Goal: Task Accomplishment & Management: Use online tool/utility

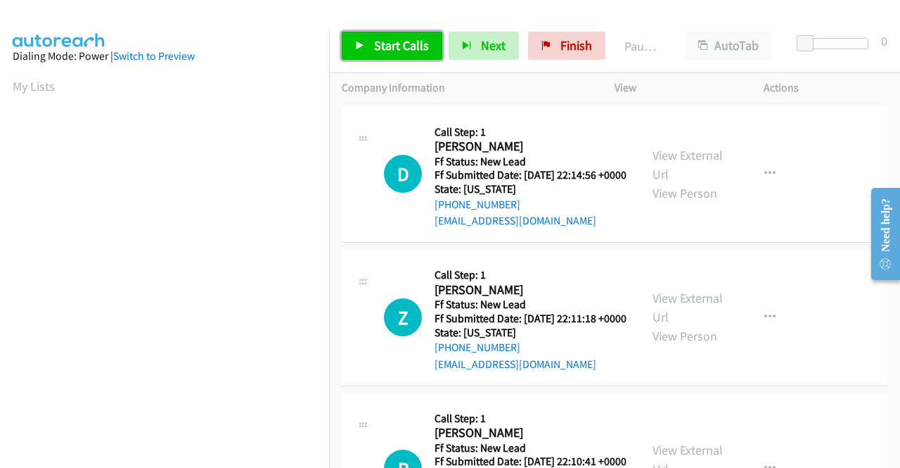
click at [364, 41] on icon at bounding box center [360, 46] width 10 height 10
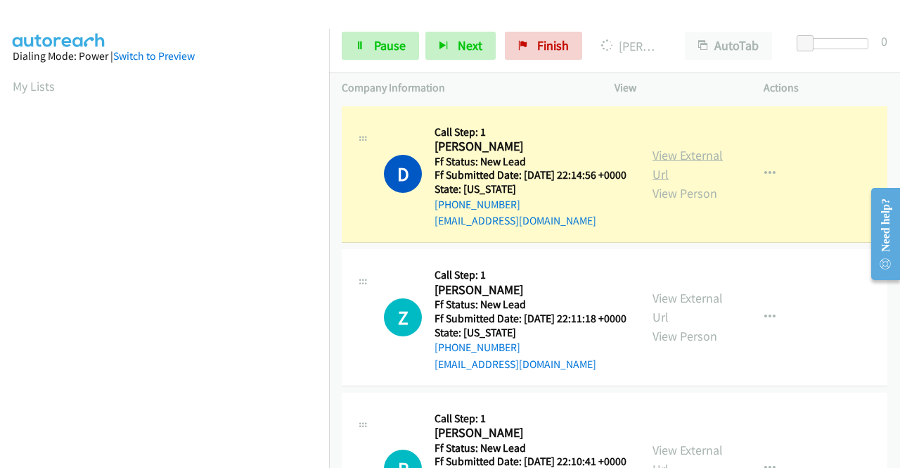
click at [682, 155] on link "View External Url" at bounding box center [688, 164] width 70 height 35
click at [10, 217] on aside "Dialing Mode: Power | Switch to Preview My Lists" at bounding box center [164, 107] width 329 height 779
click at [0, 249] on aside "Dialing Mode: Power | Switch to Preview My Lists" at bounding box center [164, 107] width 329 height 779
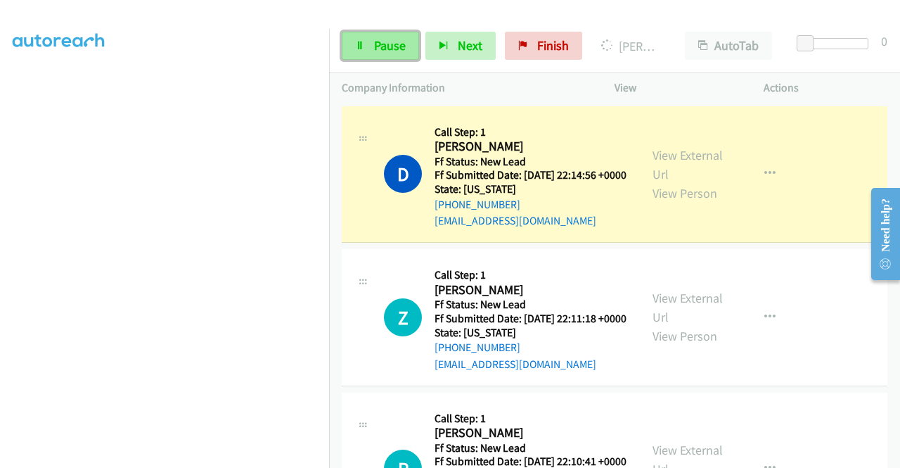
click at [378, 42] on span "Pause" at bounding box center [390, 45] width 32 height 16
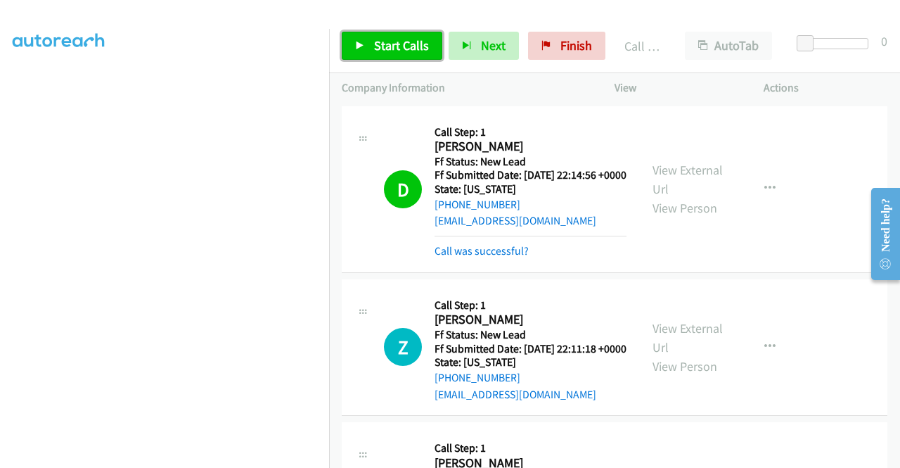
click at [369, 36] on link "Start Calls" at bounding box center [392, 46] width 101 height 28
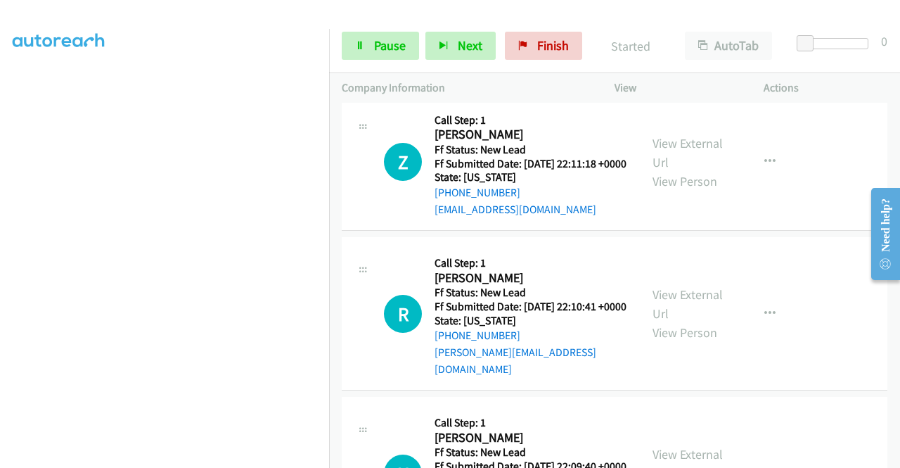
scroll to position [183, 0]
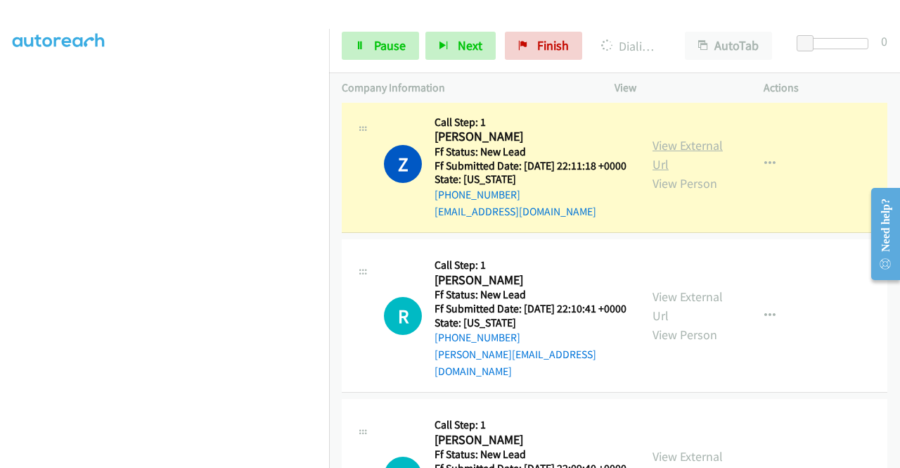
click at [662, 169] on link "View External Url" at bounding box center [688, 154] width 70 height 35
click at [0, 260] on aside "Dialing Mode: Power | Switch to Preview My Lists" at bounding box center [164, 107] width 329 height 779
click at [680, 168] on link "View External Url" at bounding box center [688, 154] width 70 height 35
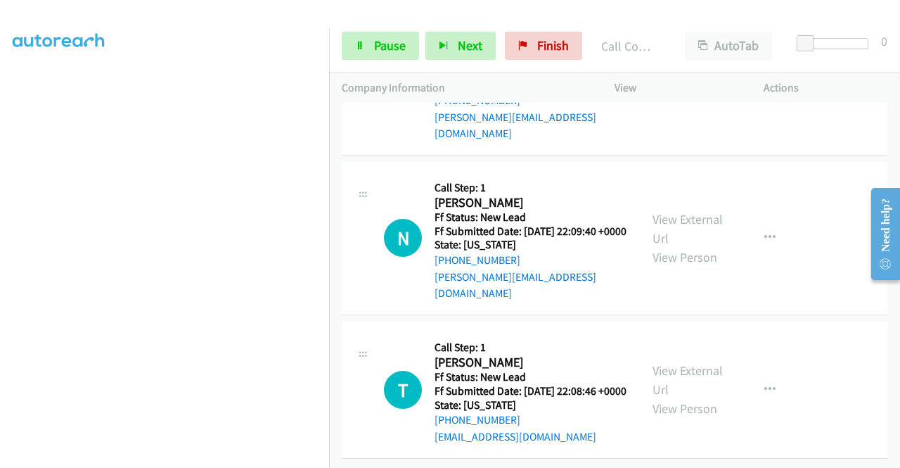
scroll to position [361, 0]
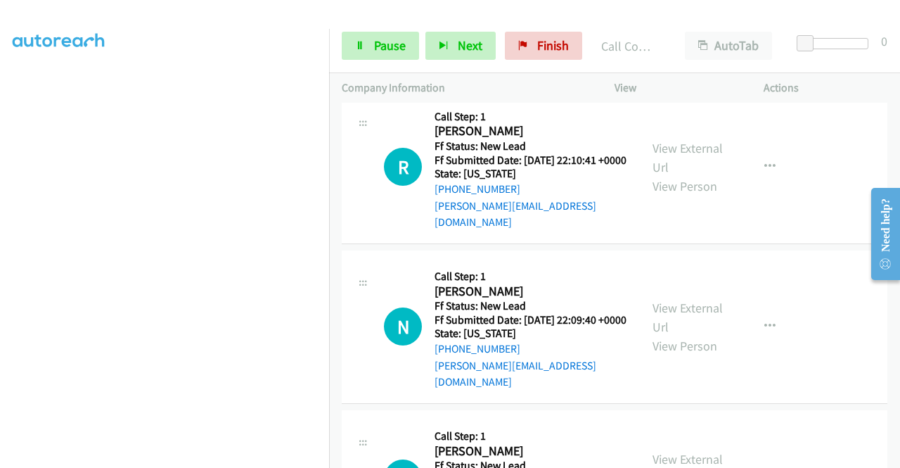
click at [624, 134] on div "R Callback Scheduled Call Step: 1 Regina Caliste America/New_York Ff Status: Ne…" at bounding box center [491, 166] width 298 height 127
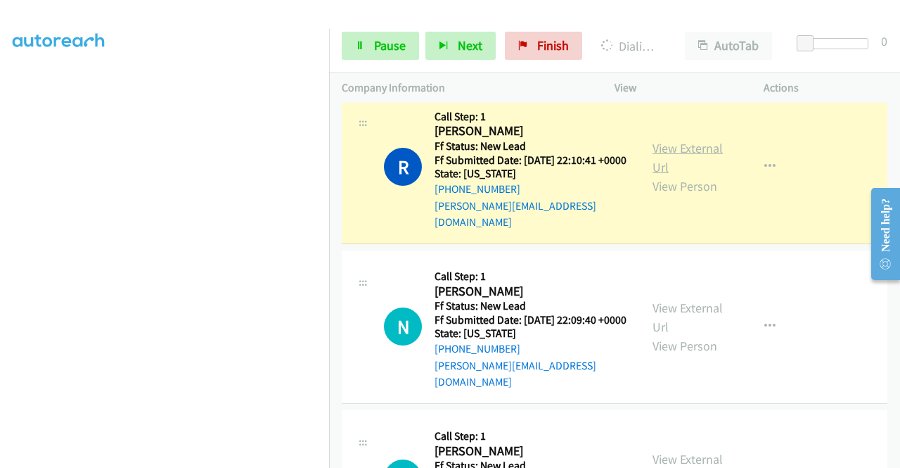
click at [675, 172] on link "View External Url" at bounding box center [688, 157] width 70 height 35
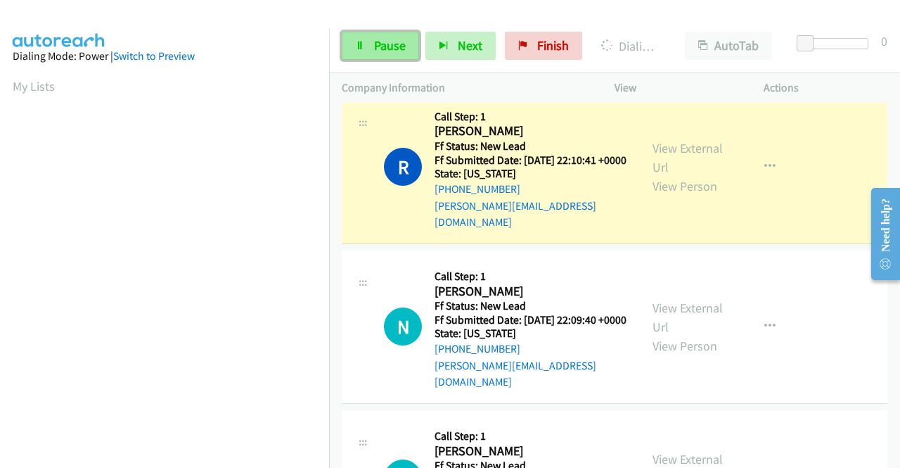
click at [372, 55] on link "Pause" at bounding box center [380, 46] width 77 height 28
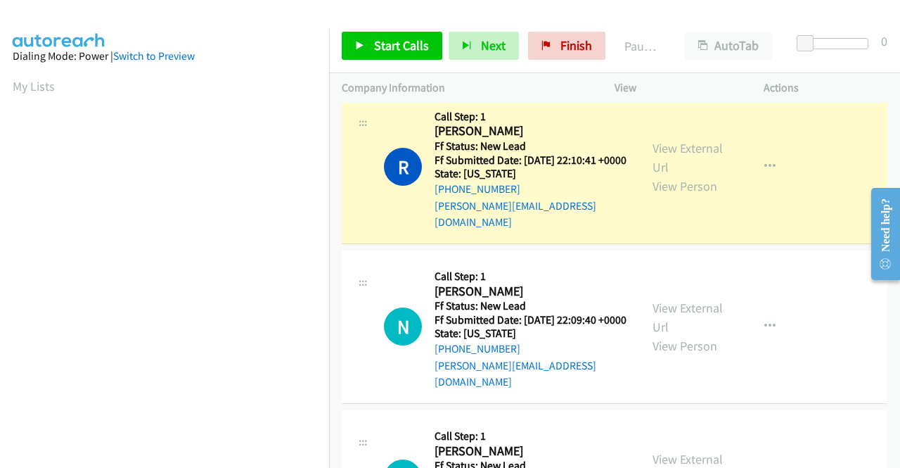
click at [0, 202] on aside "Dialing Mode: Power | Switch to Preview My Lists" at bounding box center [164, 418] width 329 height 779
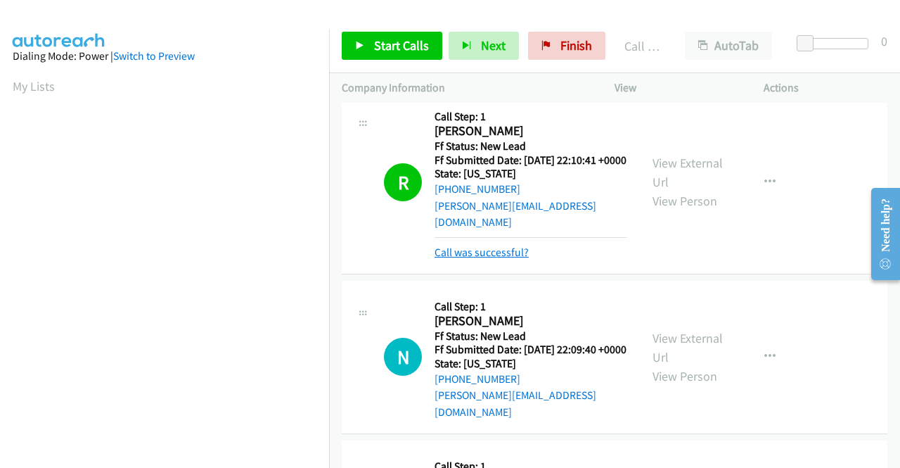
click at [485, 259] on link "Call was successful?" at bounding box center [482, 251] width 94 height 13
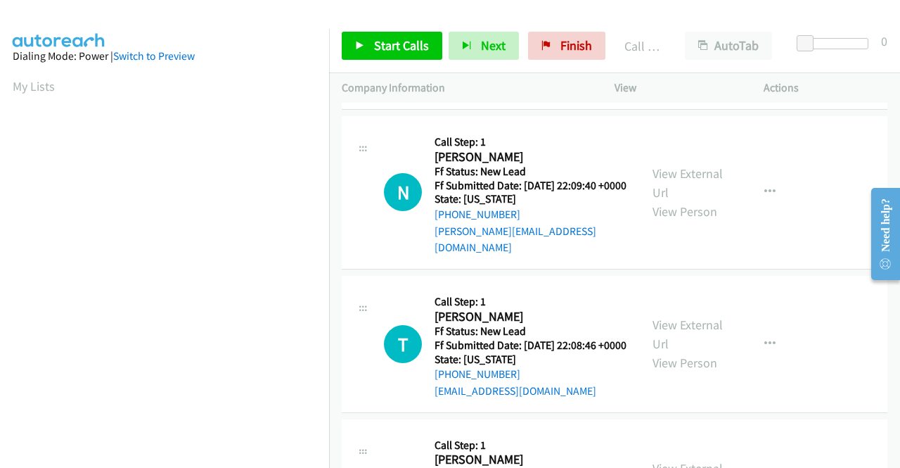
scroll to position [502, 0]
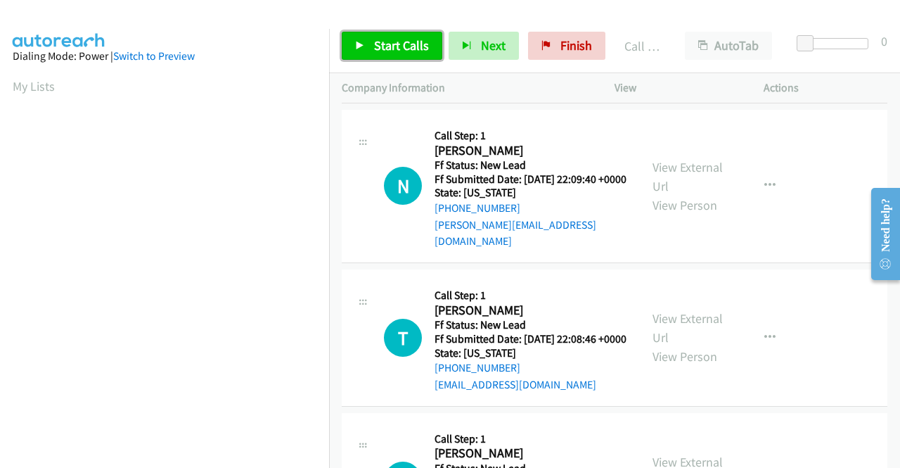
click at [381, 41] on span "Start Calls" at bounding box center [401, 45] width 55 height 16
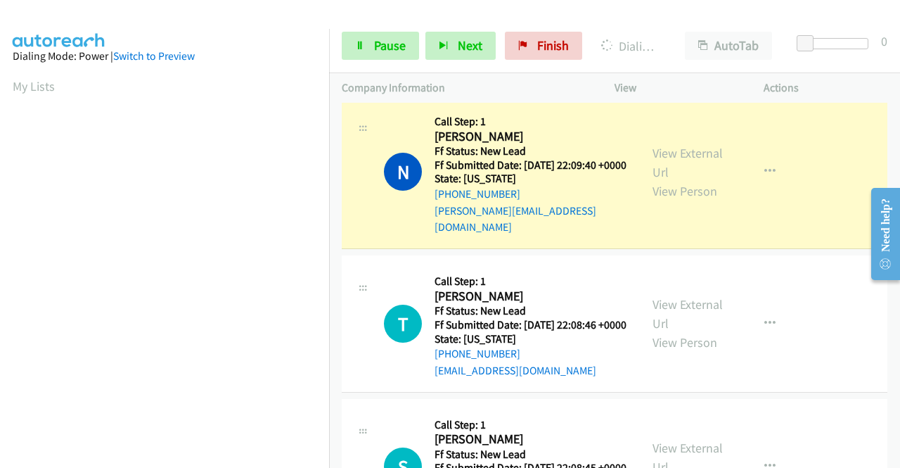
scroll to position [530, 0]
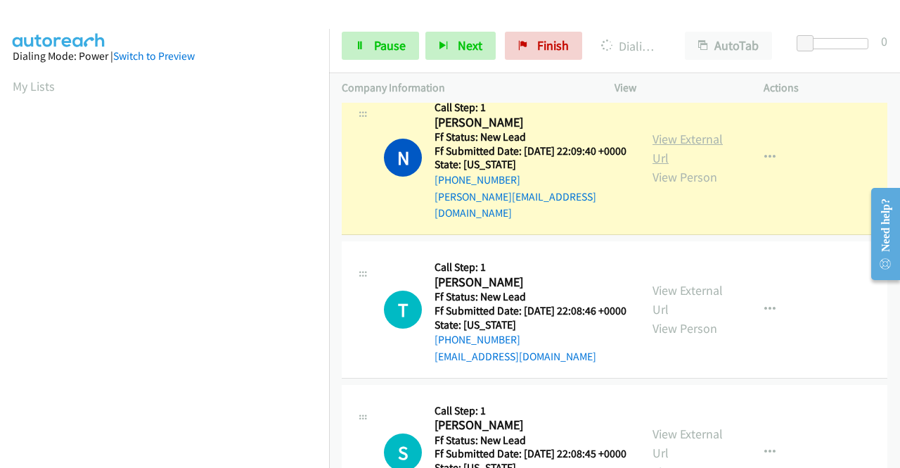
click at [700, 160] on link "View External Url" at bounding box center [688, 148] width 70 height 35
click at [0, 96] on aside "Dialing Mode: Power | Switch to Preview My Lists" at bounding box center [164, 107] width 329 height 779
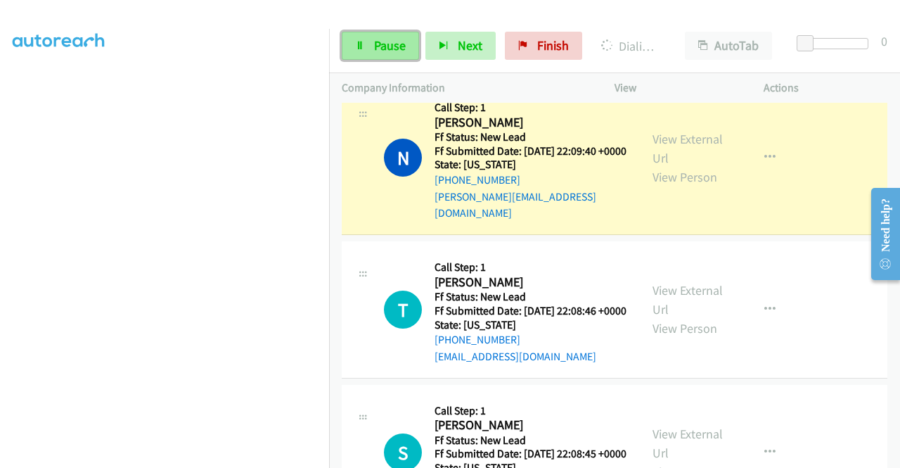
click at [379, 44] on span "Pause" at bounding box center [390, 45] width 32 height 16
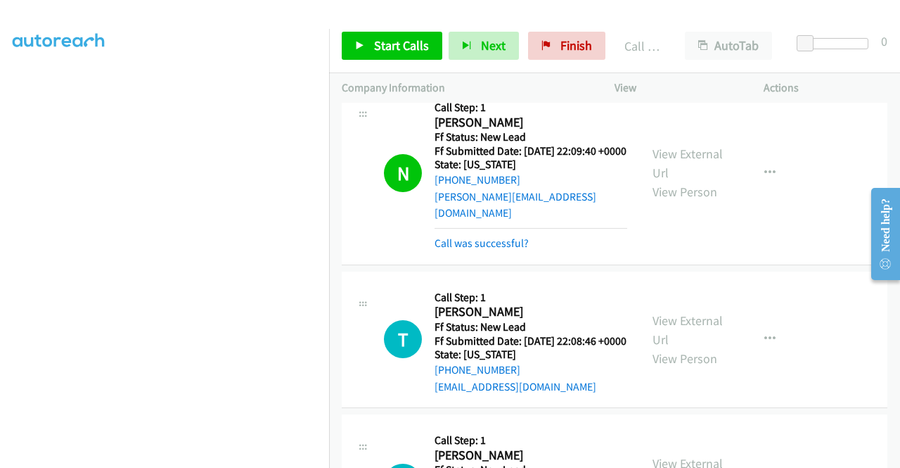
scroll to position [840, 0]
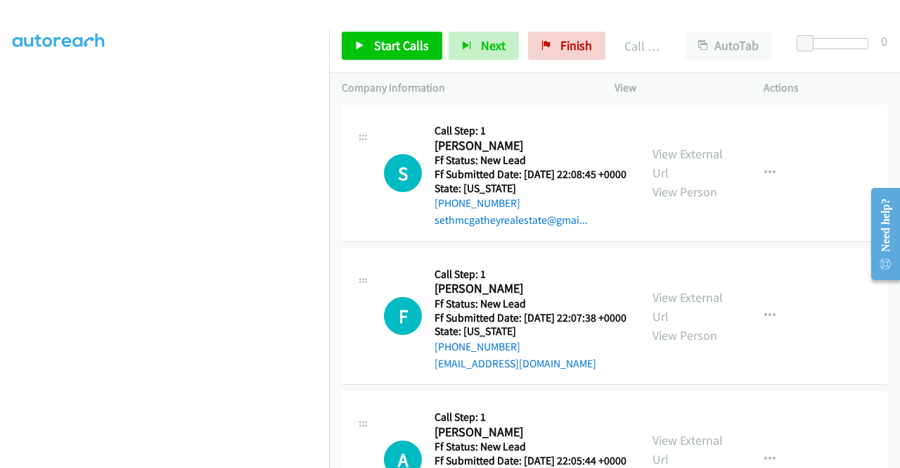
click at [888, 102] on td "T Callback Scheduled Call Step: 1 Tamar Doughty America/New_York Ff Status: New…" at bounding box center [614, 30] width 571 height 143
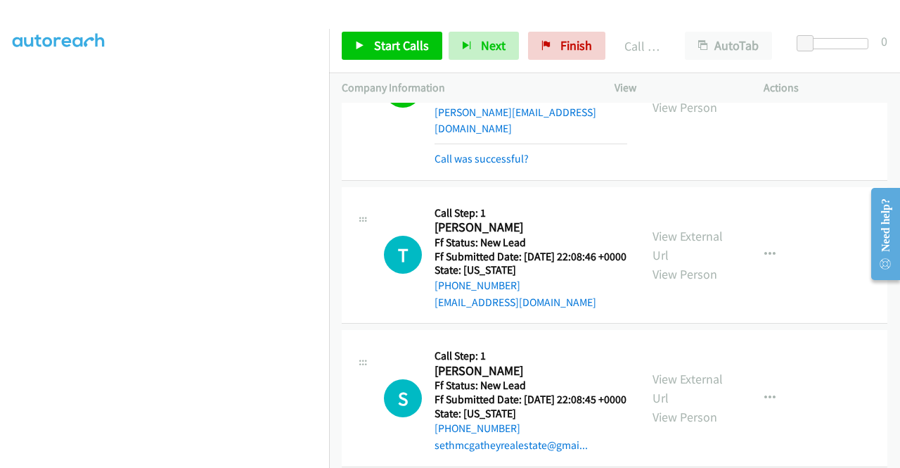
scroll to position [587, 0]
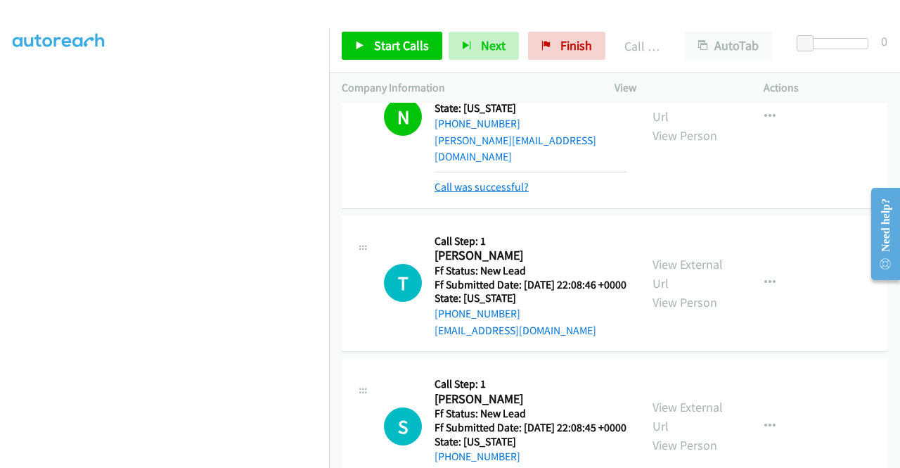
click at [489, 193] on link "Call was successful?" at bounding box center [482, 186] width 94 height 13
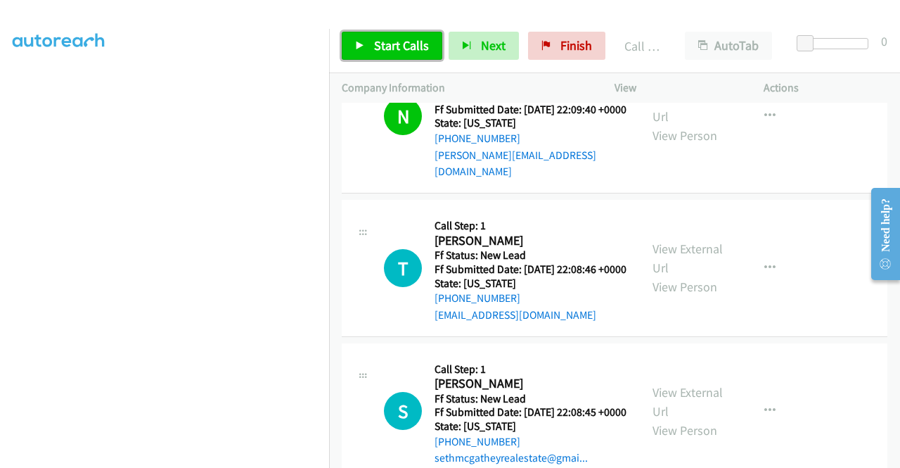
click at [389, 47] on span "Start Calls" at bounding box center [401, 45] width 55 height 16
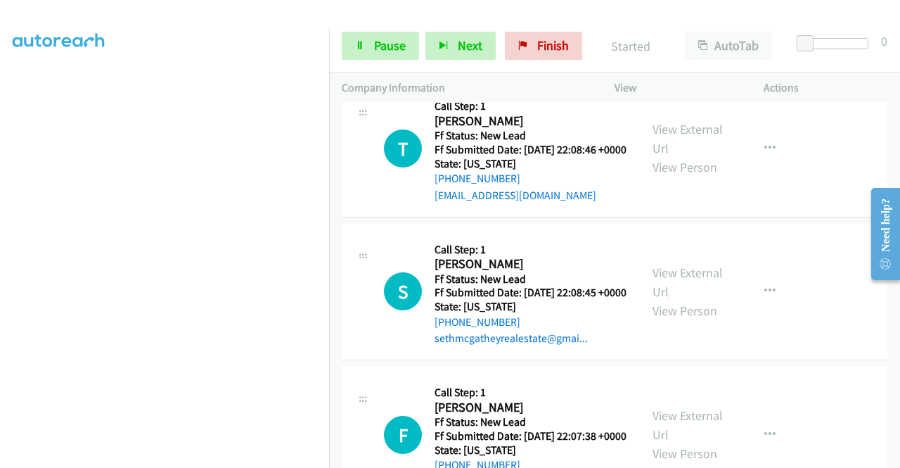
scroll to position [689, 0]
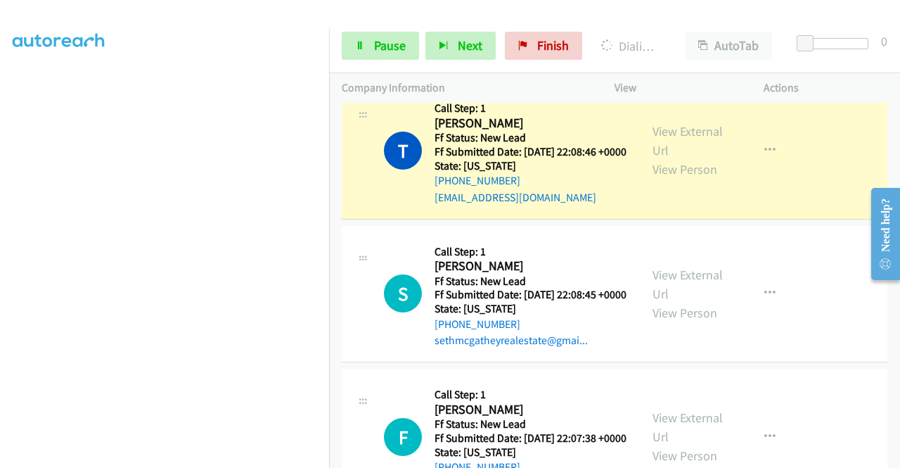
click at [728, 167] on div "View External Url View Person View External Url Email Schedule/Manage Callback …" at bounding box center [721, 150] width 162 height 111
click at [711, 158] on link "View External Url" at bounding box center [688, 140] width 70 height 35
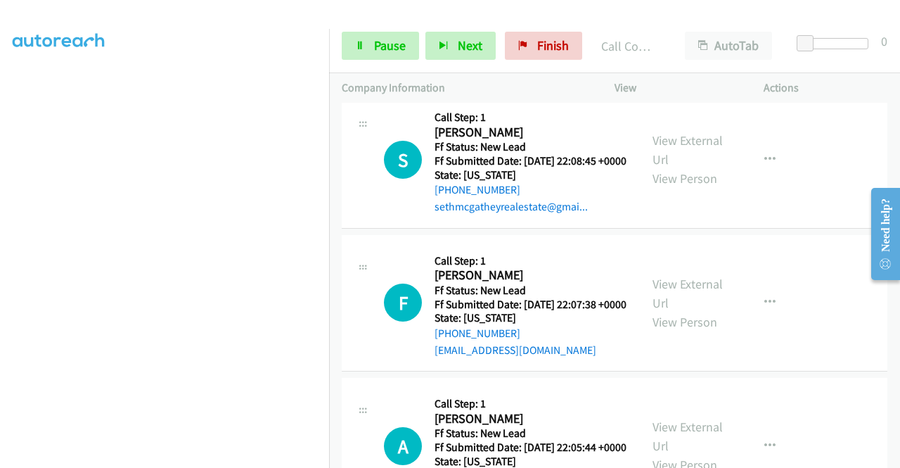
scroll to position [858, 0]
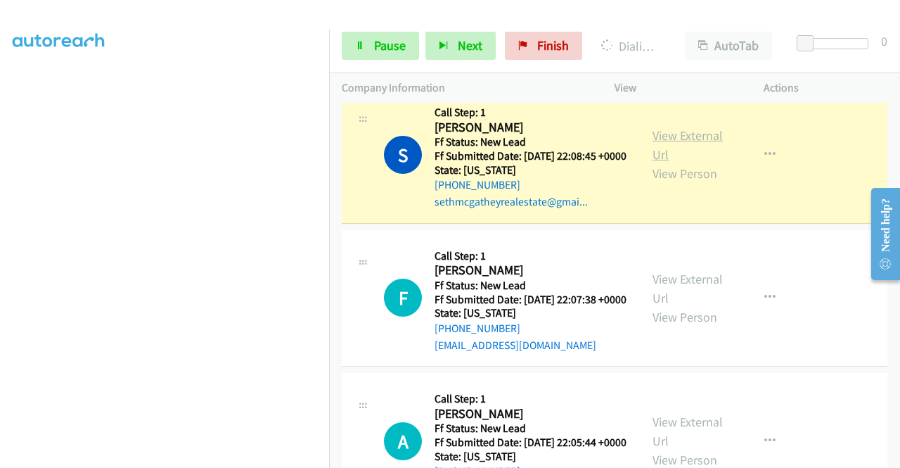
click at [686, 162] on link "View External Url" at bounding box center [688, 144] width 70 height 35
click at [390, 36] on link "Pause" at bounding box center [380, 46] width 77 height 28
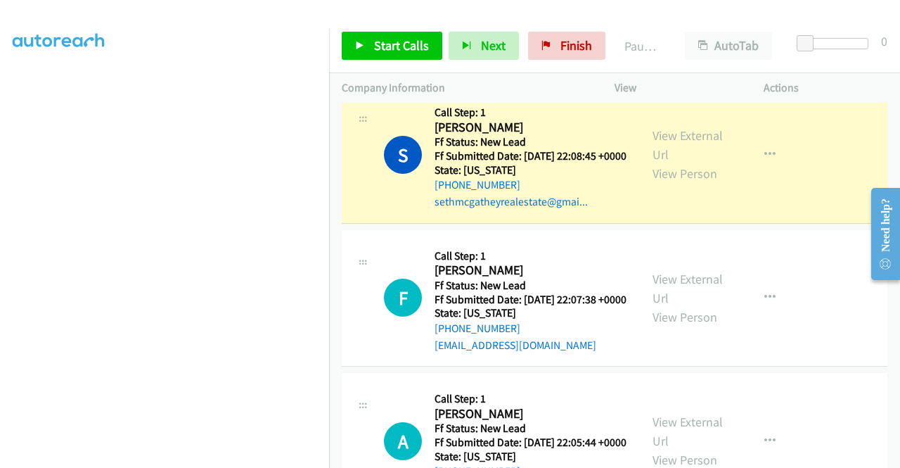
scroll to position [0, 0]
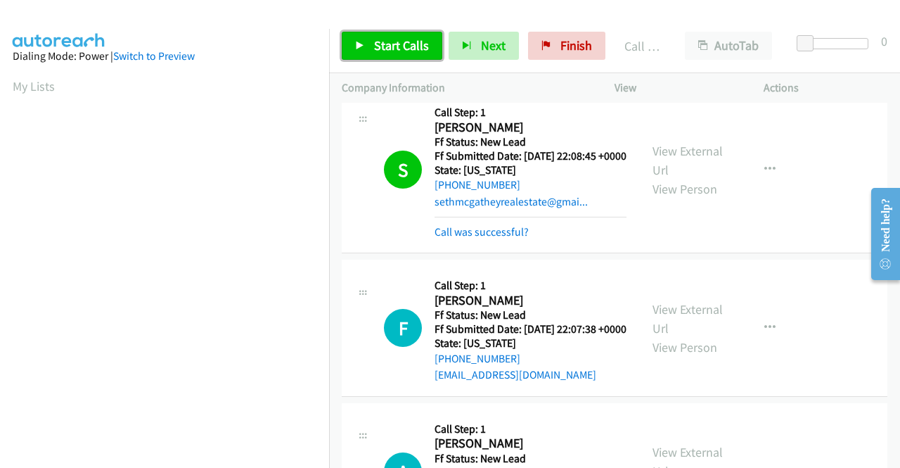
click at [377, 46] on span "Start Calls" at bounding box center [401, 45] width 55 height 16
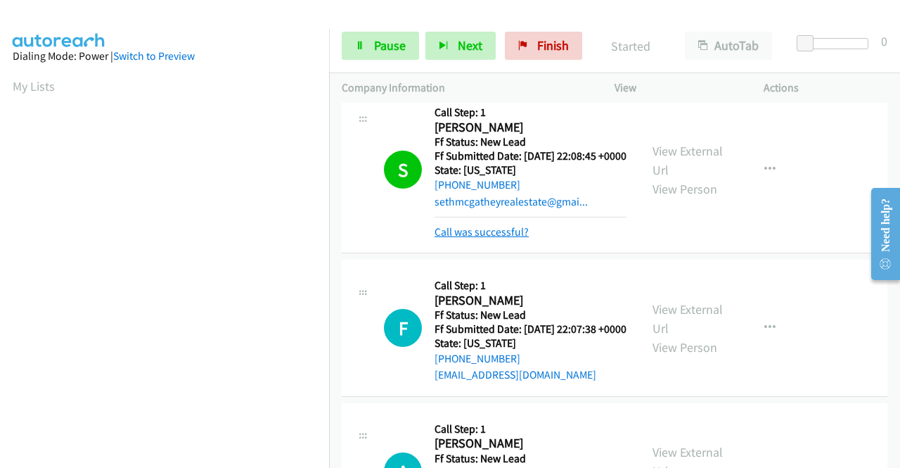
click at [485, 238] on link "Call was successful?" at bounding box center [482, 231] width 94 height 13
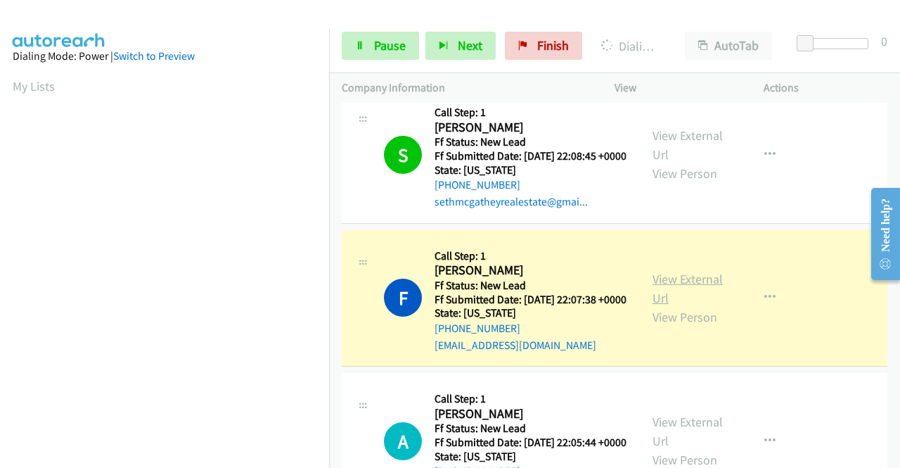
click at [679, 306] on link "View External Url" at bounding box center [688, 288] width 70 height 35
click at [0, 247] on aside "Dialing Mode: Power | Switch to Preview My Lists" at bounding box center [164, 107] width 329 height 779
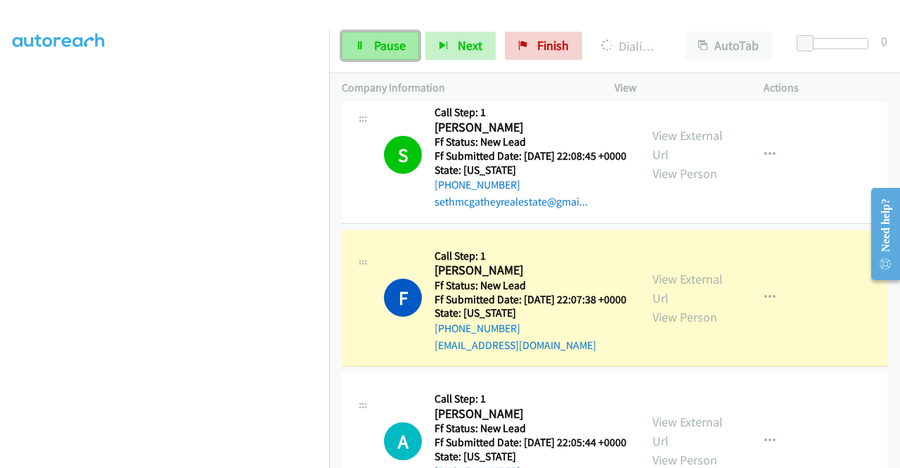
click at [379, 59] on link "Pause" at bounding box center [380, 46] width 77 height 28
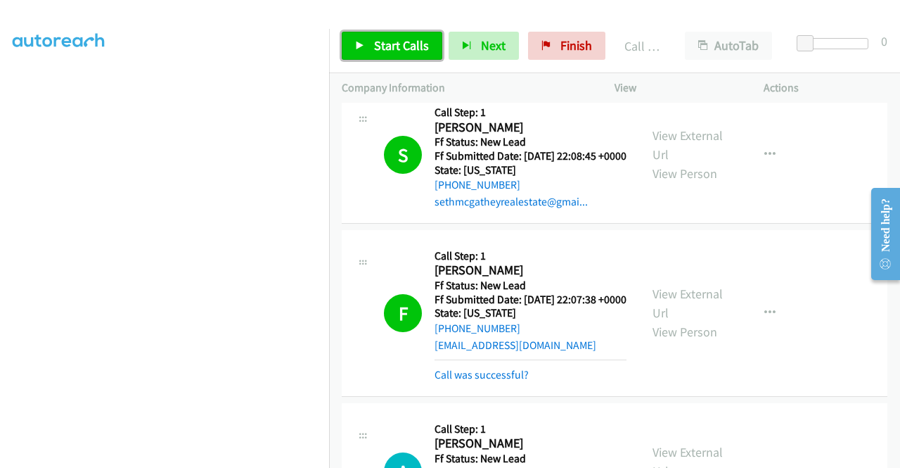
click at [383, 34] on link "Start Calls" at bounding box center [392, 46] width 101 height 28
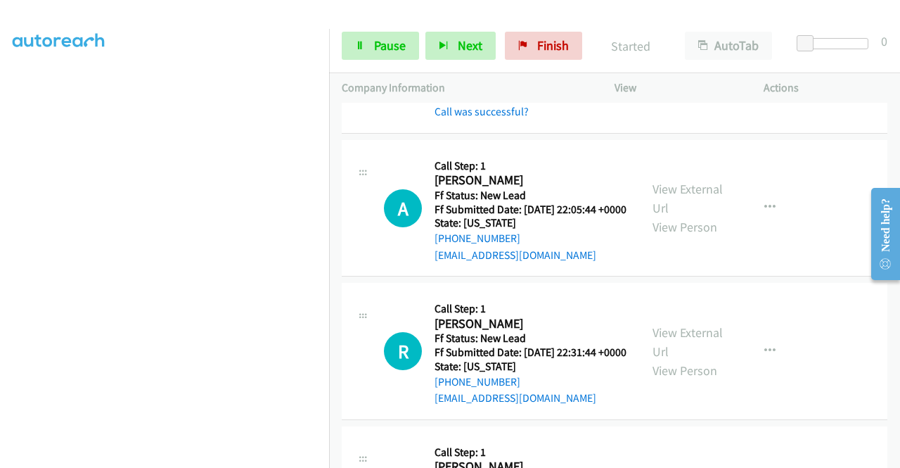
scroll to position [1243, 0]
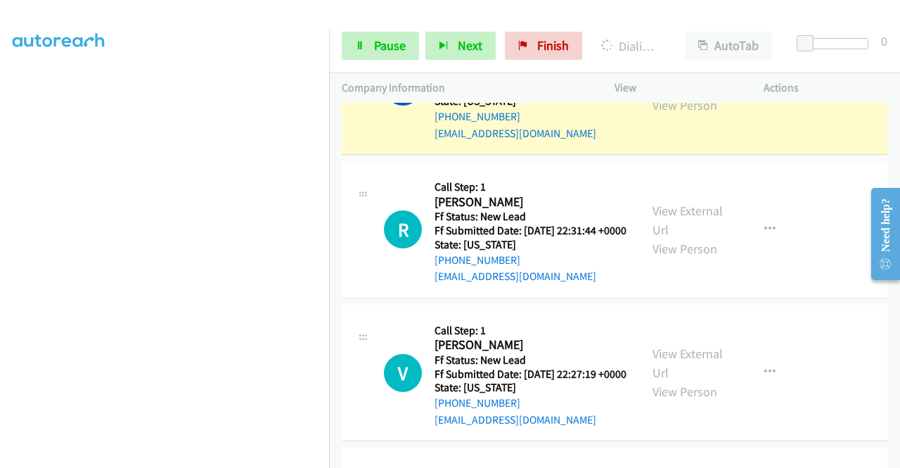
click at [694, 94] on link "View External Url" at bounding box center [688, 76] width 70 height 35
click at [0, 254] on aside "Dialing Mode: Power | Switch to Preview My Lists" at bounding box center [164, 107] width 329 height 779
click at [370, 20] on div "Start Calls Pause Next Finish Dialing Ameerah Ali AutoTab AutoTab 0" at bounding box center [614, 46] width 571 height 54
click at [356, 44] on icon at bounding box center [360, 46] width 10 height 10
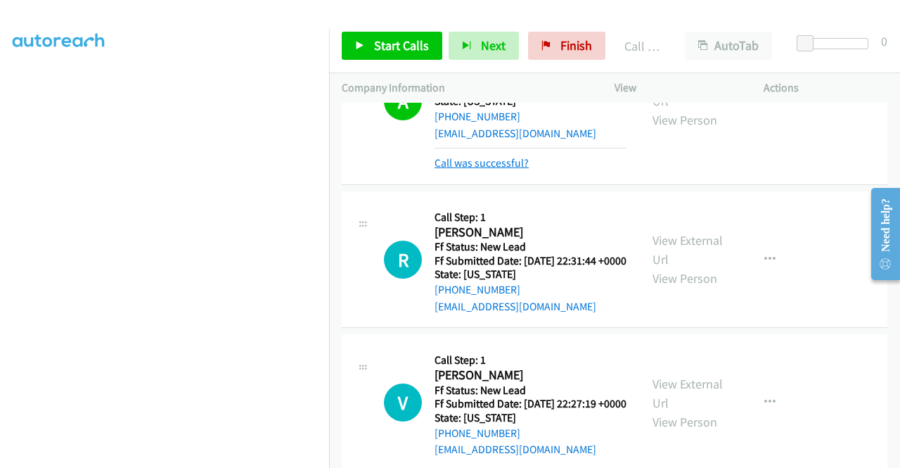
click at [457, 169] on link "Call was successful?" at bounding box center [482, 162] width 94 height 13
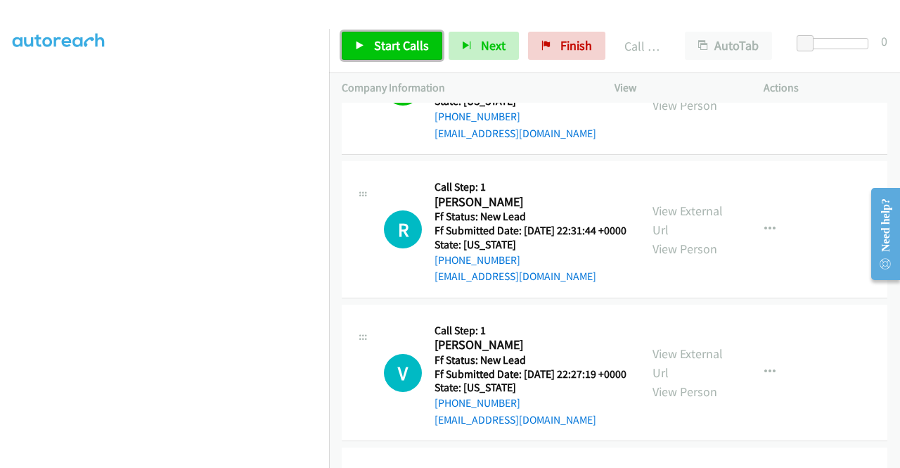
click at [416, 52] on span "Start Calls" at bounding box center [401, 45] width 55 height 16
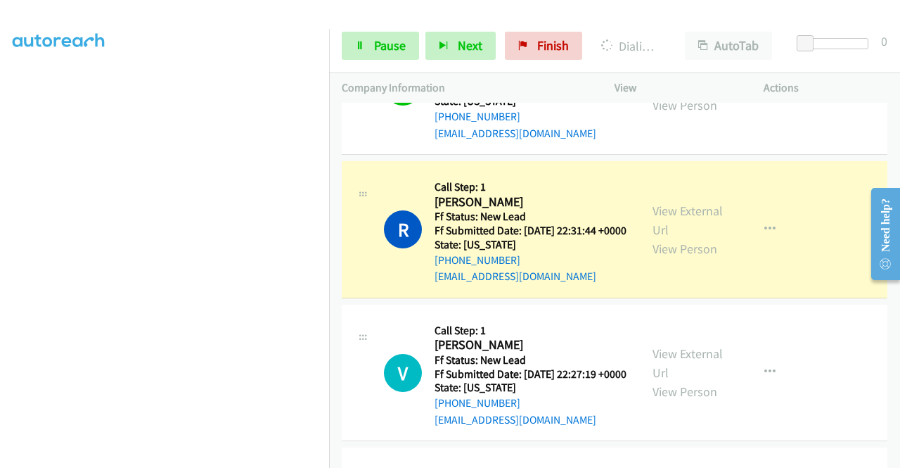
click at [671, 258] on div "View External Url View Person" at bounding box center [689, 229] width 73 height 57
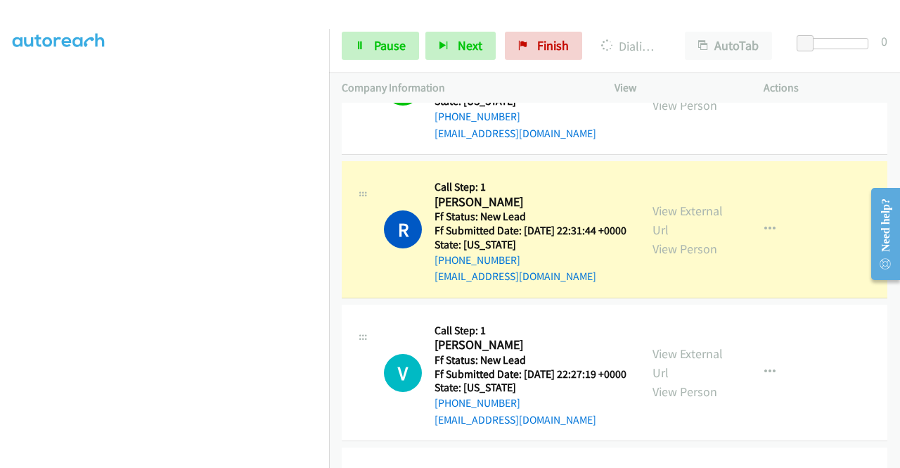
click at [671, 258] on div "View External Url View Person" at bounding box center [689, 229] width 73 height 57
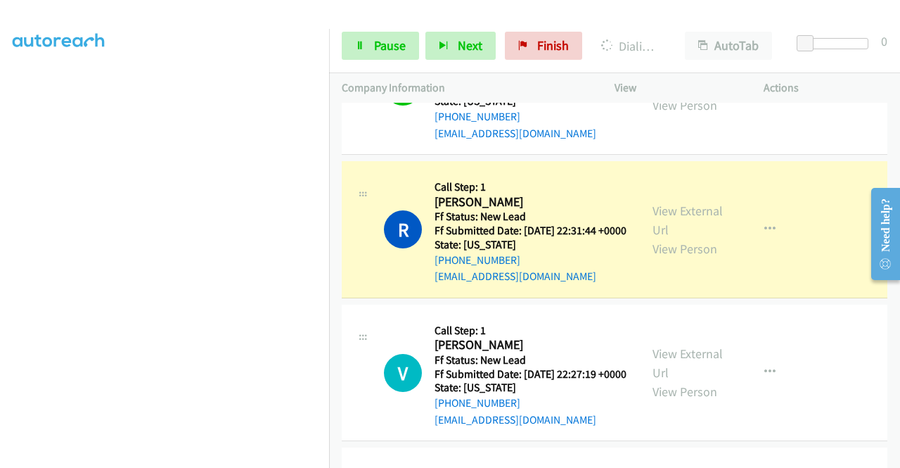
click at [671, 258] on div "View External Url View Person" at bounding box center [689, 229] width 73 height 57
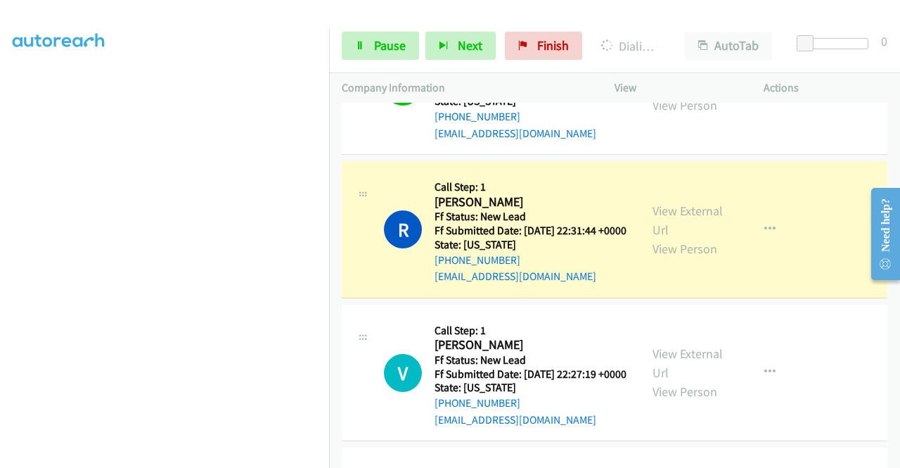
click at [671, 258] on div "View External Url View Person" at bounding box center [689, 229] width 73 height 57
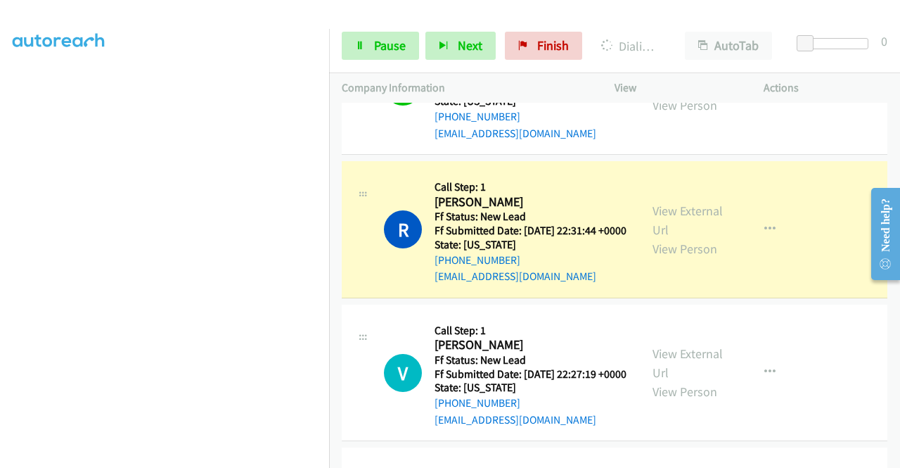
click at [671, 258] on div "View External Url View Person" at bounding box center [689, 229] width 73 height 57
click at [676, 238] on link "View External Url" at bounding box center [688, 220] width 70 height 35
click at [384, 61] on div "Start Calls Pause Next Finish Dialing Rox Anne Poitras AutoTab AutoTab 0" at bounding box center [614, 46] width 571 height 54
click at [388, 46] on span "Pause" at bounding box center [390, 45] width 32 height 16
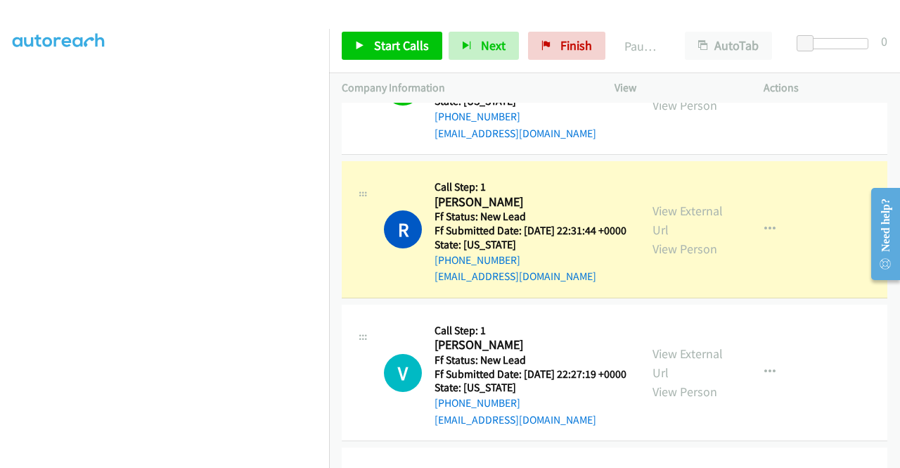
click at [0, 208] on aside "Dialing Mode: Power | Switch to Preview My Lists" at bounding box center [164, 107] width 329 height 779
click at [656, 238] on link "View External Url" at bounding box center [688, 220] width 70 height 35
click at [383, 45] on span "Start Calls" at bounding box center [401, 45] width 55 height 16
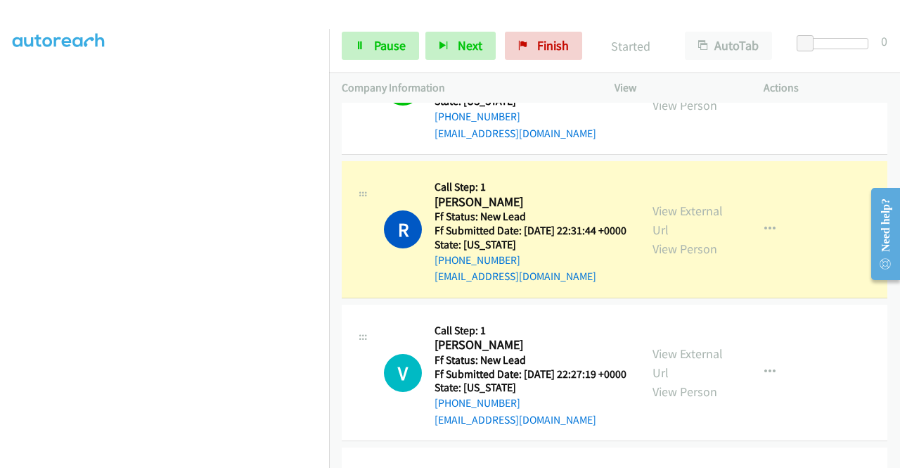
click at [565, 210] on h2 "Rox Anne Poitras" at bounding box center [531, 202] width 192 height 16
click at [381, 32] on link "Pause" at bounding box center [380, 46] width 77 height 28
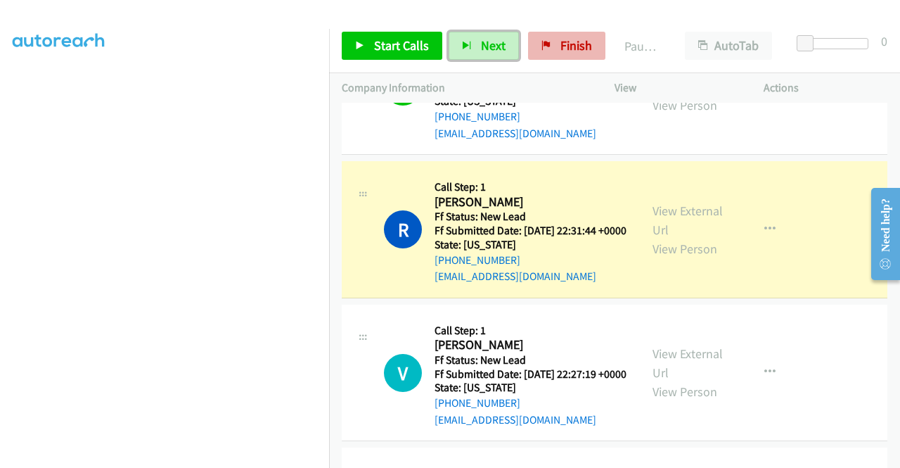
drag, startPoint x: 495, startPoint y: 56, endPoint x: 564, endPoint y: 56, distance: 68.9
click at [564, 56] on div "Start Calls Pause Next Finish" at bounding box center [477, 46] width 270 height 28
click at [564, 56] on link "Finish" at bounding box center [566, 46] width 77 height 28
click at [511, 65] on div "Start Calls Pause Next Finish Paused AutoTab AutoTab 0" at bounding box center [614, 46] width 571 height 54
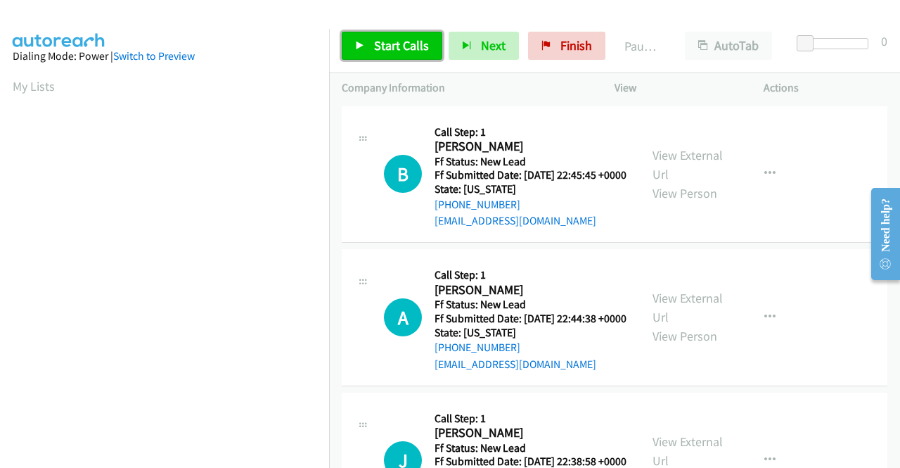
click at [378, 54] on link "Start Calls" at bounding box center [392, 46] width 101 height 28
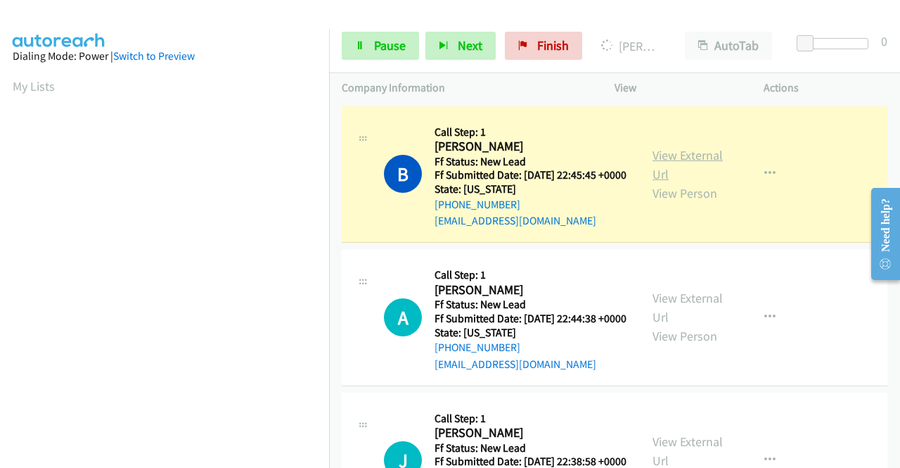
click at [668, 159] on link "View External Url" at bounding box center [688, 164] width 70 height 35
click at [0, 293] on aside "Dialing Mode: Power | Switch to Preview My Lists" at bounding box center [164, 418] width 329 height 779
click at [329, 372] on nav "Dialing Mode: Power | Switch to Preview My Lists" at bounding box center [165, 263] width 330 height 468
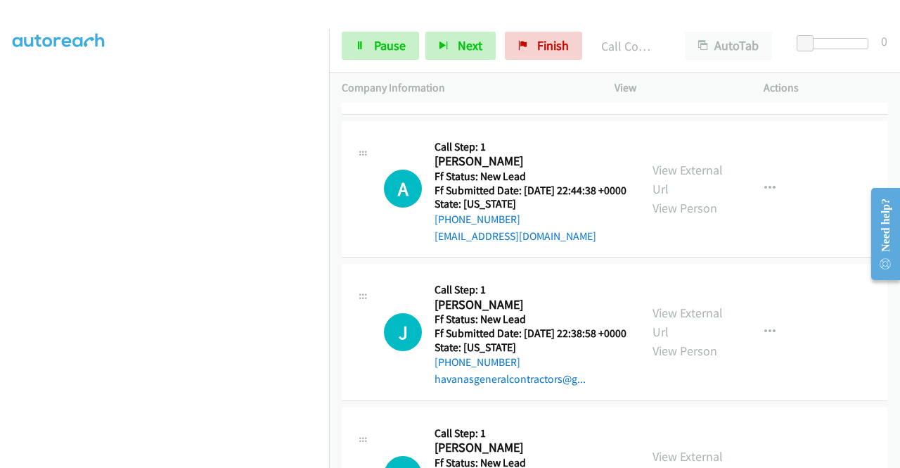
scroll to position [166, 0]
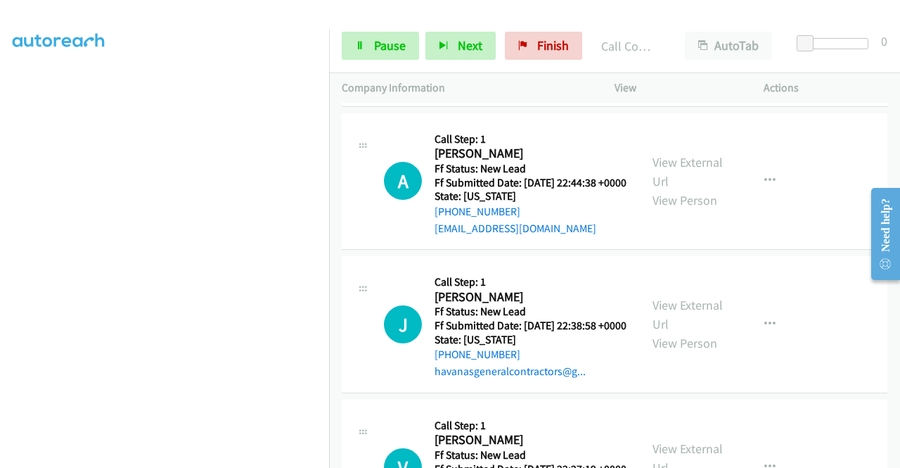
drag, startPoint x: 899, startPoint y: 134, endPoint x: 39, endPoint y: 23, distance: 867.9
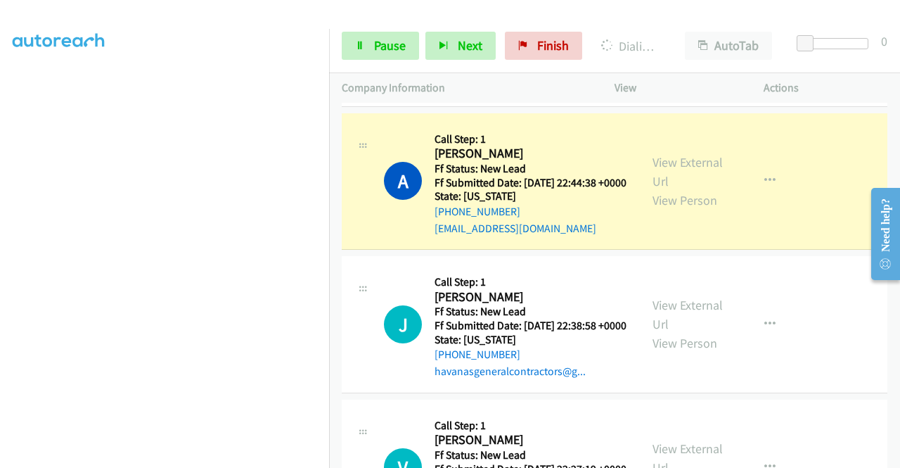
click at [660, 172] on div "View External Url View Person" at bounding box center [689, 181] width 73 height 57
click at [654, 184] on link "View External Url" at bounding box center [688, 171] width 70 height 35
click at [329, 129] on td "A Callback Scheduled Call Step: 1 Amy Miller America/New_York Ff Status: New Le…" at bounding box center [614, 181] width 571 height 143
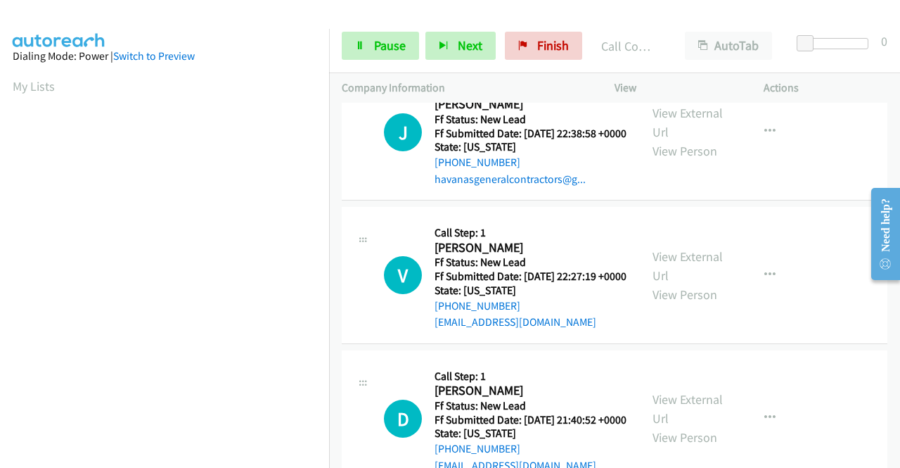
scroll to position [401, 0]
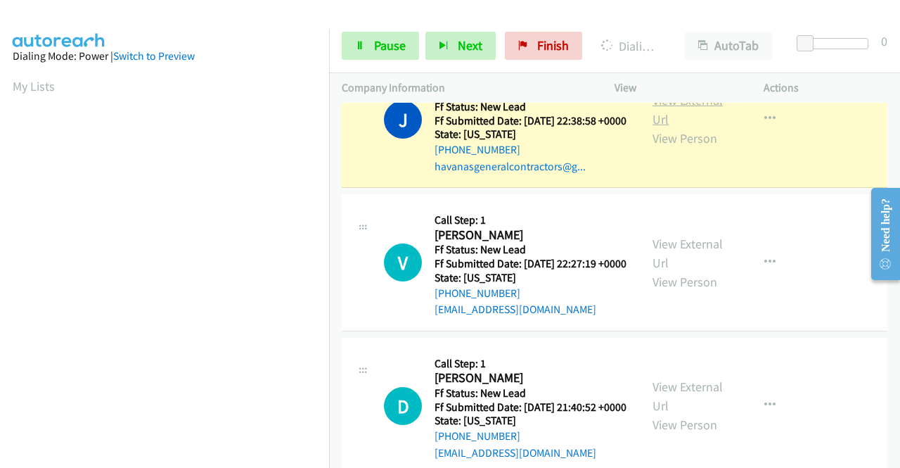
click at [672, 127] on link "View External Url" at bounding box center [688, 109] width 70 height 35
click at [272, 461] on aside "Dialing Mode: Power | Switch to Preview My Lists" at bounding box center [164, 107] width 329 height 779
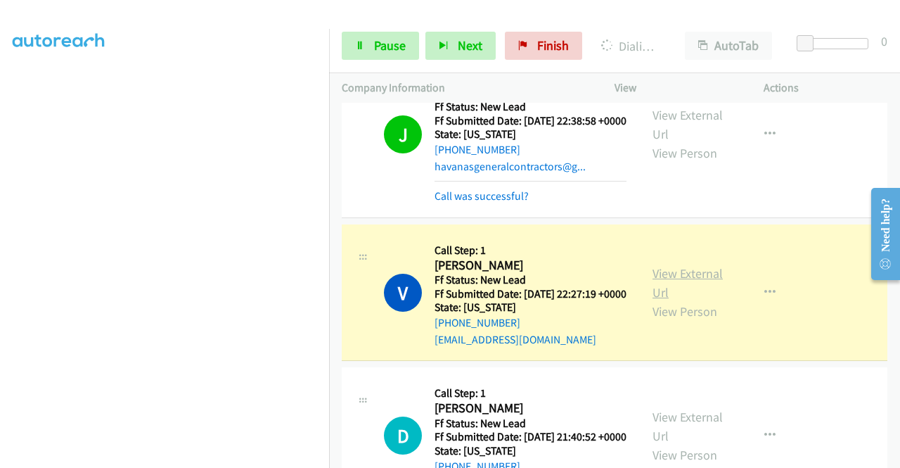
click at [683, 300] on link "View External Url" at bounding box center [688, 282] width 70 height 35
click at [329, 364] on td "V Callback Scheduled Call Step: 1 Veronika Brazinova Pacific/Honolulu Ff Status…" at bounding box center [614, 292] width 571 height 143
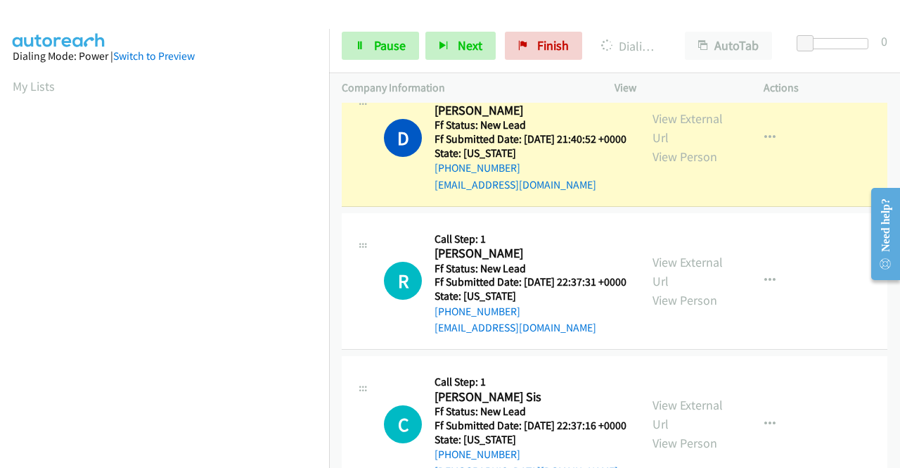
scroll to position [321, 0]
click at [701, 146] on link "View External Url" at bounding box center [688, 127] width 70 height 35
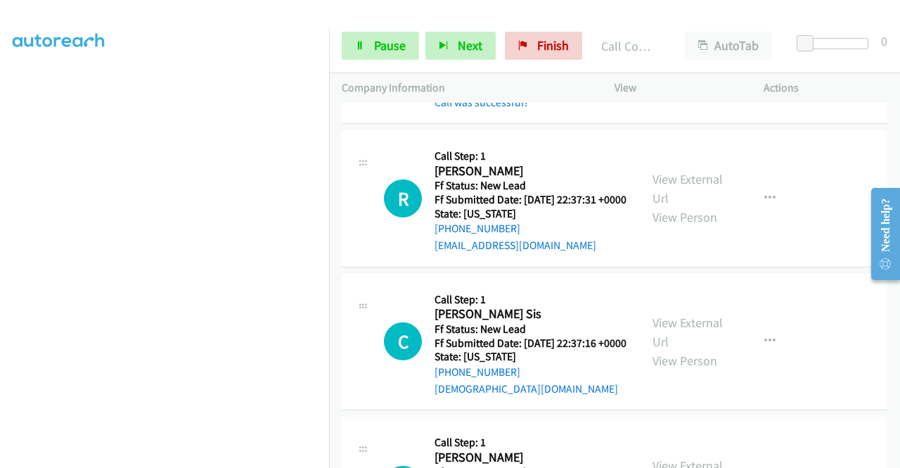
scroll to position [857, 0]
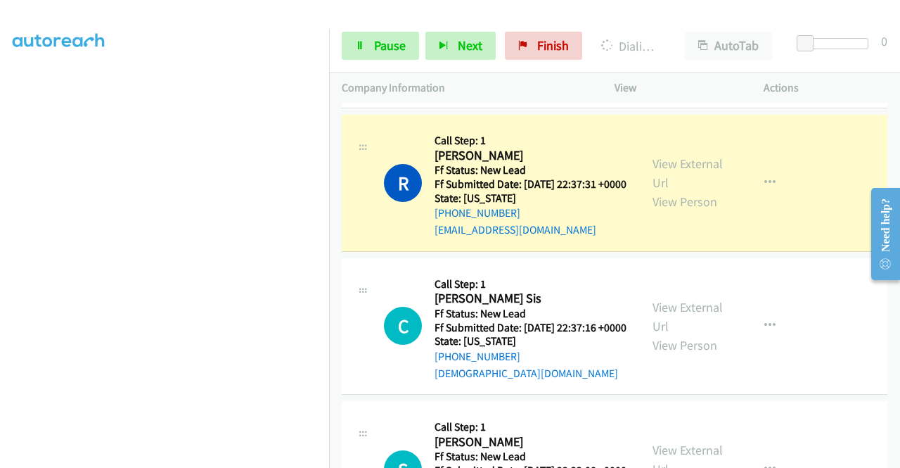
click at [681, 211] on div "View External Url View Person" at bounding box center [689, 182] width 73 height 57
click at [667, 191] on link "View External Url" at bounding box center [688, 172] width 70 height 35
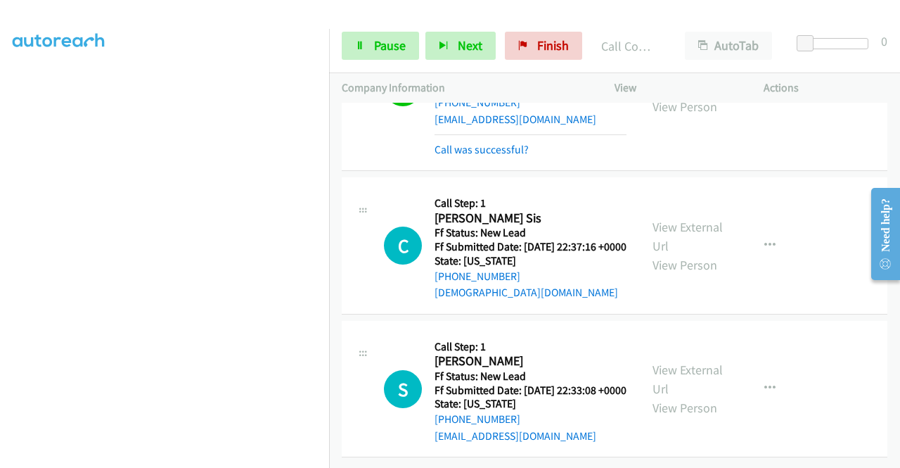
scroll to position [997, 0]
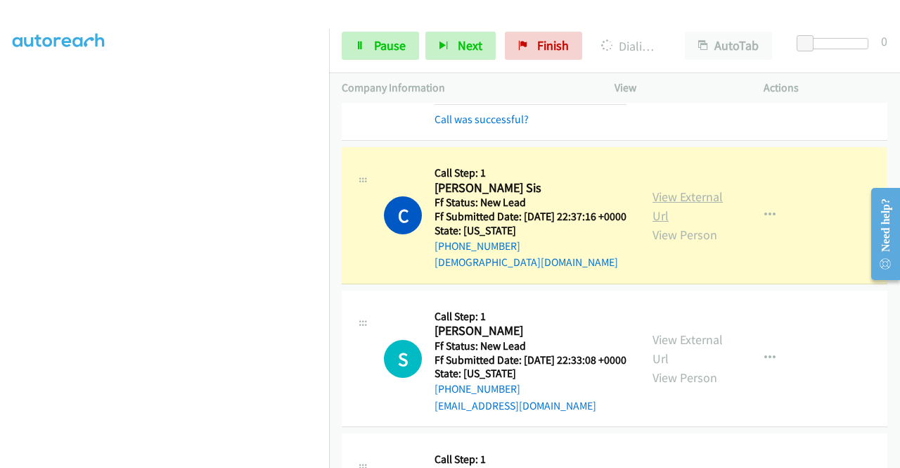
click at [678, 224] on link "View External Url" at bounding box center [688, 205] width 70 height 35
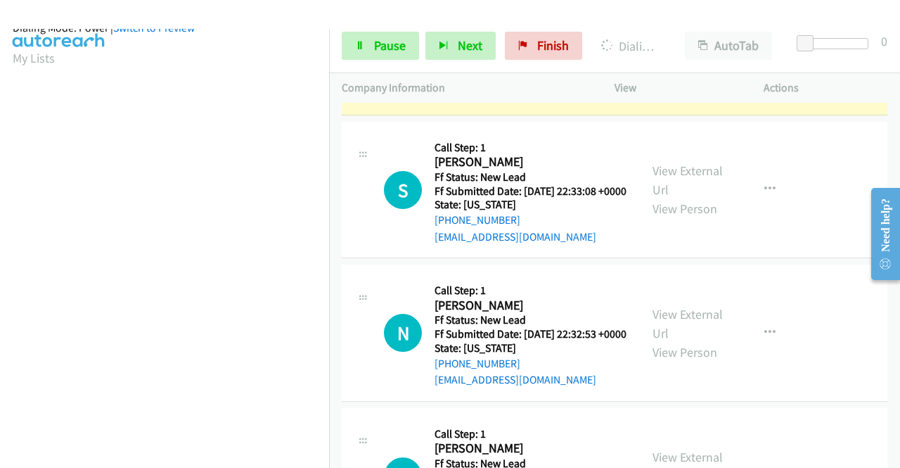
scroll to position [321, 0]
click at [370, 63] on div "Start Calls Pause Next Finish Dialing Cristian Lpez Sis AutoTab AutoTab 0" at bounding box center [614, 46] width 571 height 54
click at [364, 53] on link "Pause" at bounding box center [380, 46] width 77 height 28
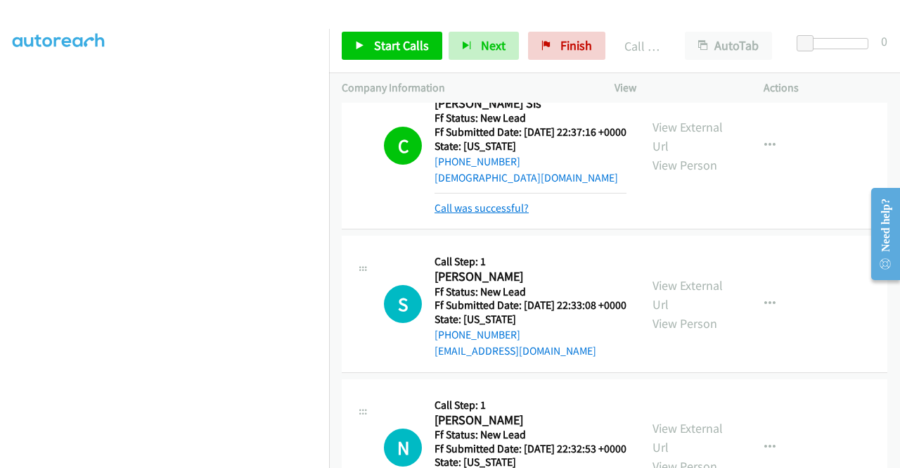
click at [471, 214] on link "Call was successful?" at bounding box center [482, 207] width 94 height 13
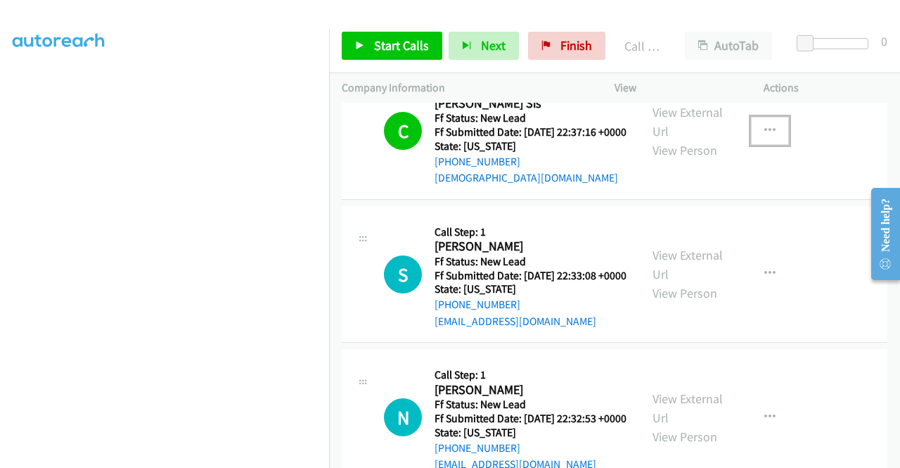
click at [778, 145] on button "button" at bounding box center [770, 131] width 38 height 28
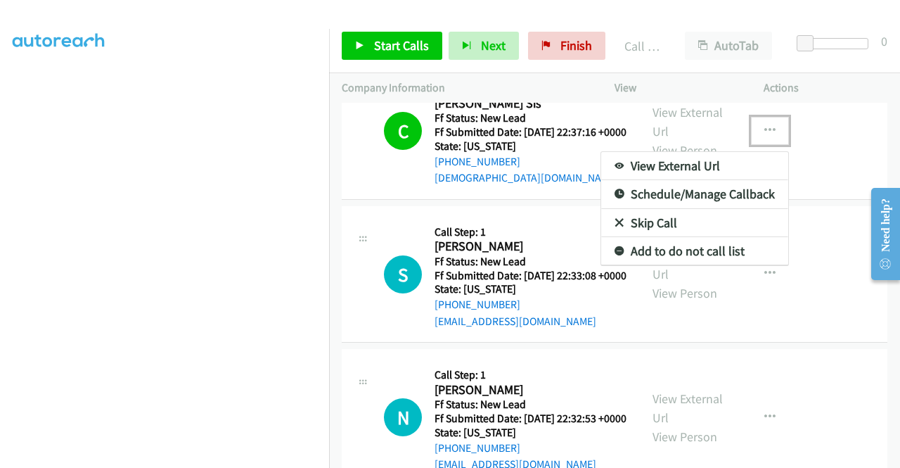
click at [647, 265] on link "Add to do not call list" at bounding box center [694, 251] width 187 height 28
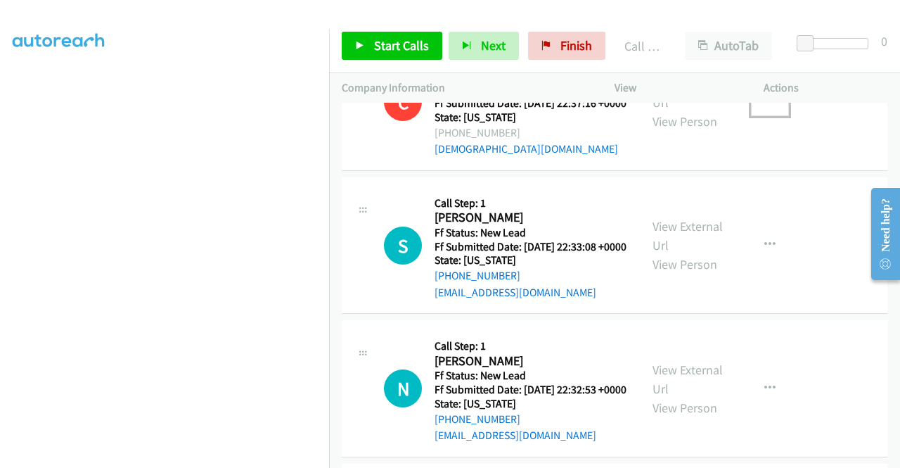
scroll to position [1107, 0]
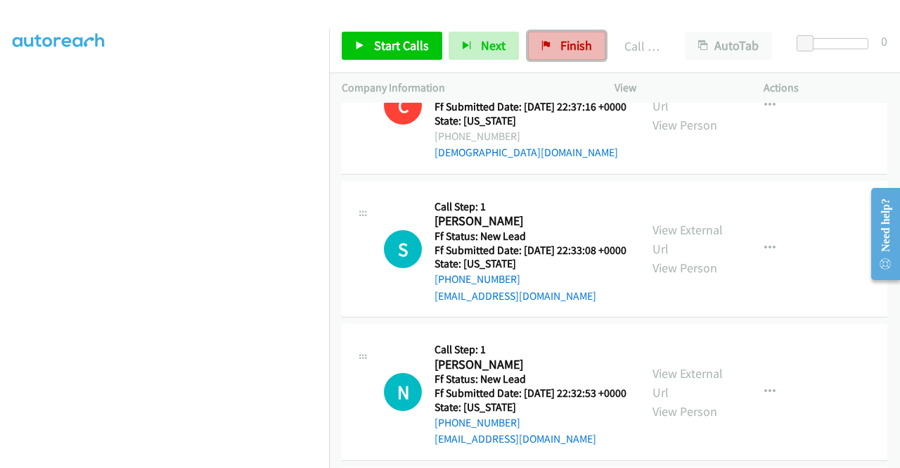
click at [561, 44] on span "Finish" at bounding box center [577, 45] width 32 height 16
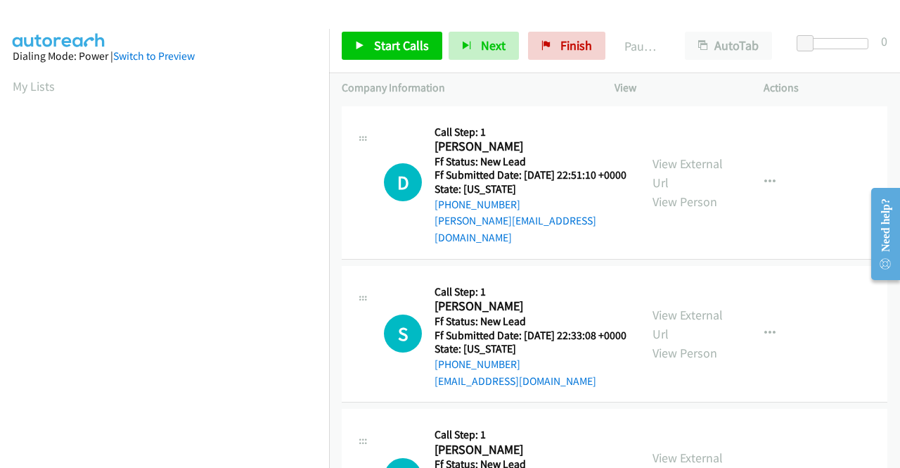
click at [377, 18] on div at bounding box center [444, 27] width 888 height 54
click at [366, 37] on link "Start Calls" at bounding box center [392, 46] width 101 height 28
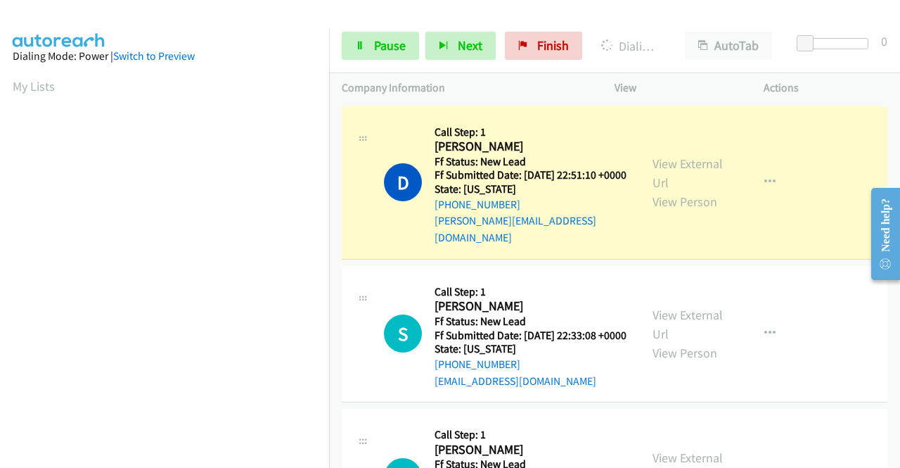
click at [388, 61] on div "Start Calls Pause Next Finish Dialing Daniel Graham AutoTab AutoTab 0" at bounding box center [614, 46] width 571 height 54
click at [367, 50] on link "Pause" at bounding box center [380, 46] width 77 height 28
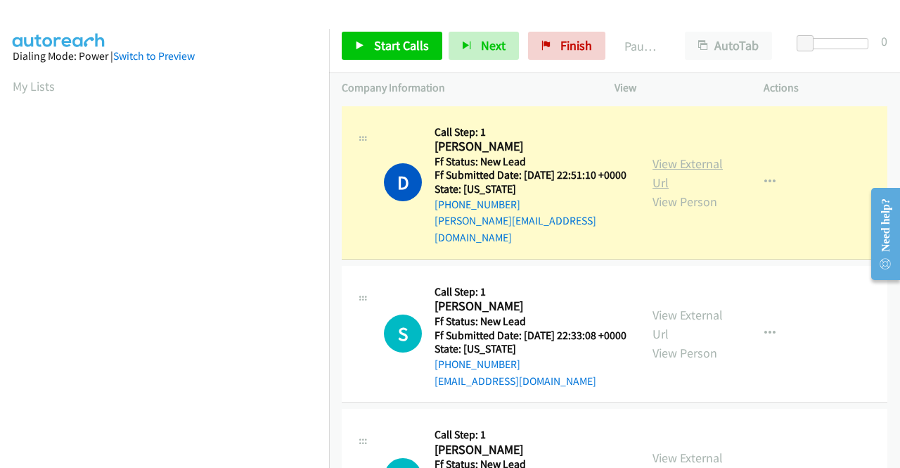
click at [667, 160] on link "View External Url" at bounding box center [688, 172] width 70 height 35
click at [0, 335] on aside "Dialing Mode: Power | Switch to Preview My Lists" at bounding box center [164, 107] width 329 height 779
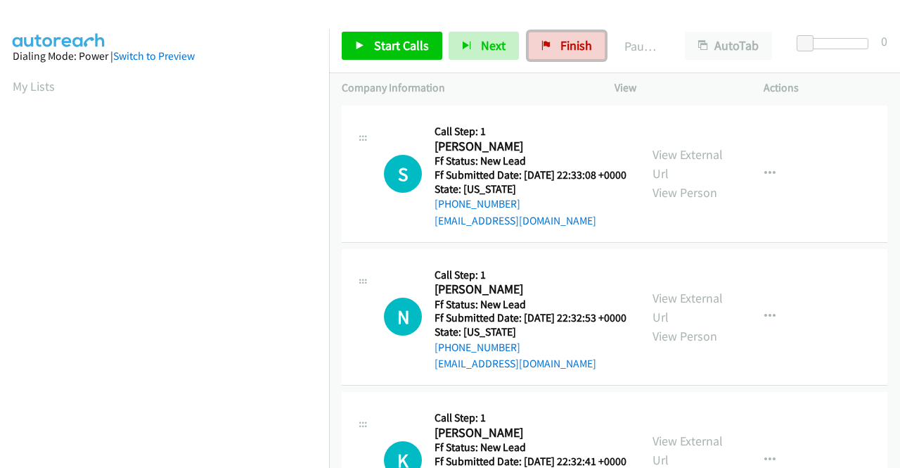
click at [565, 51] on span "Finish" at bounding box center [577, 45] width 32 height 16
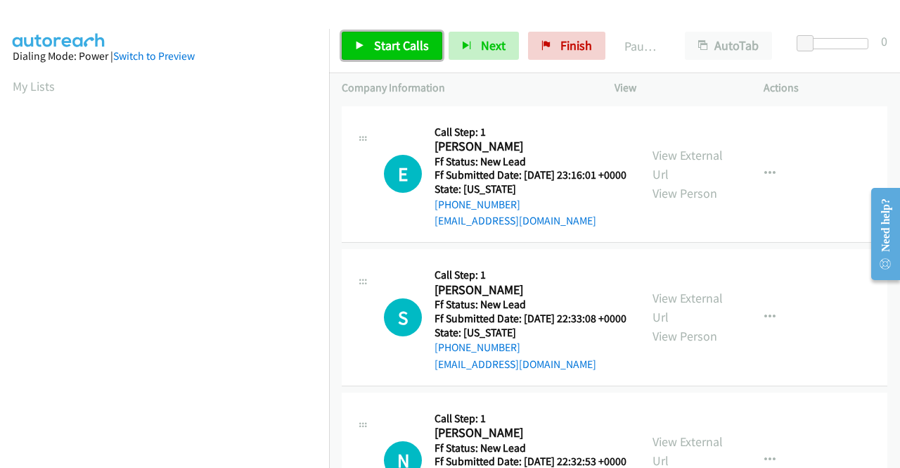
click at [390, 37] on link "Start Calls" at bounding box center [392, 46] width 101 height 28
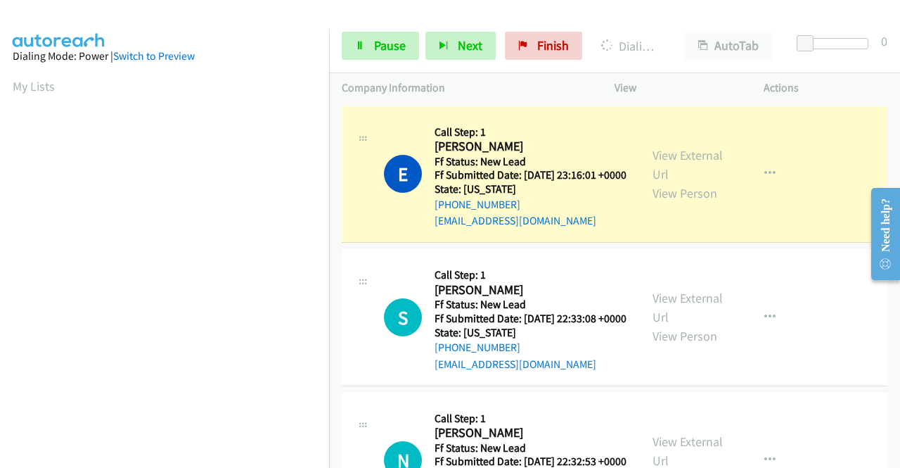
click at [329, 376] on td "S Callback Scheduled Call Step: 1 Sukhprit Sooch America/Los_Angeles Ff Status:…" at bounding box center [614, 317] width 571 height 143
click at [686, 136] on div "View External Url View Person View External Url Email Schedule/Manage Callback …" at bounding box center [721, 174] width 162 height 111
click at [668, 152] on div "View External Url View Person" at bounding box center [689, 174] width 73 height 57
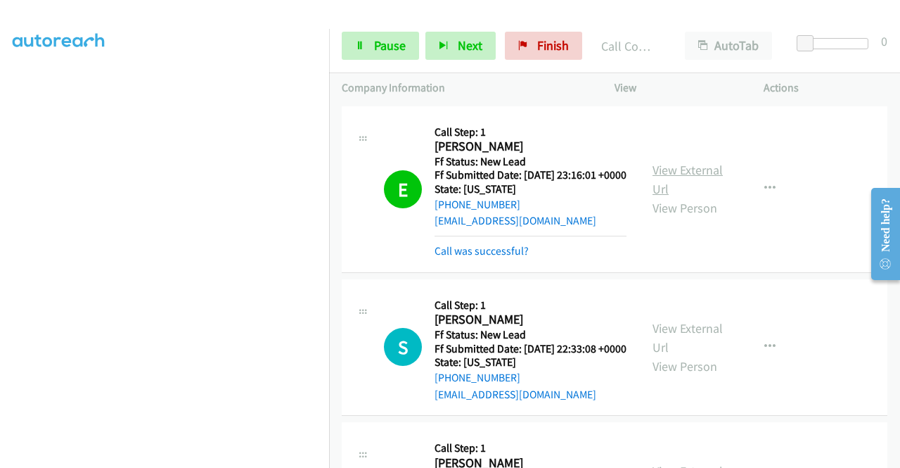
click at [669, 183] on link "View External Url" at bounding box center [688, 179] width 70 height 35
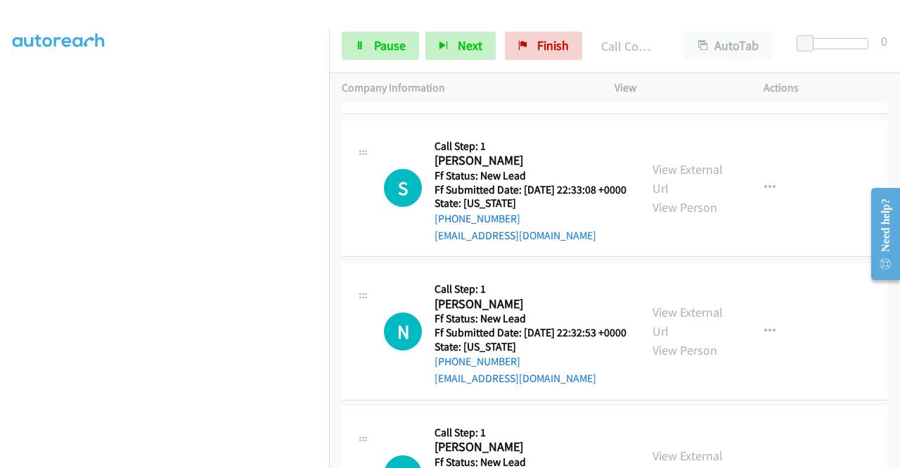
scroll to position [169, 0]
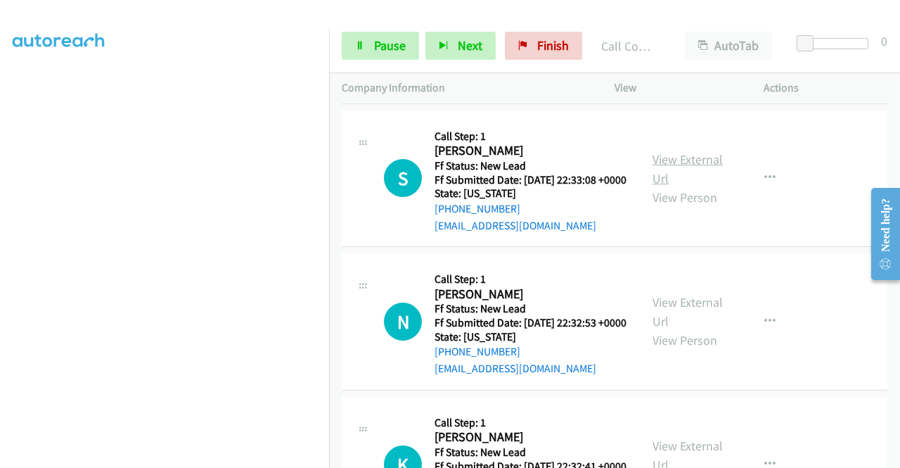
click at [659, 182] on link "View External Url" at bounding box center [688, 168] width 70 height 35
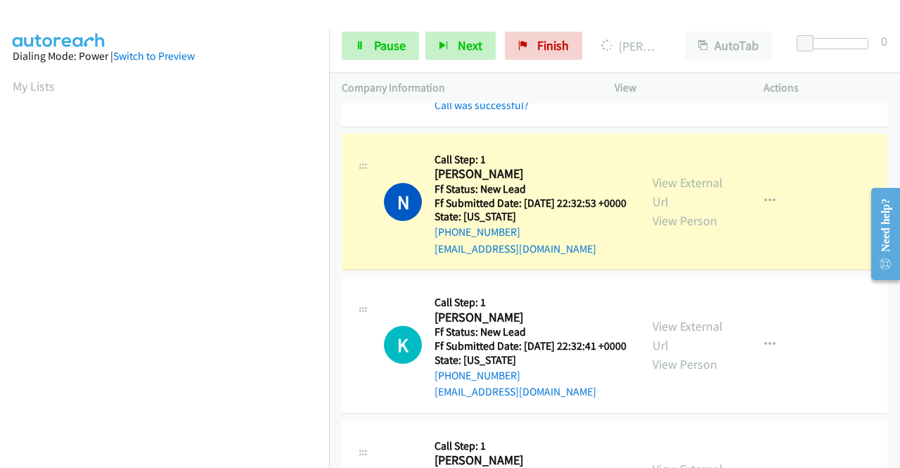
scroll to position [366, 0]
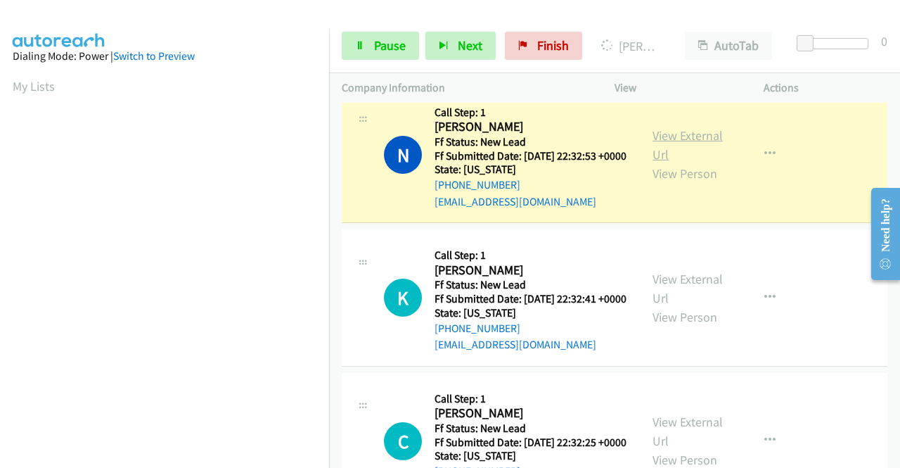
click at [698, 162] on link "View External Url" at bounding box center [688, 144] width 70 height 35
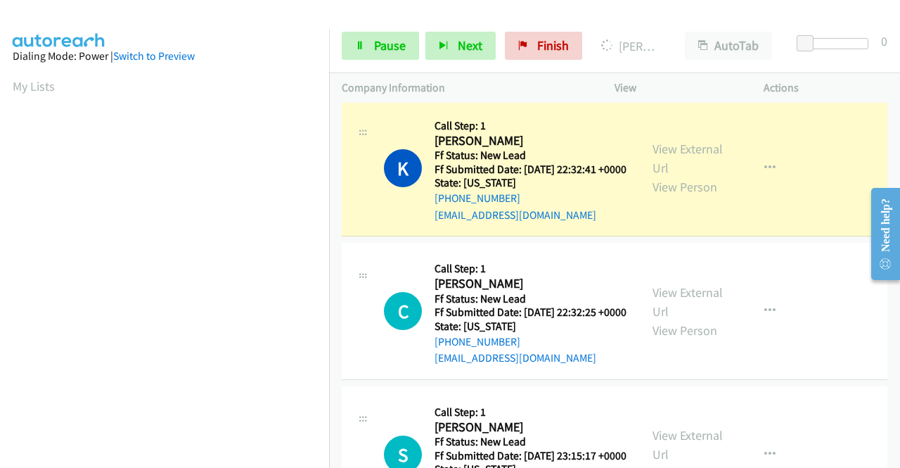
scroll to position [581, 0]
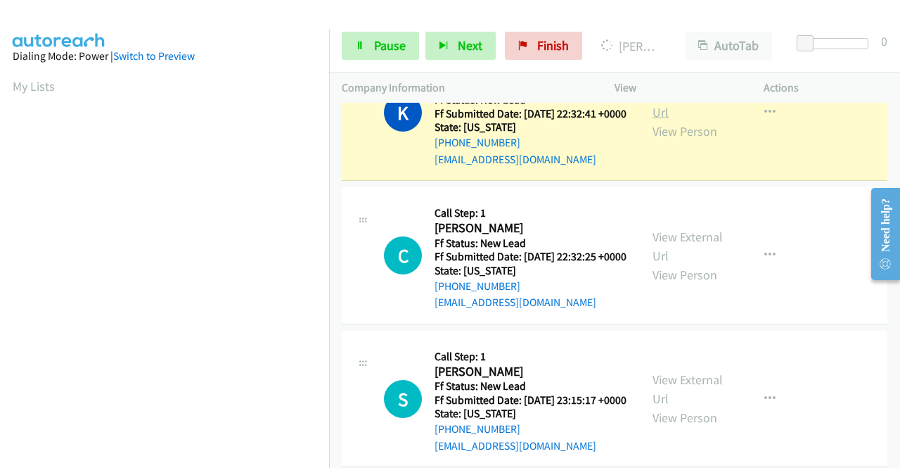
click at [660, 120] on link "View External Url" at bounding box center [688, 102] width 70 height 35
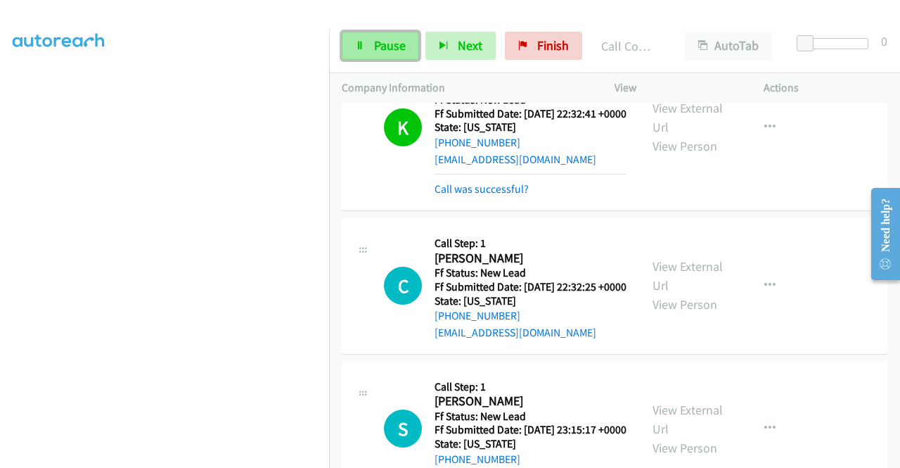
click at [382, 54] on link "Pause" at bounding box center [380, 46] width 77 height 28
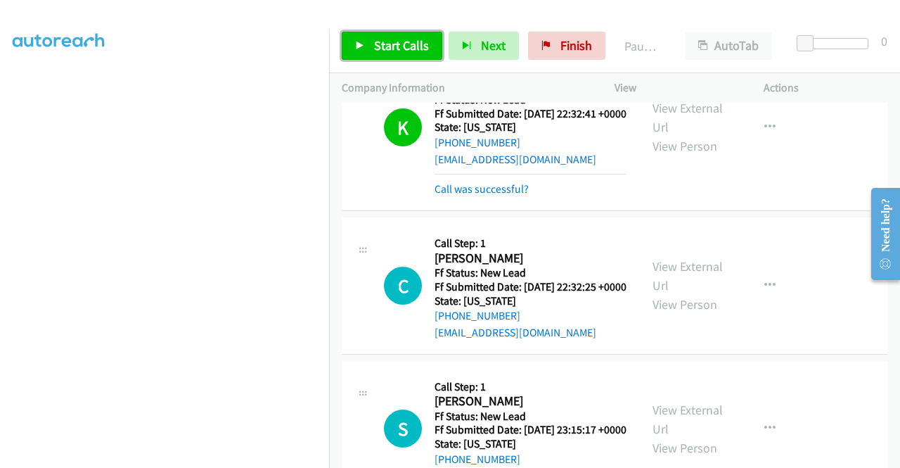
click at [411, 48] on span "Start Calls" at bounding box center [401, 45] width 55 height 16
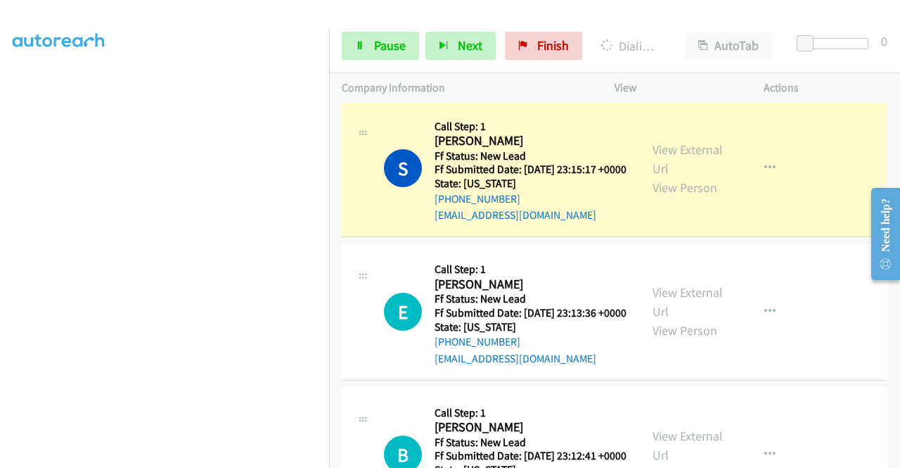
scroll to position [835, 0]
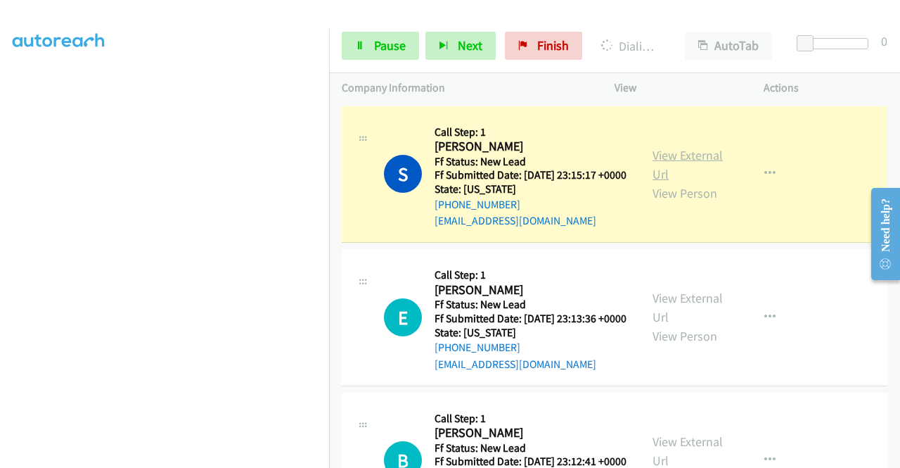
click at [665, 182] on link "View External Url" at bounding box center [688, 164] width 70 height 35
click at [0, 325] on aside "Dialing Mode: Power | Switch to Preview My Lists" at bounding box center [164, 107] width 329 height 779
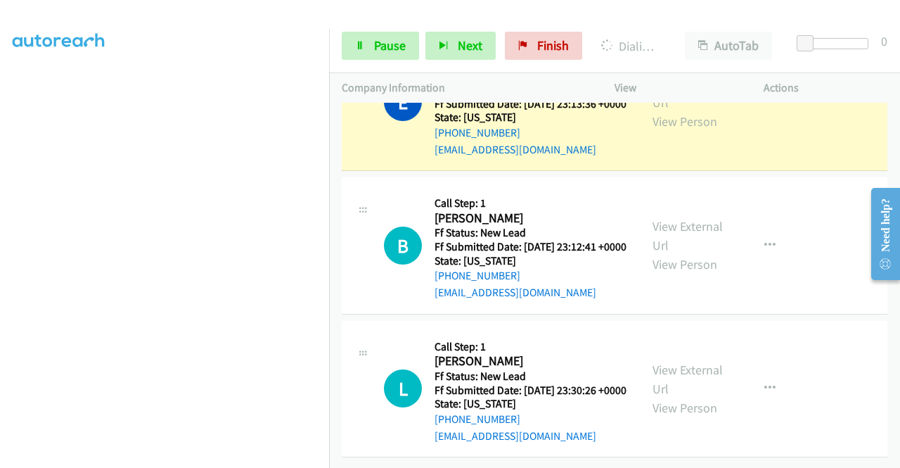
scroll to position [1154, 0]
click at [396, 40] on span "Pause" at bounding box center [390, 45] width 32 height 16
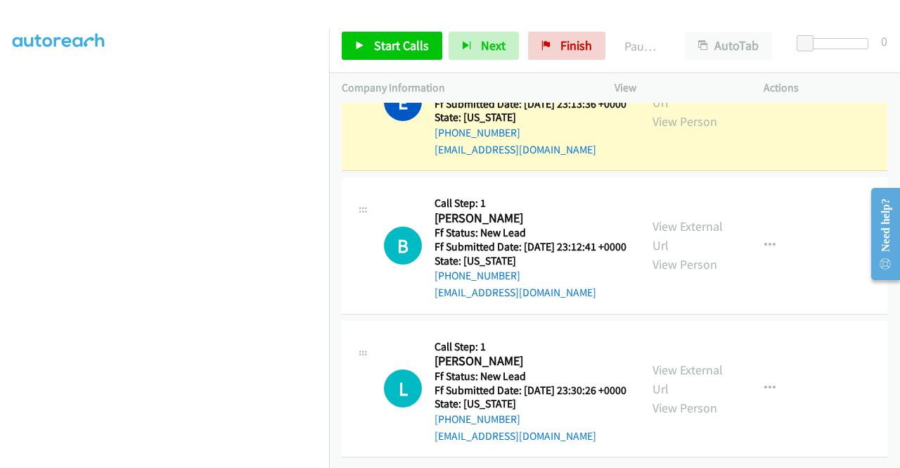
scroll to position [1169, 0]
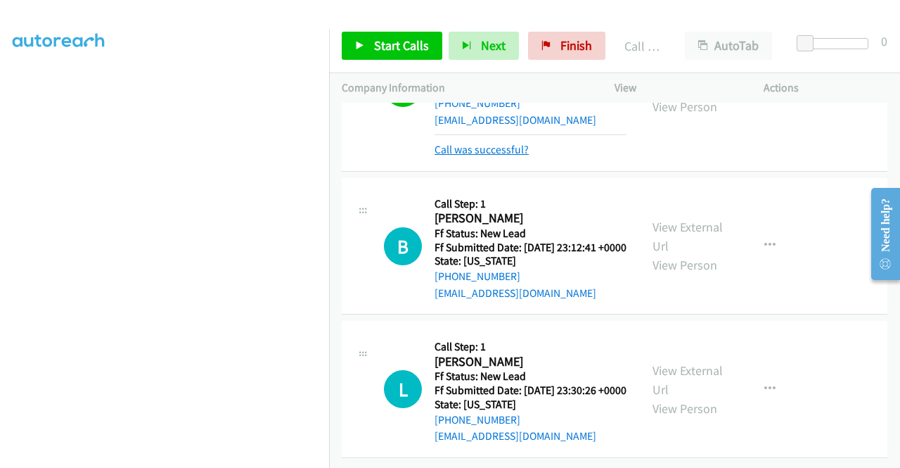
click at [507, 156] on link "Call was successful?" at bounding box center [482, 149] width 94 height 13
click at [391, 37] on span "Start Calls" at bounding box center [401, 45] width 55 height 16
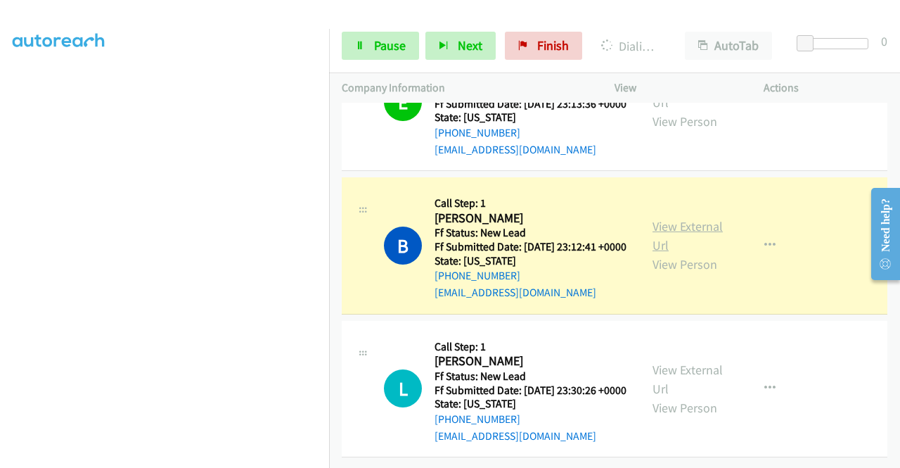
click at [689, 253] on link "View External Url" at bounding box center [688, 235] width 70 height 35
click at [0, 268] on aside "Dialing Mode: Power | Switch to Preview My Lists" at bounding box center [164, 107] width 329 height 779
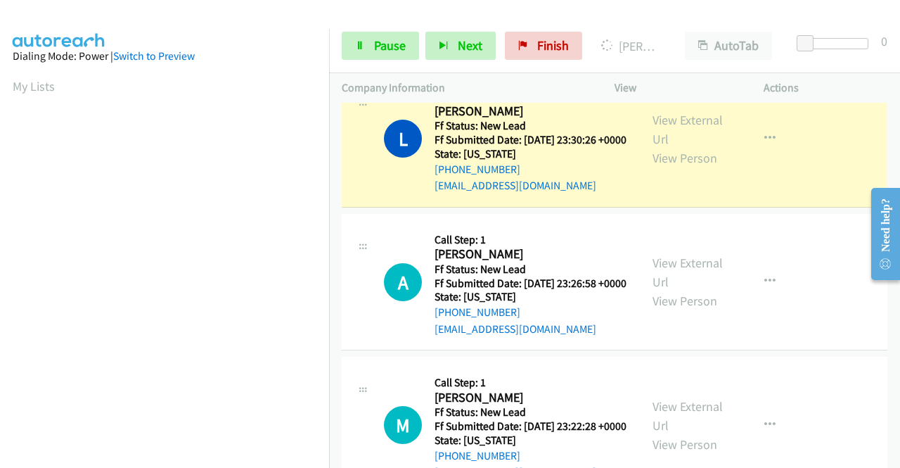
scroll to position [1416, 0]
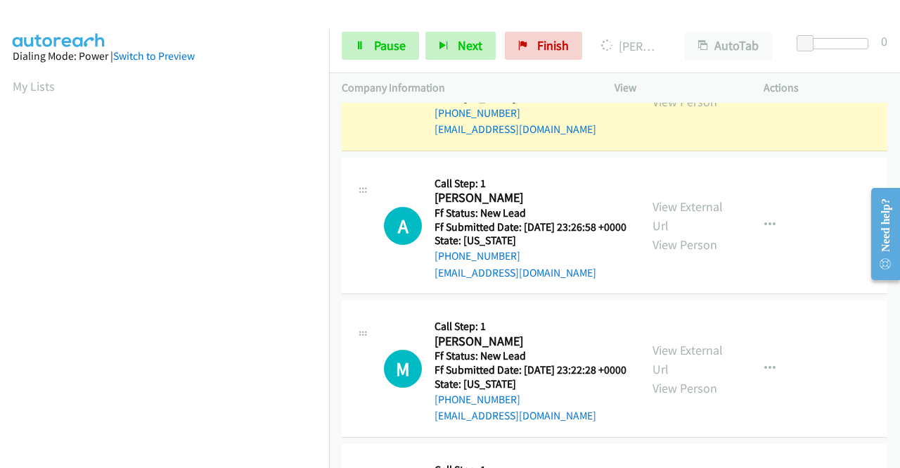
click at [691, 91] on link "View External Url" at bounding box center [688, 73] width 70 height 35
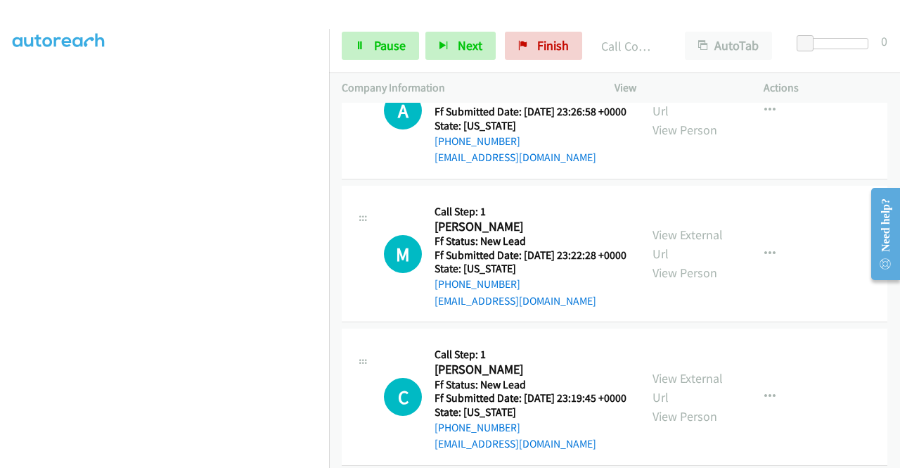
scroll to position [1585, 0]
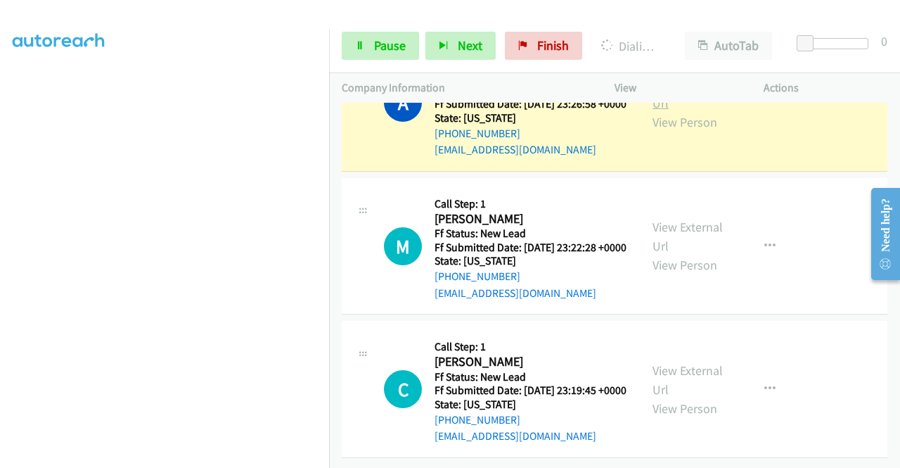
click at [667, 111] on link "View External Url" at bounding box center [688, 93] width 70 height 35
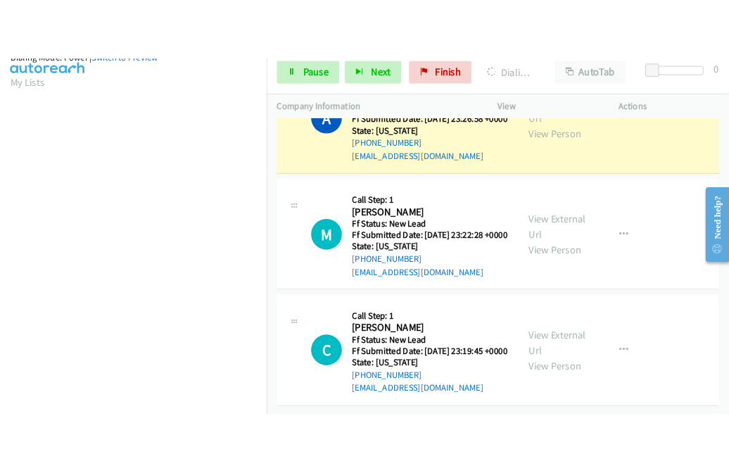
scroll to position [321, 0]
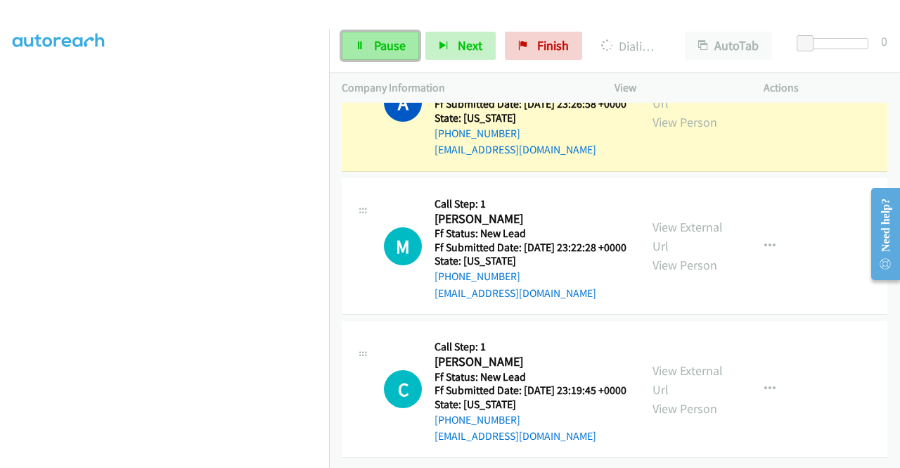
click at [379, 44] on span "Pause" at bounding box center [390, 45] width 32 height 16
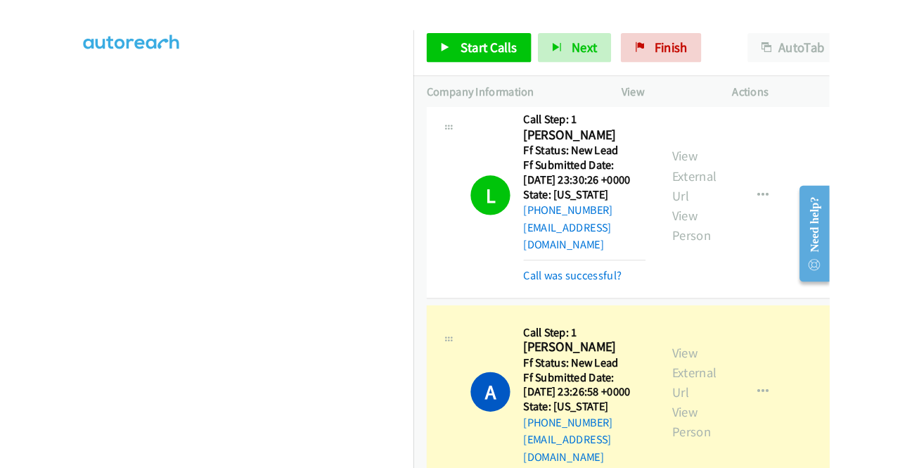
scroll to position [0, 0]
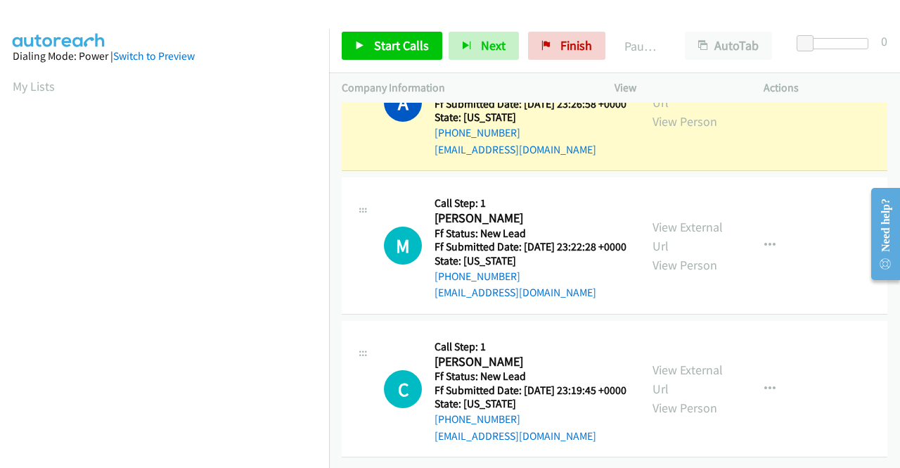
click at [0, 135] on aside "Dialing Mode: Power | Switch to Preview My Lists" at bounding box center [164, 418] width 329 height 779
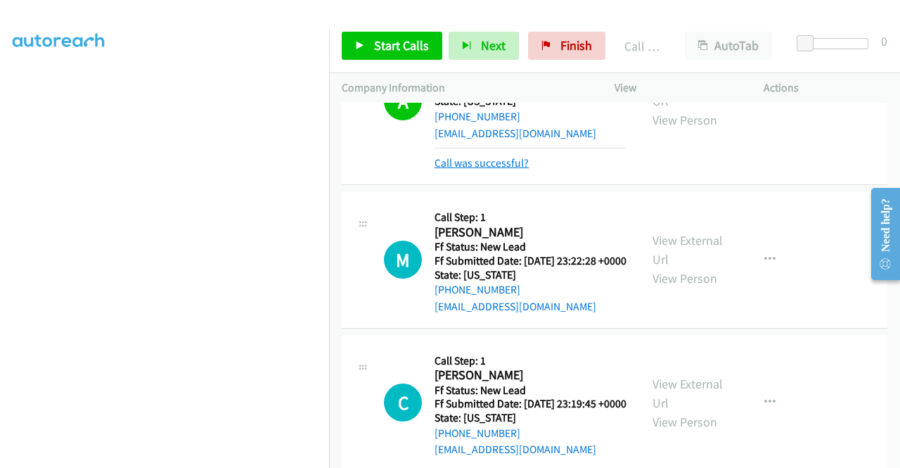
click at [482, 169] on link "Call was successful?" at bounding box center [482, 162] width 94 height 13
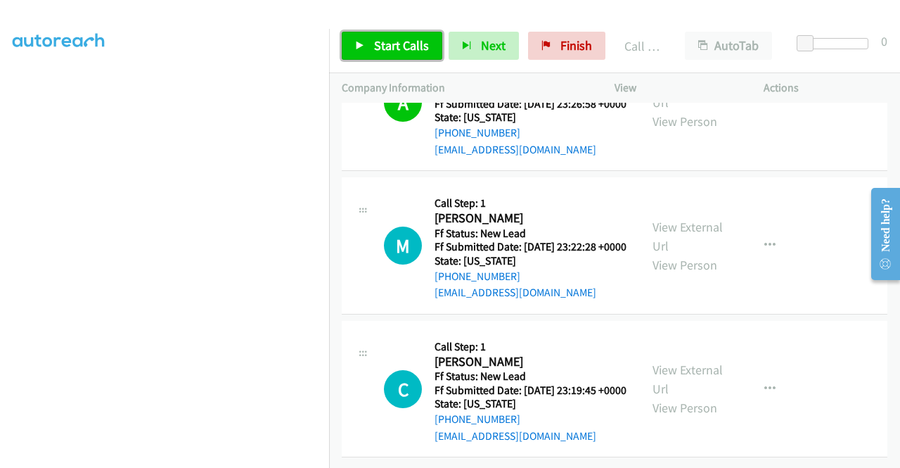
click at [383, 46] on span "Start Calls" at bounding box center [401, 45] width 55 height 16
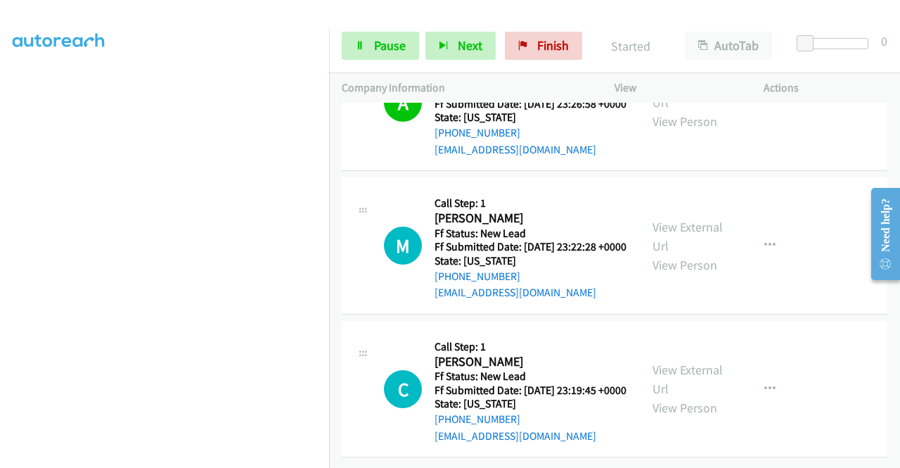
scroll to position [1741, 0]
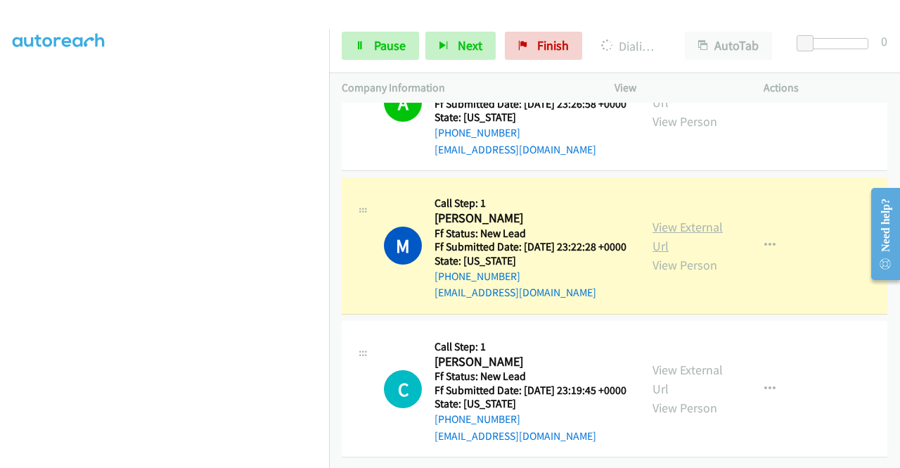
click at [700, 219] on link "View External Url" at bounding box center [688, 236] width 70 height 35
click at [0, 319] on aside "Dialing Mode: Power | Switch to Preview My Lists" at bounding box center [164, 107] width 329 height 779
click at [381, 46] on span "Pause" at bounding box center [390, 45] width 32 height 16
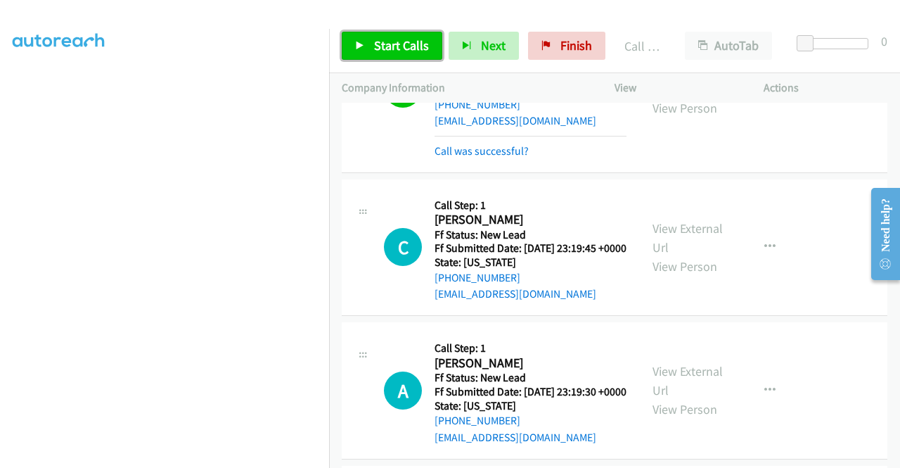
click at [388, 36] on link "Start Calls" at bounding box center [392, 46] width 101 height 28
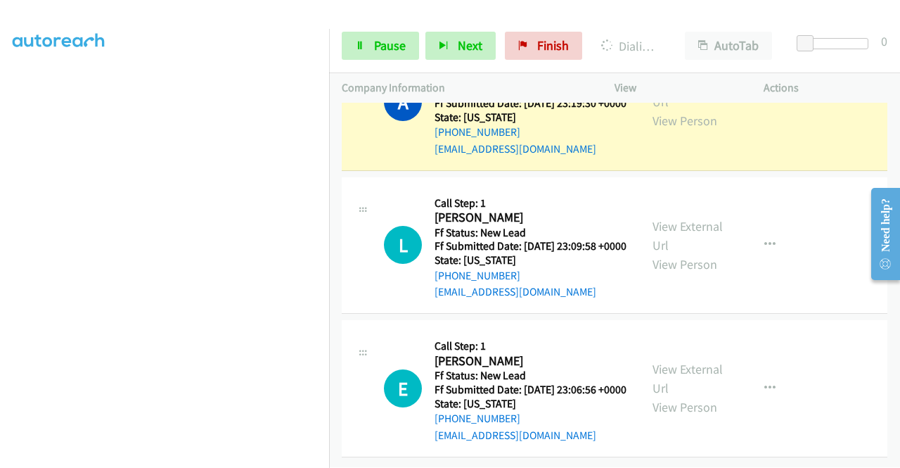
scroll to position [321, 0]
click at [677, 110] on link "View External Url" at bounding box center [688, 92] width 70 height 35
click at [369, 30] on div "Start Calls Pause Next Finish Dialing Andrea Valencia AutoTab AutoTab 0" at bounding box center [614, 46] width 571 height 54
click at [361, 39] on link "Pause" at bounding box center [380, 46] width 77 height 28
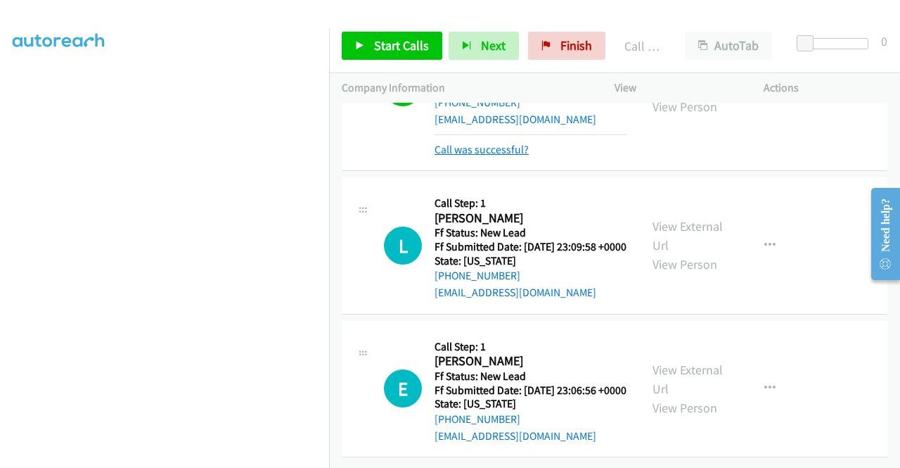
click at [499, 156] on link "Call was successful?" at bounding box center [482, 149] width 94 height 13
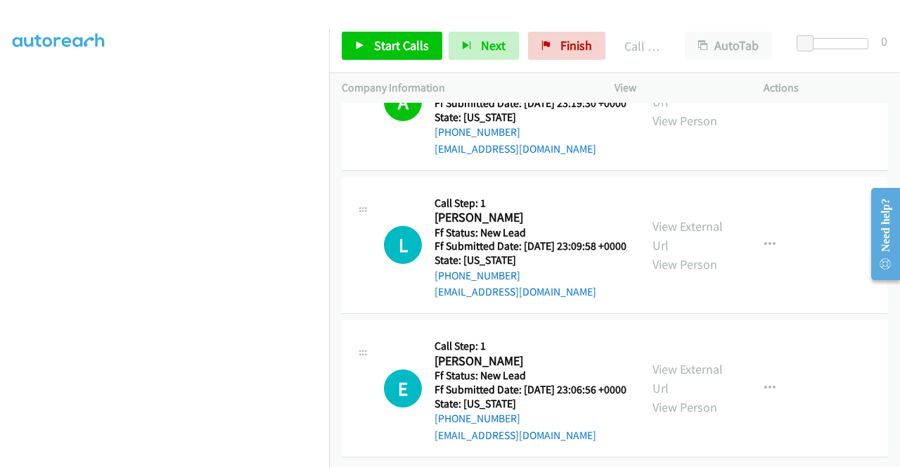
click at [899, 459] on div "+1 415-964-1034 Call failed - Please reload the list and try again The Callbar …" at bounding box center [614, 285] width 571 height 365
click at [381, 38] on span "Start Calls" at bounding box center [401, 45] width 55 height 16
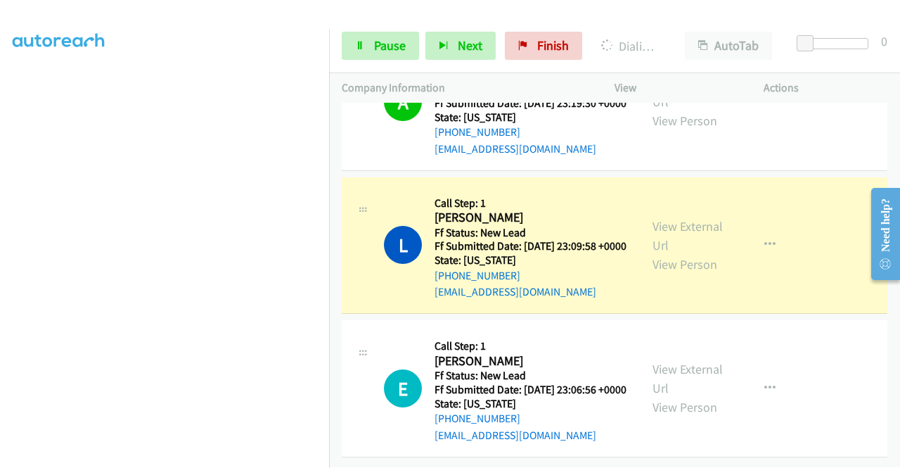
click at [0, 236] on aside "Dialing Mode: Power | Switch to Preview My Lists" at bounding box center [164, 107] width 329 height 779
click at [366, 31] on div "Start Calls Pause Next Finish Dialing Laura Atkinson AutoTab AutoTab 0" at bounding box center [614, 46] width 571 height 54
click at [363, 37] on link "Pause" at bounding box center [380, 46] width 77 height 28
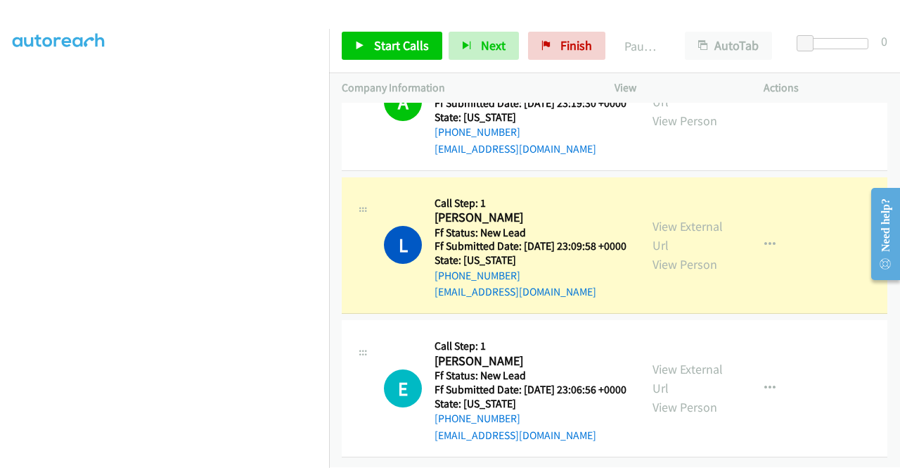
click at [677, 274] on div "View External Url View Person View External Url Email Schedule/Manage Callback …" at bounding box center [721, 245] width 162 height 111
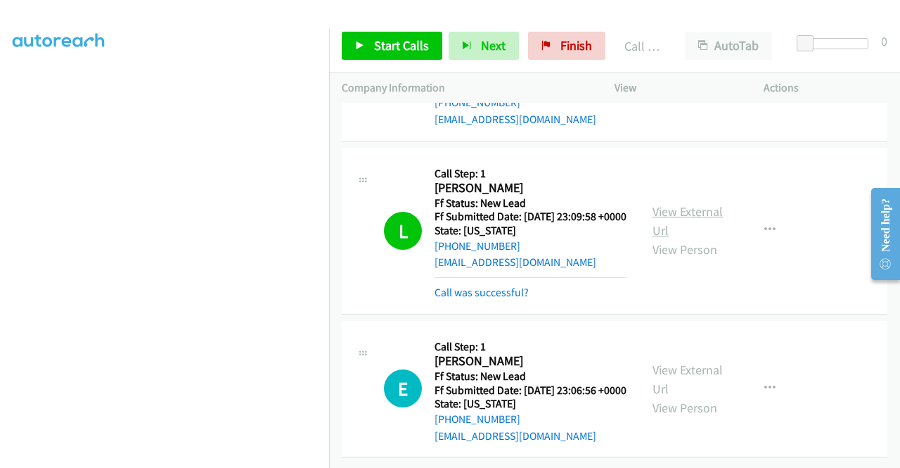
click at [664, 238] on link "View External Url" at bounding box center [688, 220] width 70 height 35
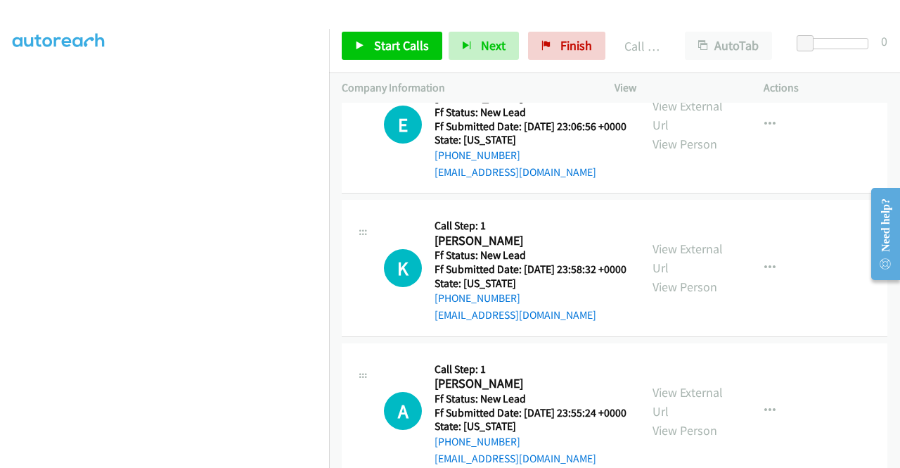
scroll to position [2388, 0]
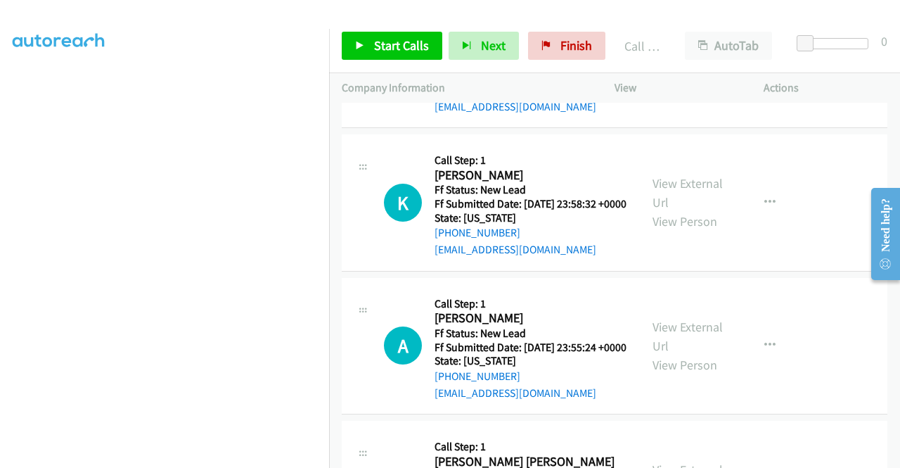
click at [380, 30] on div "Start Calls Pause Next Finish Call Completed AutoTab AutoTab 0" at bounding box center [614, 46] width 571 height 54
click at [363, 50] on link "Start Calls" at bounding box center [392, 46] width 101 height 28
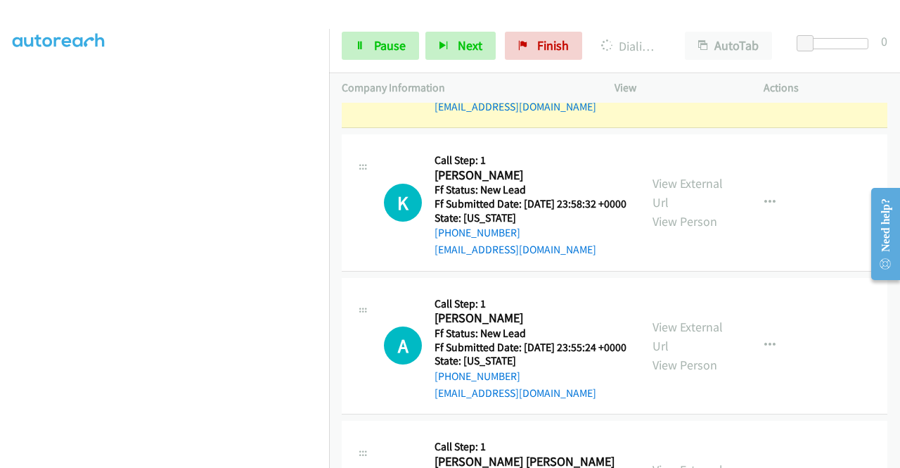
click at [684, 68] on link "View External Url" at bounding box center [688, 49] width 70 height 35
click at [0, 324] on aside "Dialing Mode: Power | Switch to Preview My Lists" at bounding box center [164, 107] width 329 height 779
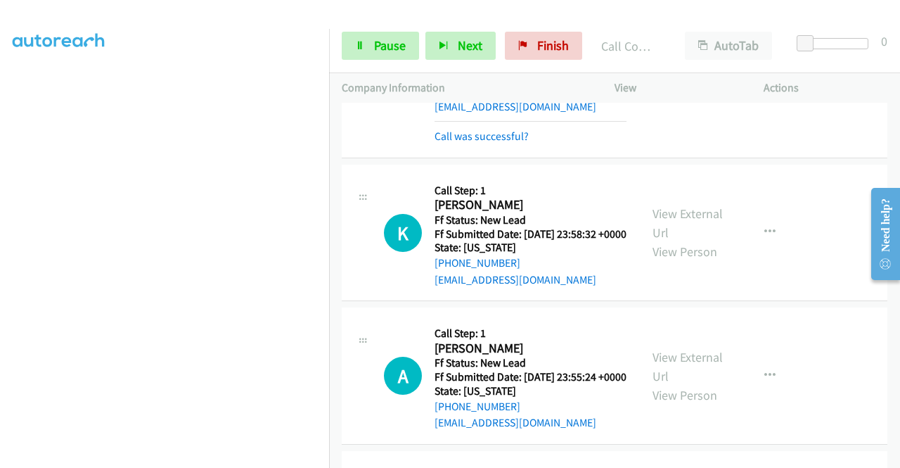
click at [899, 458] on div "+1 415-964-1034 Call failed - Please reload the list and try again The Callbar …" at bounding box center [614, 285] width 571 height 365
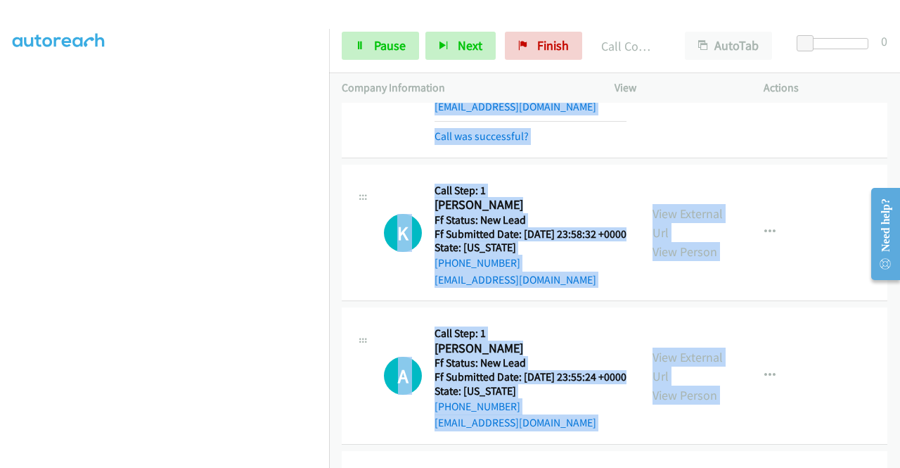
click at [899, 458] on div "+1 415-964-1034 Call failed - Please reload the list and try again The Callbar …" at bounding box center [614, 285] width 571 height 365
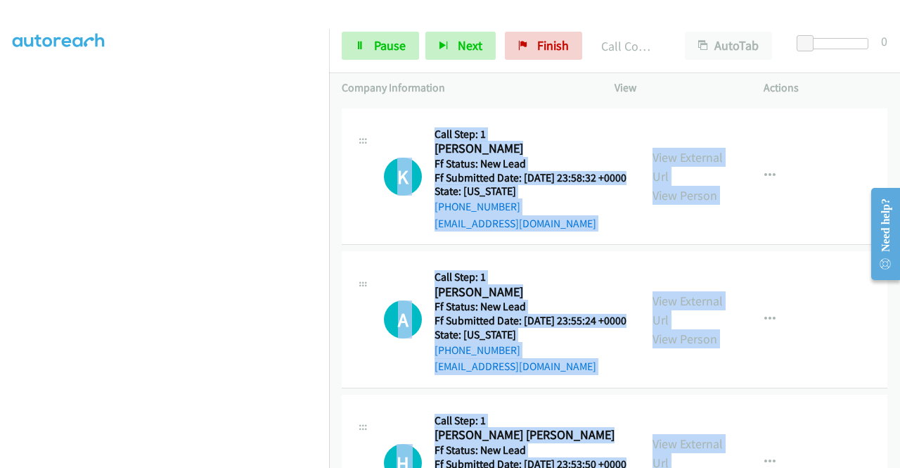
scroll to position [2556, 0]
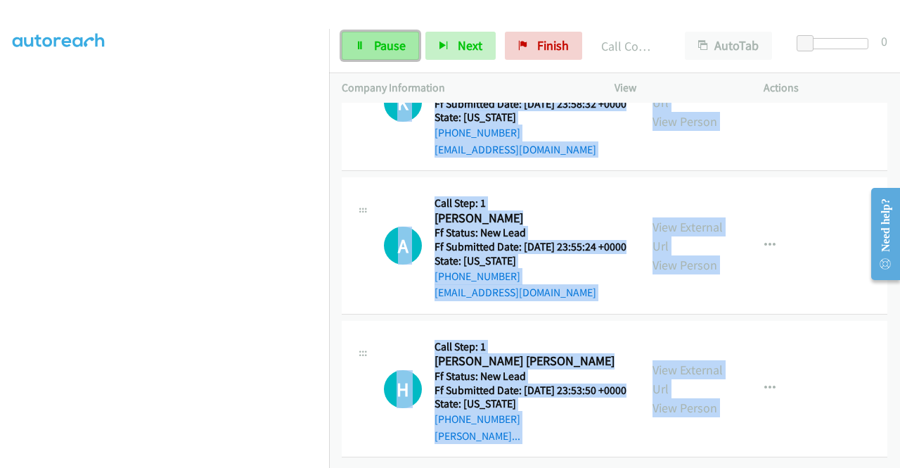
click at [381, 44] on span "Pause" at bounding box center [390, 45] width 32 height 16
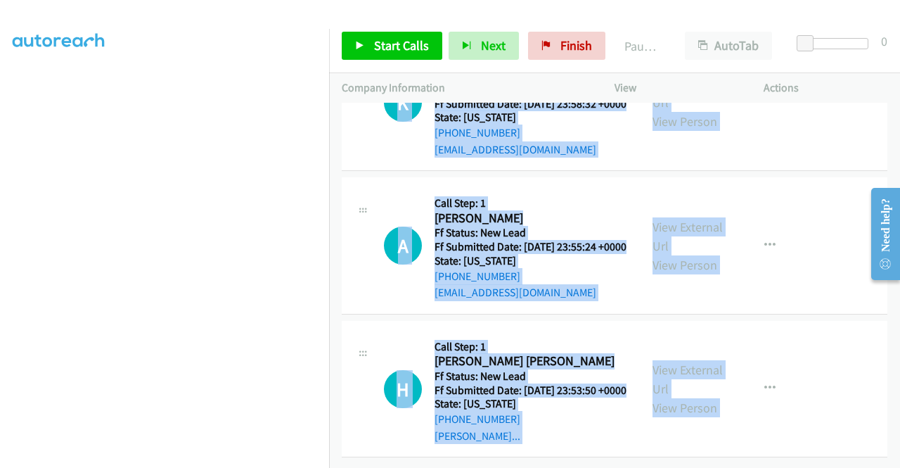
click at [682, 110] on link "View External Url" at bounding box center [688, 92] width 70 height 35
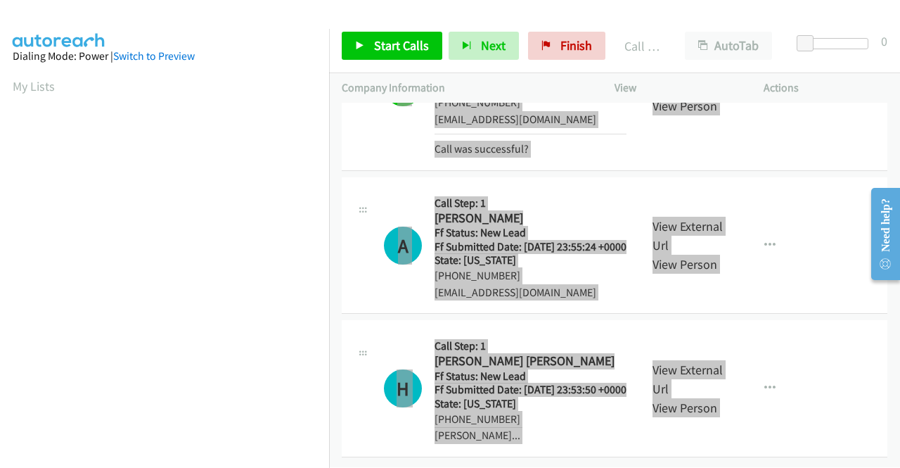
scroll to position [321, 0]
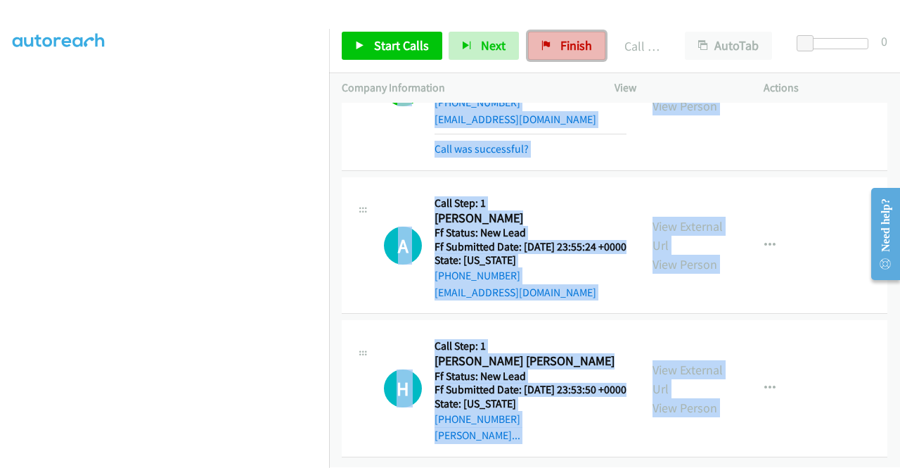
click at [584, 50] on span "Finish" at bounding box center [577, 45] width 32 height 16
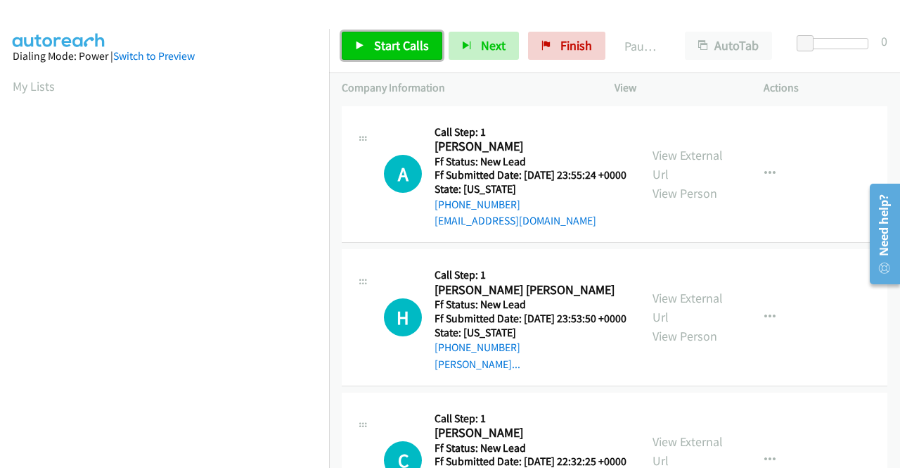
click at [416, 51] on span "Start Calls" at bounding box center [401, 45] width 55 height 16
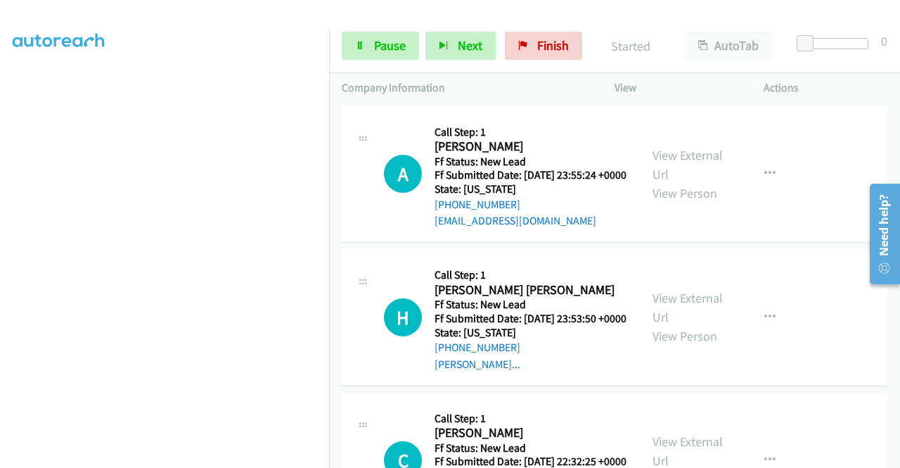
scroll to position [321, 0]
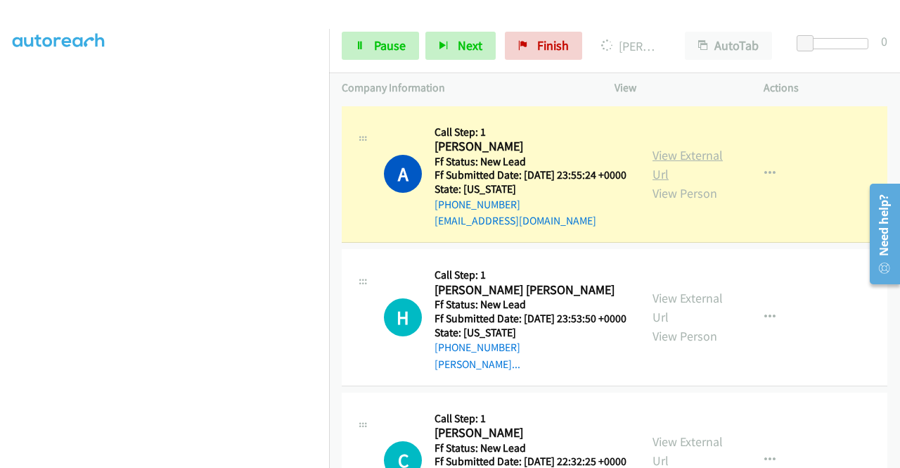
click at [696, 158] on link "View External Url" at bounding box center [688, 164] width 70 height 35
click at [329, 188] on nav "Dialing Mode: Power | Switch to Preview My Lists" at bounding box center [165, 263] width 330 height 468
click at [0, 283] on aside "Dialing Mode: Power | Switch to Preview My Lists" at bounding box center [164, 107] width 329 height 779
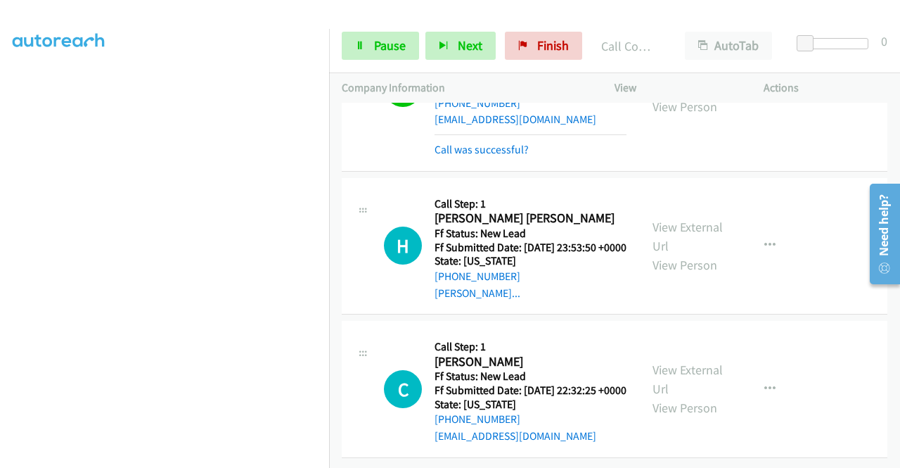
scroll to position [141, 0]
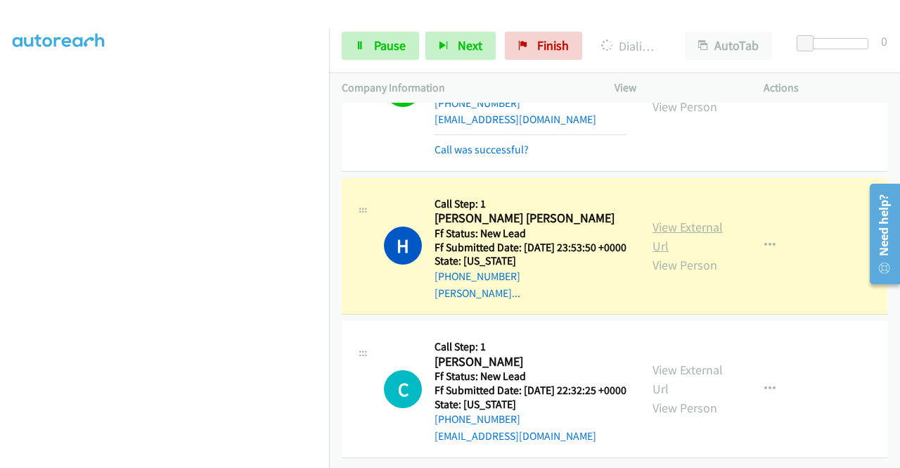
click at [677, 219] on link "View External Url" at bounding box center [688, 236] width 70 height 35
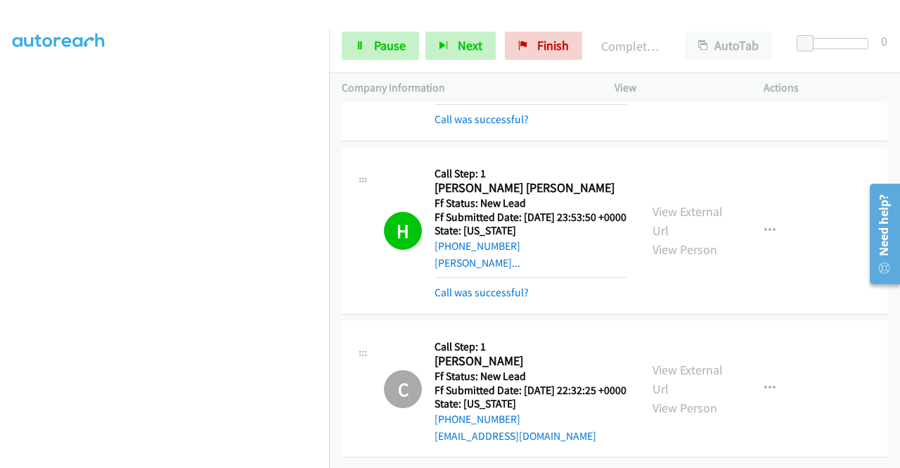
scroll to position [0, 0]
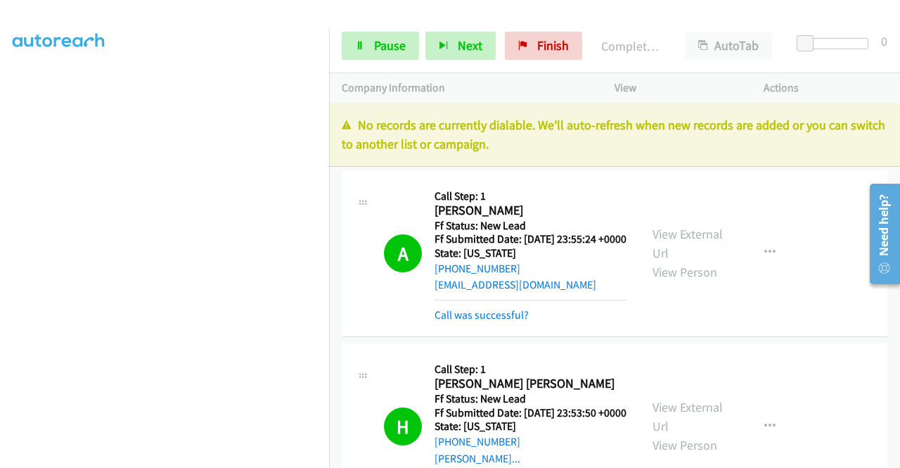
click at [371, 60] on div "Start Calls Pause Next Finish Completed All Calls AutoTab AutoTab 0" at bounding box center [614, 46] width 571 height 54
click at [378, 38] on span "Pause" at bounding box center [390, 45] width 32 height 16
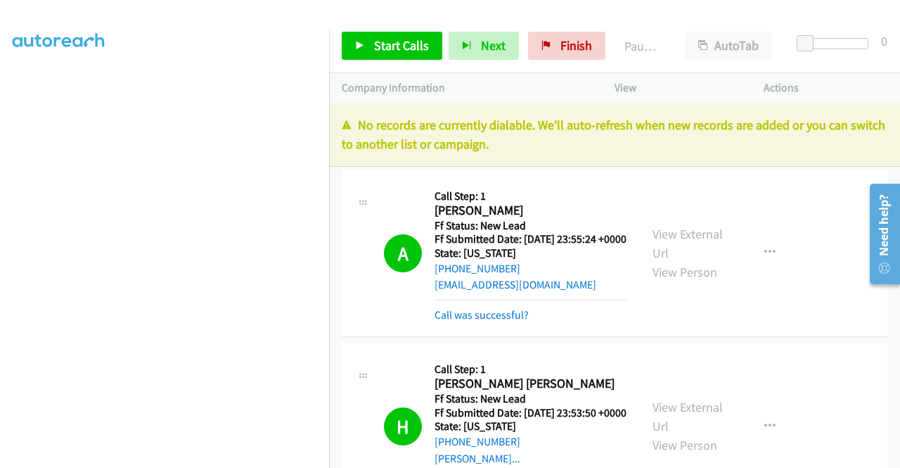
click at [862, 151] on p "No records are currently dialable. We'll auto-refresh when new records are adde…" at bounding box center [615, 134] width 546 height 38
click at [579, 39] on span "Finish" at bounding box center [577, 45] width 32 height 16
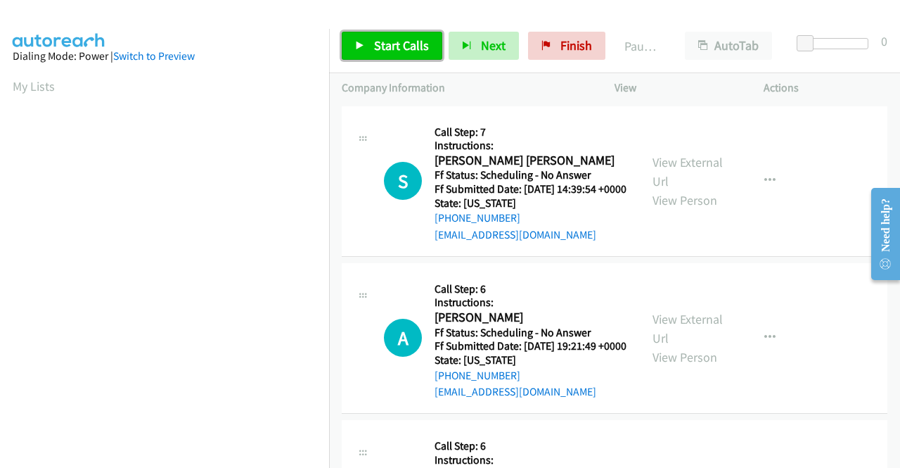
click at [395, 40] on span "Start Calls" at bounding box center [401, 45] width 55 height 16
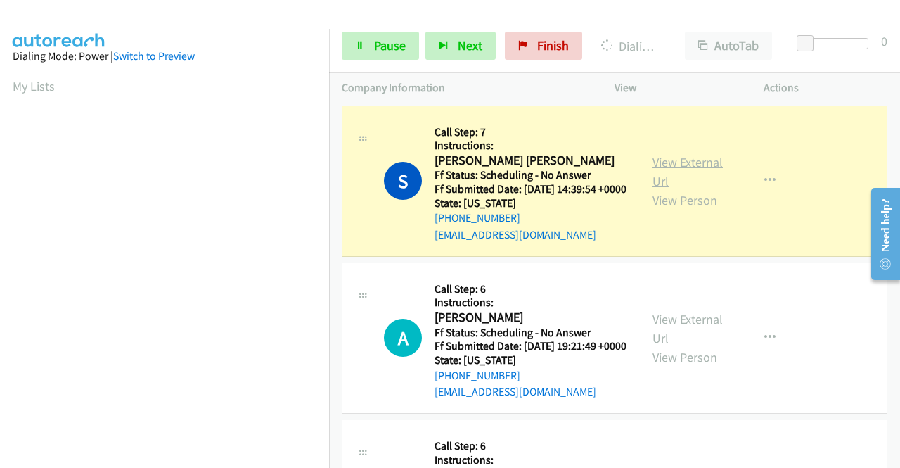
click at [681, 169] on link "View External Url" at bounding box center [688, 171] width 70 height 35
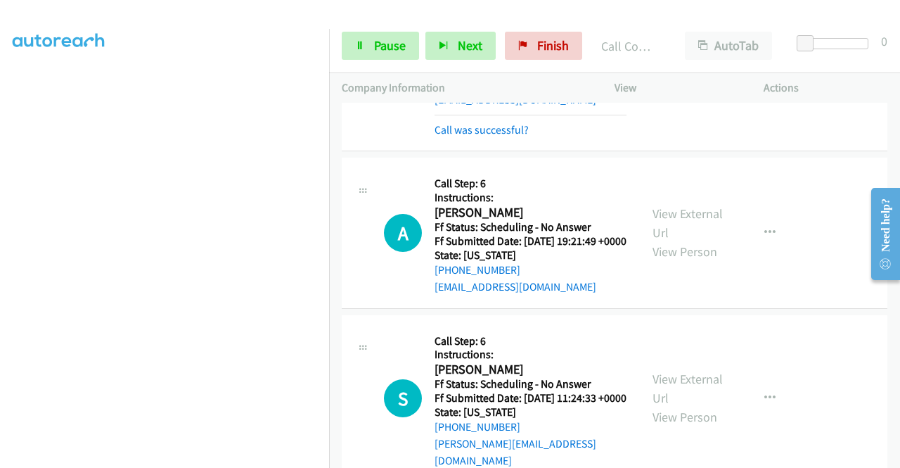
scroll to position [159, 0]
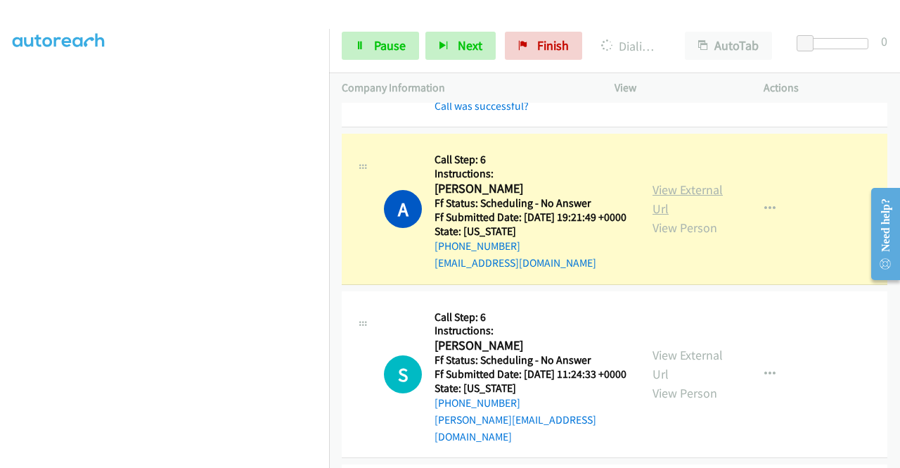
click at [678, 214] on link "View External Url" at bounding box center [688, 198] width 70 height 35
click at [0, 234] on aside "Dialing Mode: Power | Switch to Preview My Lists" at bounding box center [164, 107] width 329 height 779
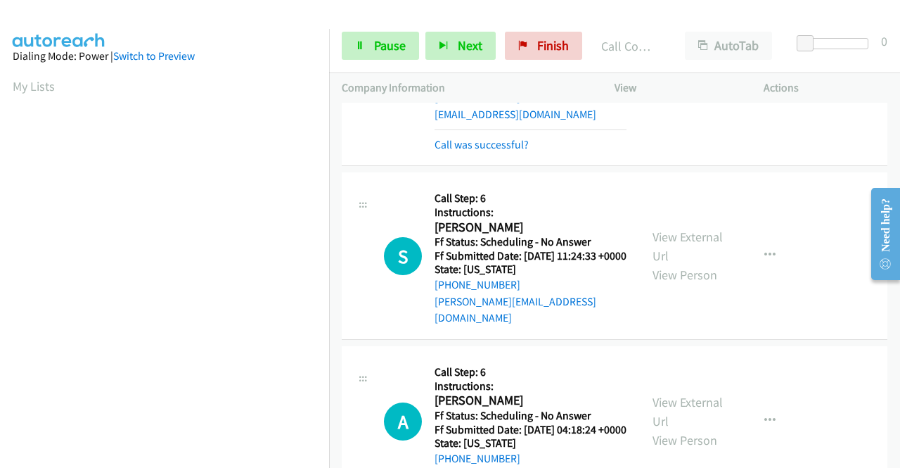
scroll to position [328, 0]
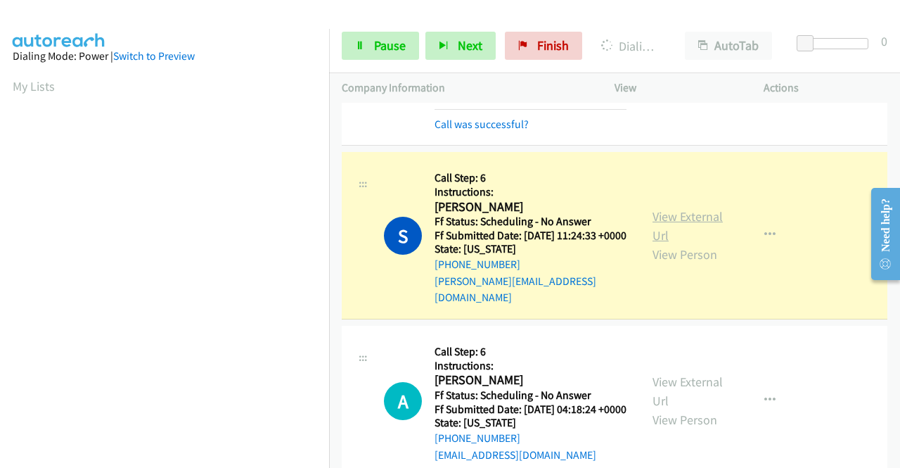
click at [679, 243] on link "View External Url" at bounding box center [688, 225] width 70 height 35
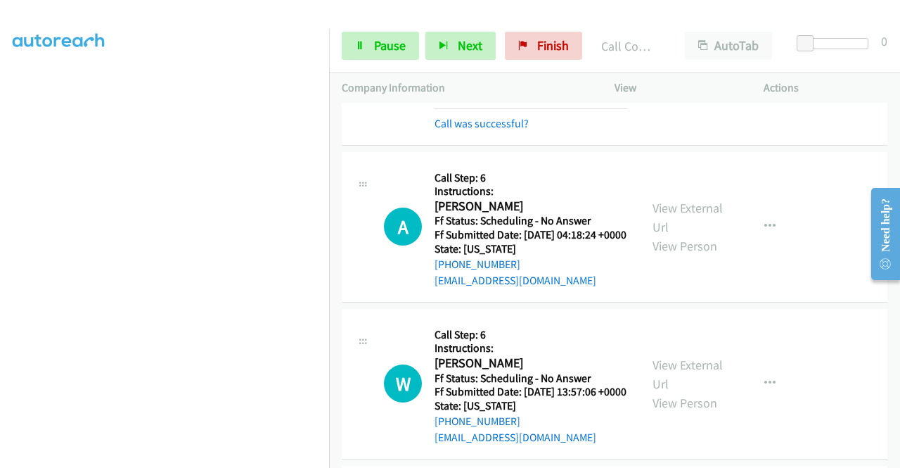
scroll to position [540, 0]
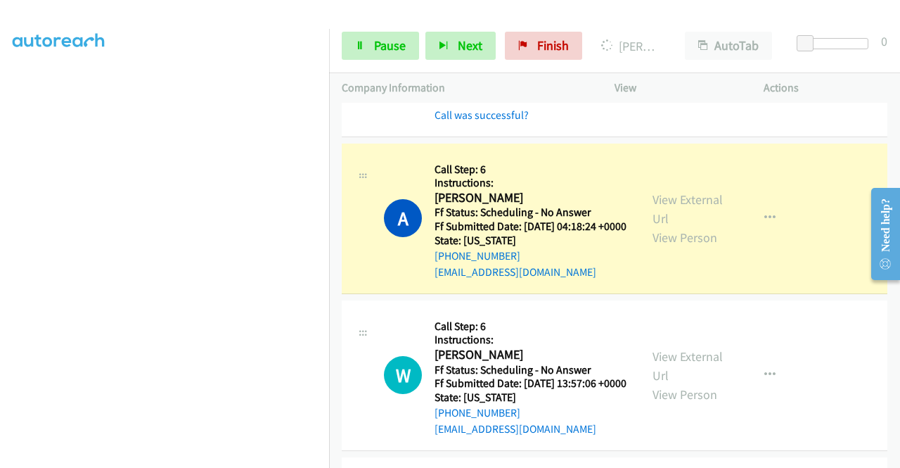
click at [694, 240] on div "View External Url View Person" at bounding box center [689, 218] width 73 height 57
drag, startPoint x: 694, startPoint y: 240, endPoint x: 723, endPoint y: 230, distance: 30.5
click at [723, 230] on div "View External Url View Person View External Url Email Schedule/Manage Callback …" at bounding box center [721, 218] width 162 height 124
click at [678, 226] on link "View External Url" at bounding box center [688, 208] width 70 height 35
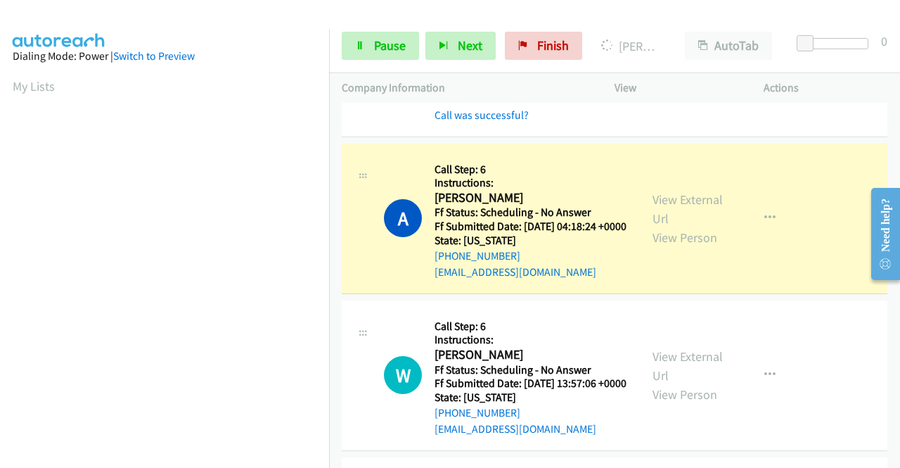
click at [333, 359] on td "W Callback Scheduled Call Step: 6 Instructions: [PERSON_NAME] America/[GEOGRAPH…" at bounding box center [614, 375] width 571 height 157
click at [330, 140] on td "S Callback Scheduled Call Step: 6 Instructions: [PERSON_NAME] America/[GEOGRAPH…" at bounding box center [614, 38] width 571 height 203
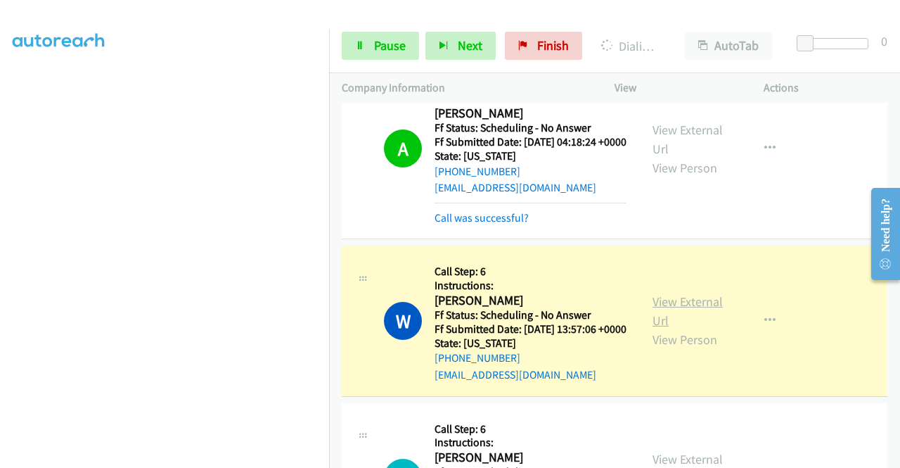
click at [669, 328] on link "View External Url" at bounding box center [688, 310] width 70 height 35
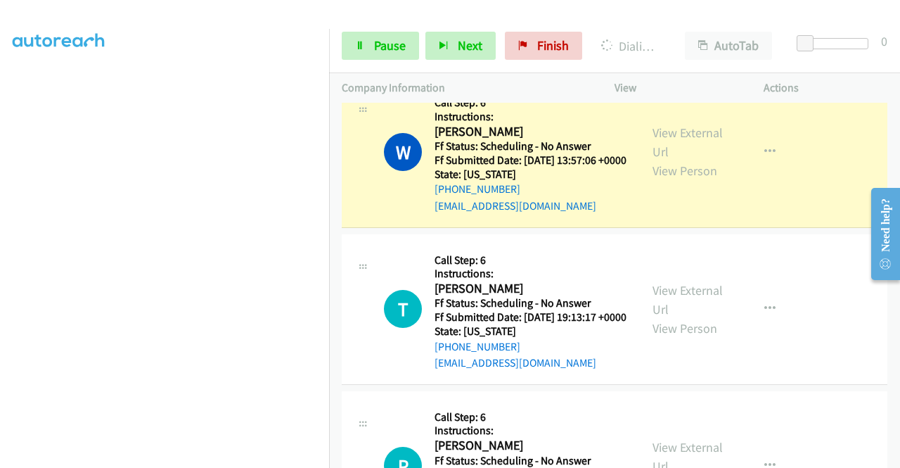
scroll to position [821, 0]
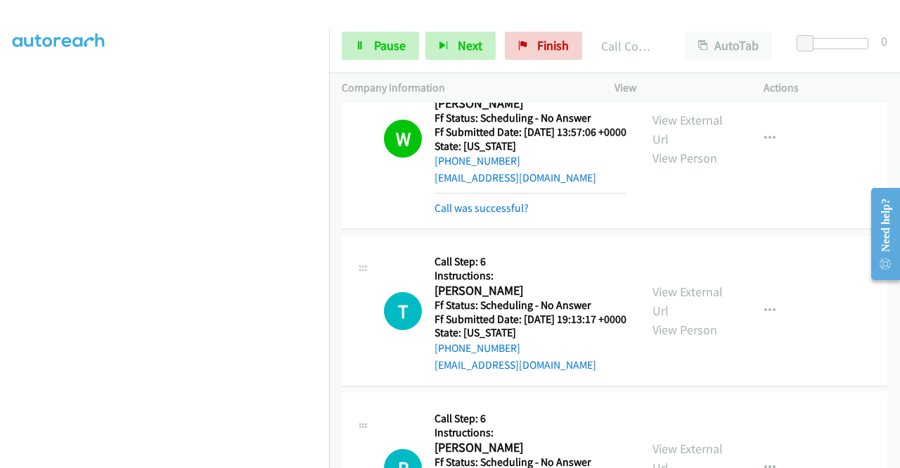
click at [889, 456] on td "P Callback Scheduled Call Step: 6 Instructions: [PERSON_NAME] America/[GEOGRAPH…" at bounding box center [614, 468] width 571 height 157
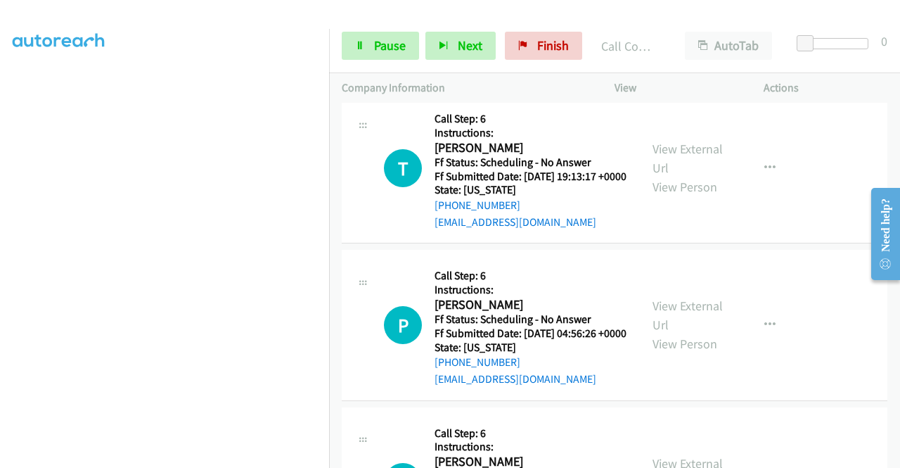
scroll to position [990, 0]
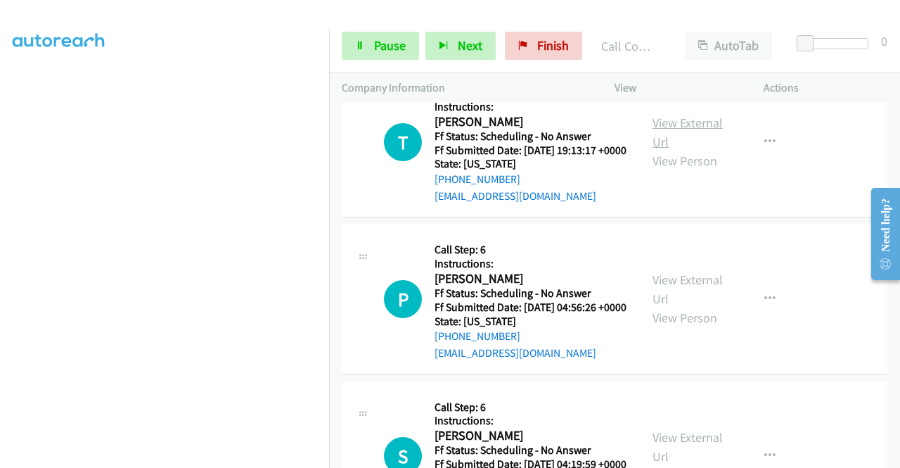
click at [681, 150] on link "View External Url" at bounding box center [688, 132] width 70 height 35
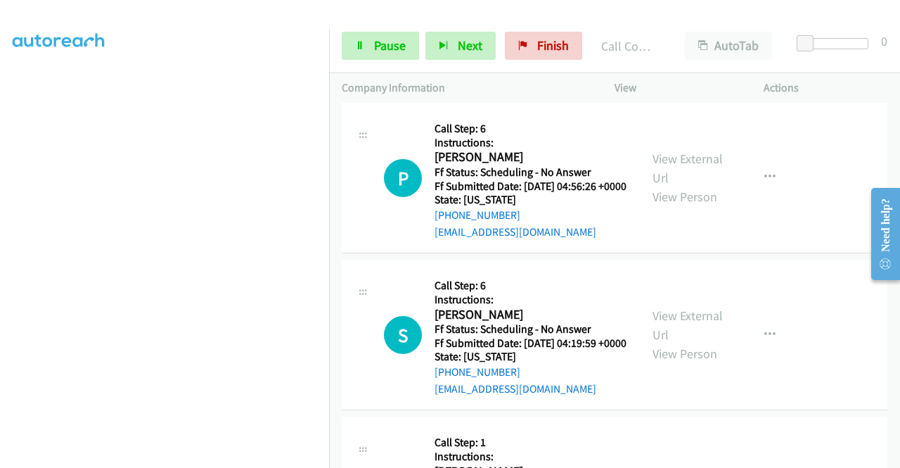
scroll to position [1168, 0]
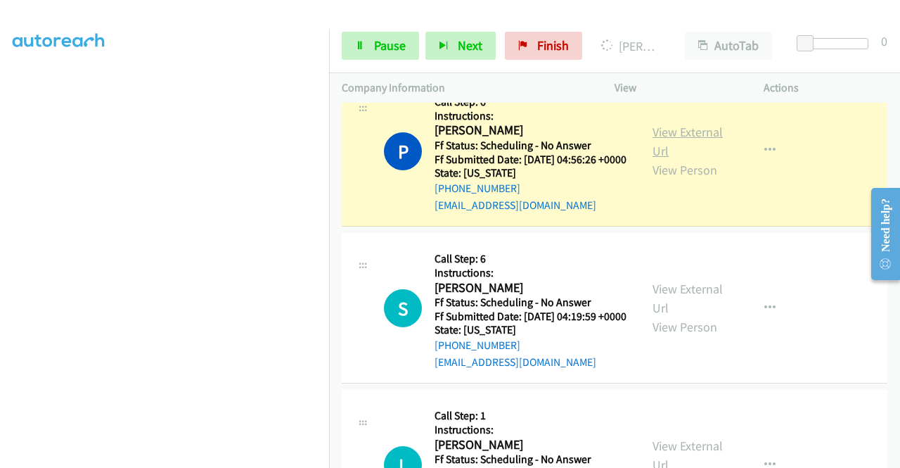
click at [665, 159] on link "View External Url" at bounding box center [688, 141] width 70 height 35
click at [376, 44] on span "Pause" at bounding box center [390, 45] width 32 height 16
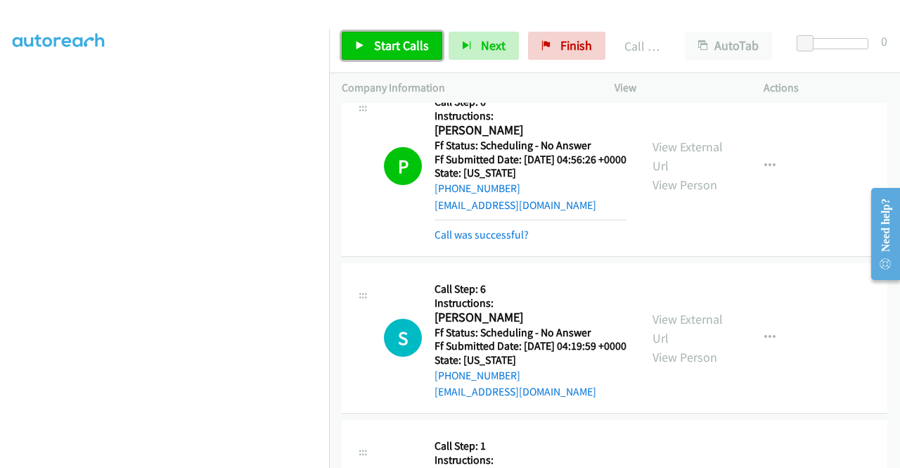
click at [378, 57] on link "Start Calls" at bounding box center [392, 46] width 101 height 28
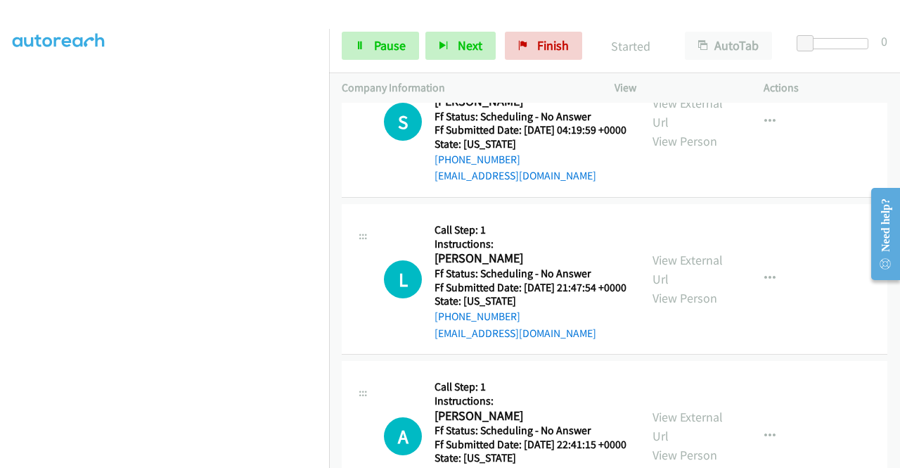
scroll to position [1412, 0]
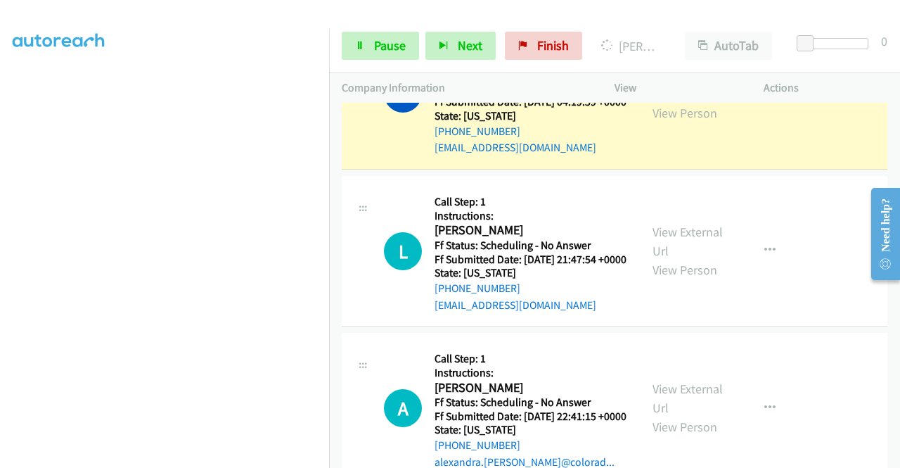
click at [663, 102] on link "View External Url" at bounding box center [688, 84] width 70 height 35
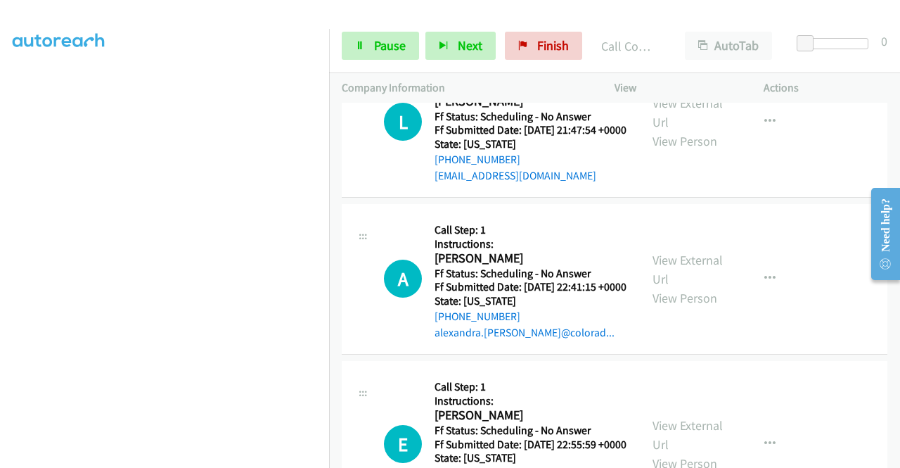
scroll to position [1590, 0]
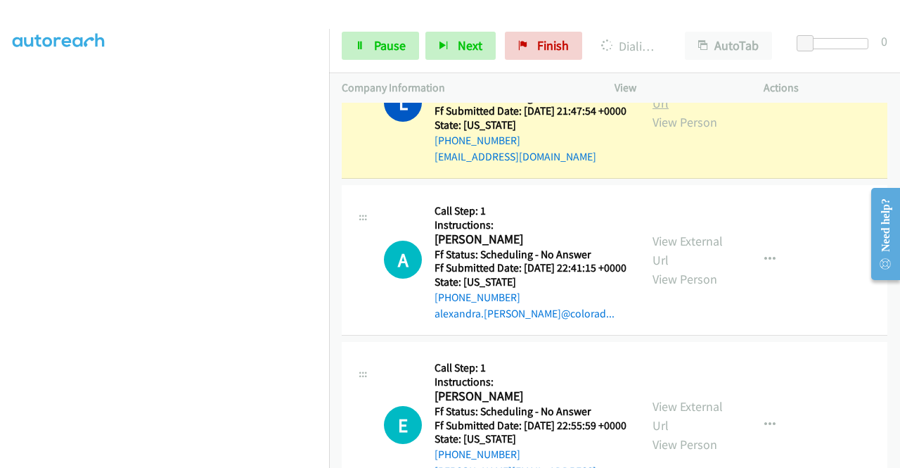
click at [669, 111] on link "View External Url" at bounding box center [688, 93] width 70 height 35
click at [329, 338] on td "A Callback Scheduled Call Step: 1 Instructions: [PERSON_NAME] America/[GEOGRAPH…" at bounding box center [614, 259] width 571 height 157
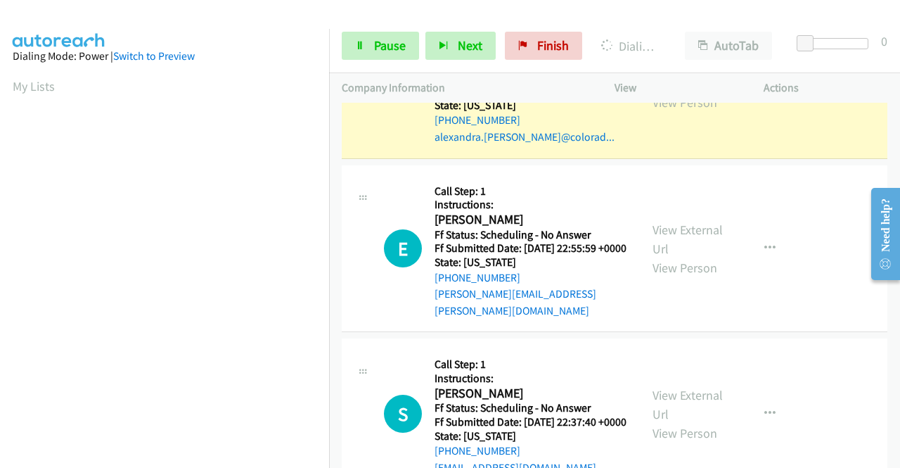
scroll to position [1806, 0]
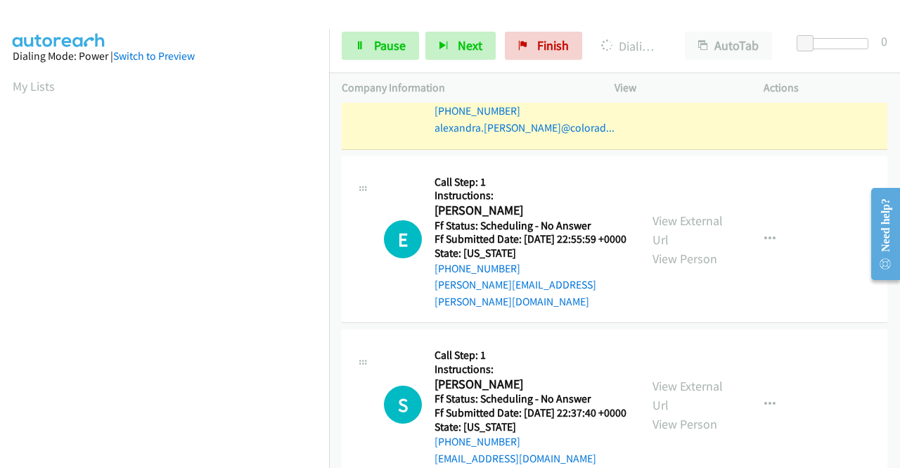
click at [671, 103] on div "View External Url View Person" at bounding box center [689, 74] width 73 height 57
click at [661, 82] on link "View External Url" at bounding box center [688, 64] width 70 height 35
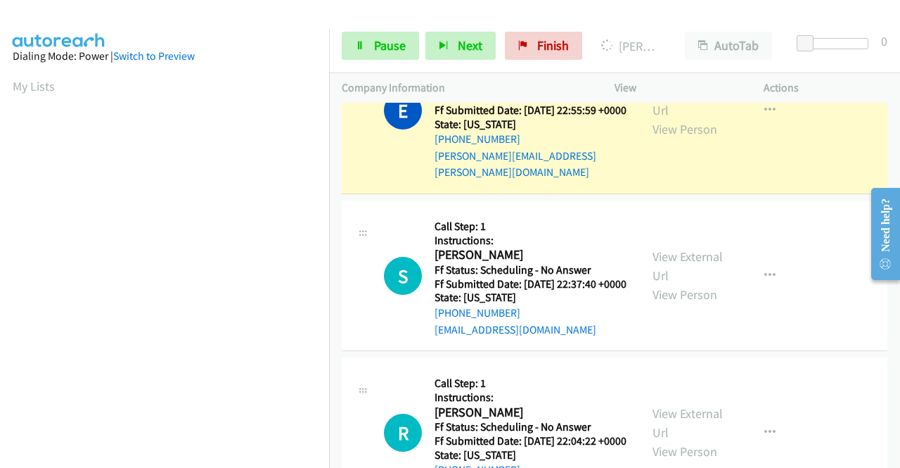
scroll to position [2003, 0]
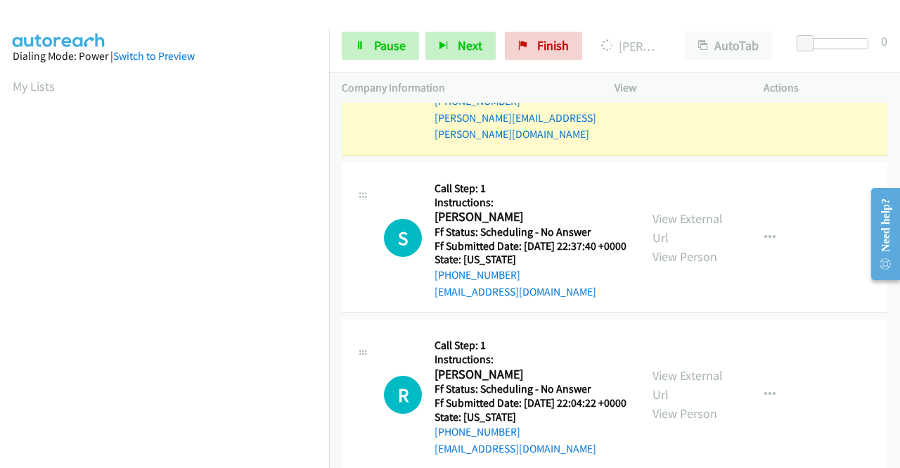
click at [692, 143] on div "View External Url View Person View External Url Email Schedule/Manage Callback …" at bounding box center [721, 71] width 162 height 141
click at [663, 80] on link "View External Url" at bounding box center [688, 62] width 70 height 35
click at [239, 465] on aside "Dialing Mode: Power | Switch to Preview My Lists" at bounding box center [164, 107] width 329 height 779
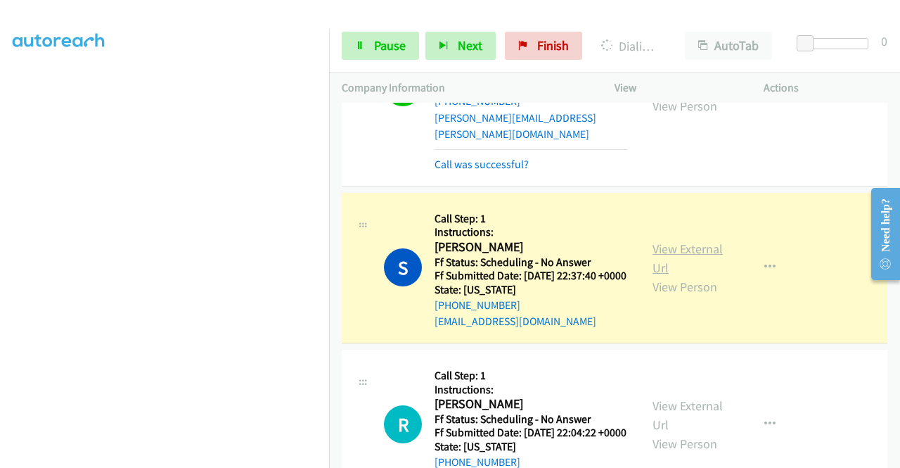
click at [691, 276] on link "View External Url" at bounding box center [688, 258] width 70 height 35
click at [150, 456] on section at bounding box center [165, 133] width 304 height 673
click at [693, 276] on link "View External Url" at bounding box center [688, 258] width 70 height 35
click at [353, 30] on div "Start Calls Pause Next Finish Dialing [PERSON_NAME] AutoTab AutoTab 0" at bounding box center [614, 46] width 571 height 54
click at [396, 61] on div "Start Calls Pause Next Finish Dialing [PERSON_NAME] AutoTab AutoTab 0" at bounding box center [614, 46] width 571 height 54
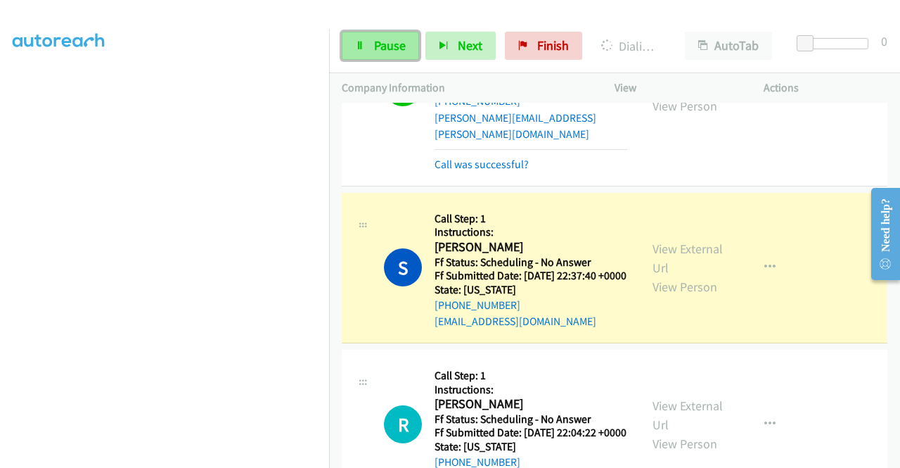
click at [388, 52] on span "Pause" at bounding box center [390, 45] width 32 height 16
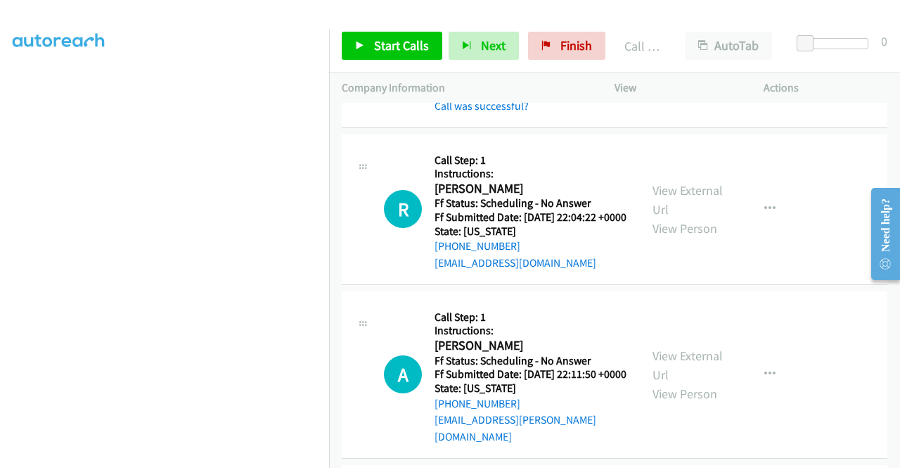
scroll to position [2274, 0]
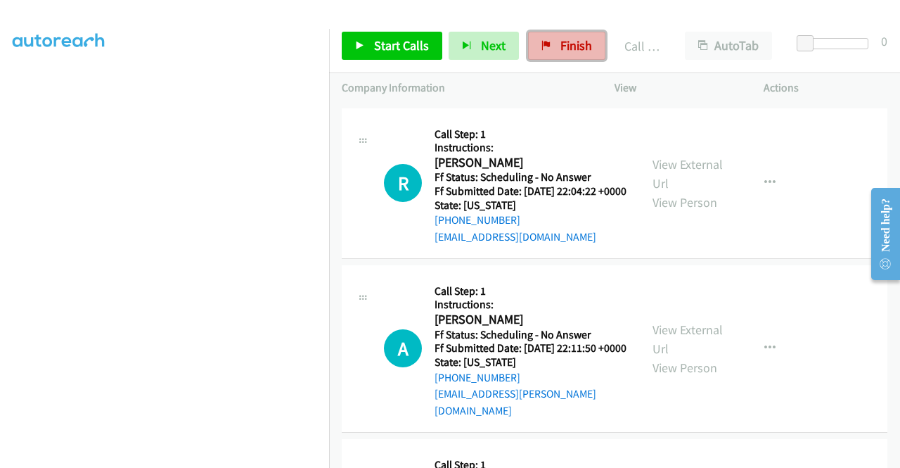
click at [560, 56] on link "Finish" at bounding box center [566, 46] width 77 height 28
